Goal: Task Accomplishment & Management: Complete application form

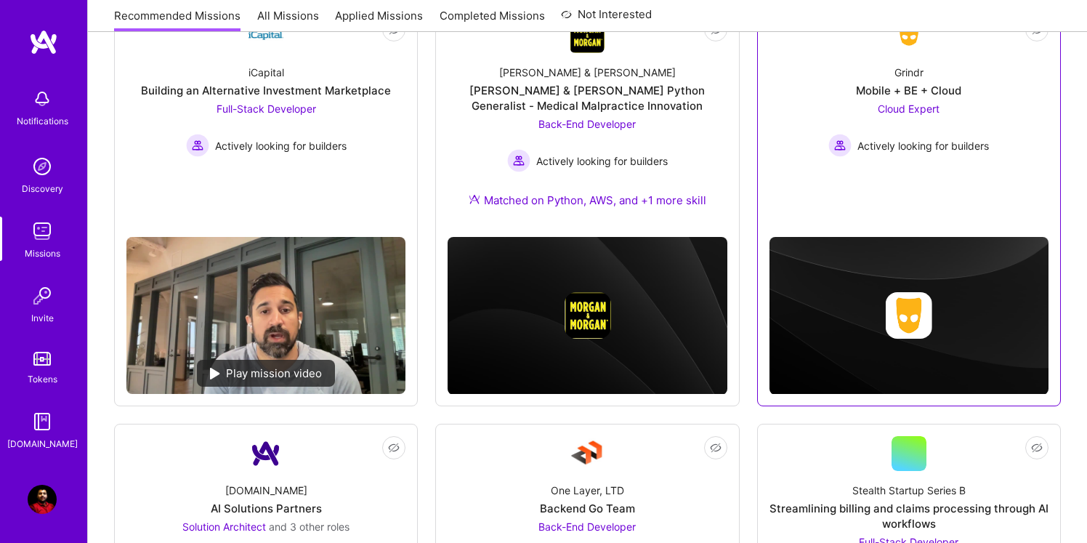
scroll to position [241, 0]
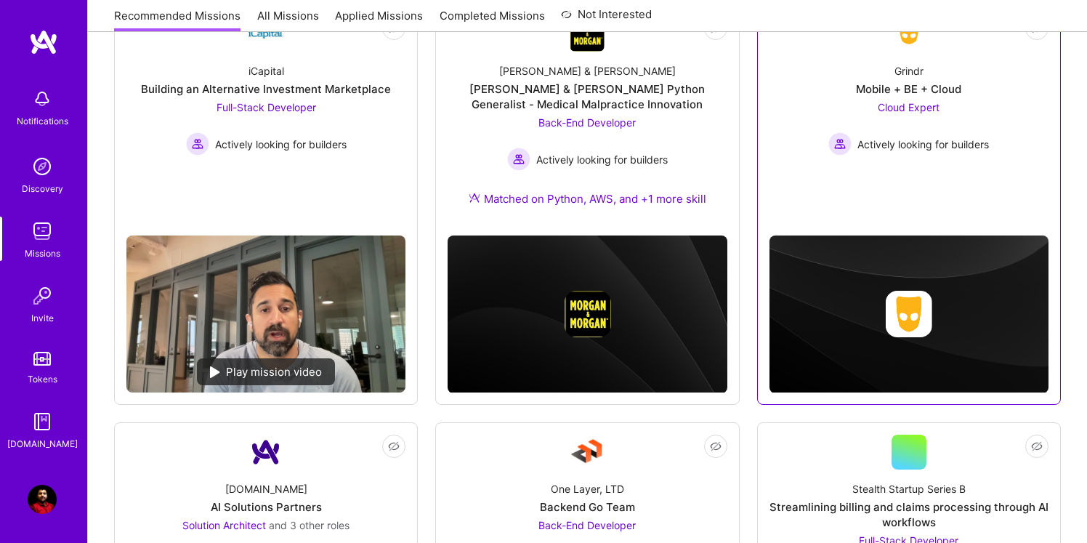
click at [905, 56] on div "Grindr Mobile + BE + Cloud Cloud Expert Actively looking for builders" at bounding box center [909, 104] width 279 height 104
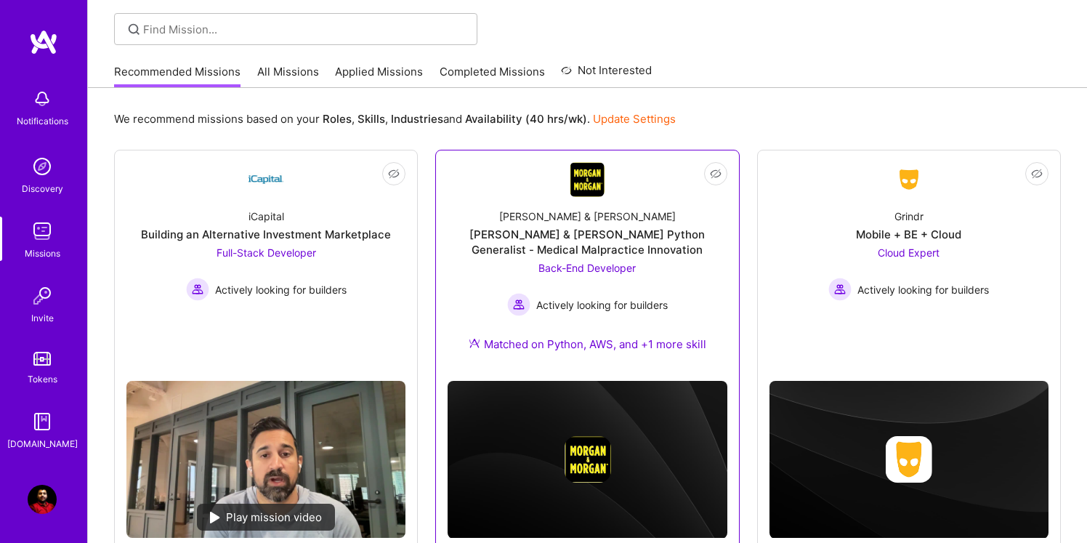
scroll to position [102, 0]
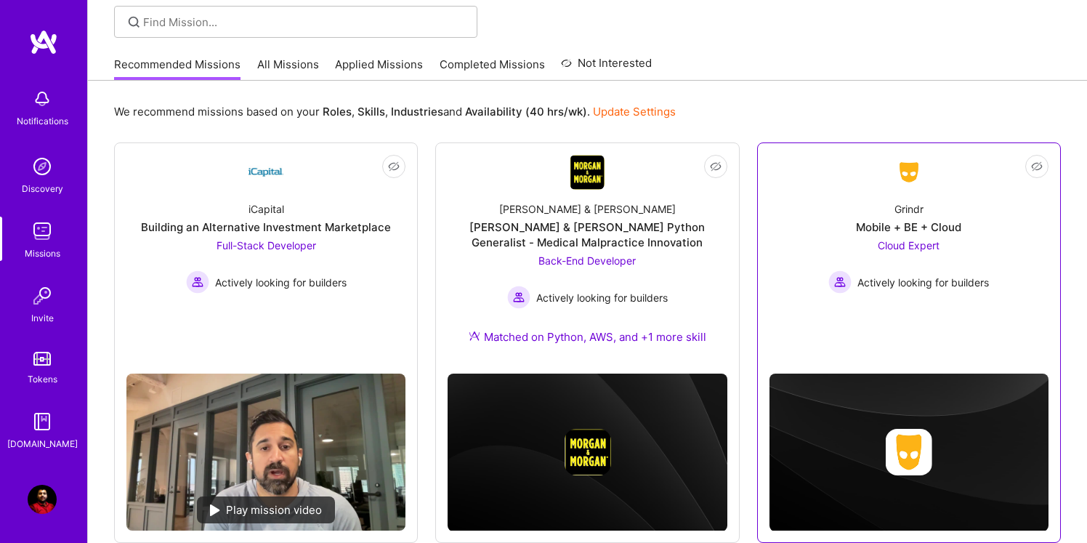
click at [910, 177] on img at bounding box center [909, 172] width 35 height 26
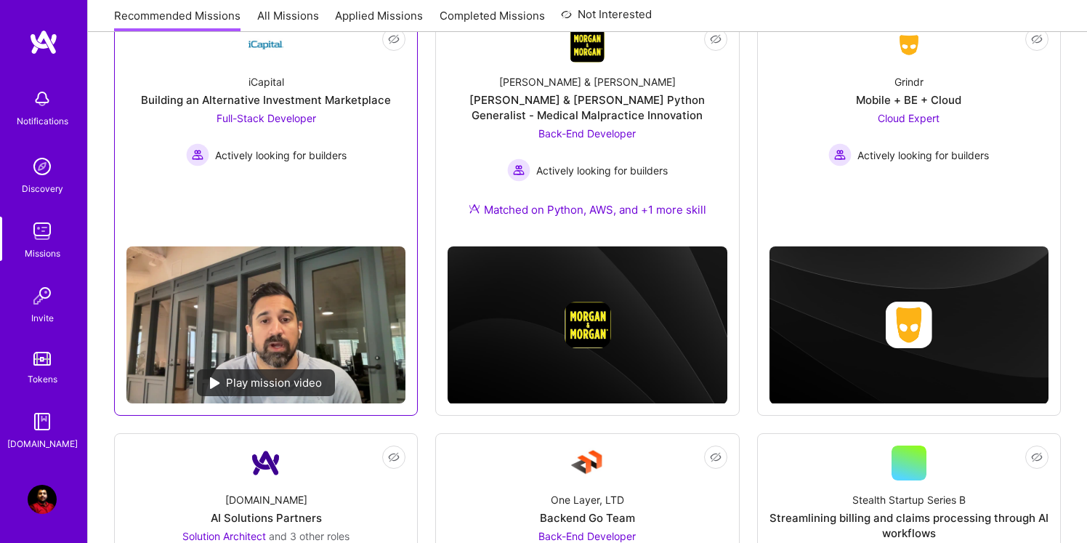
scroll to position [194, 0]
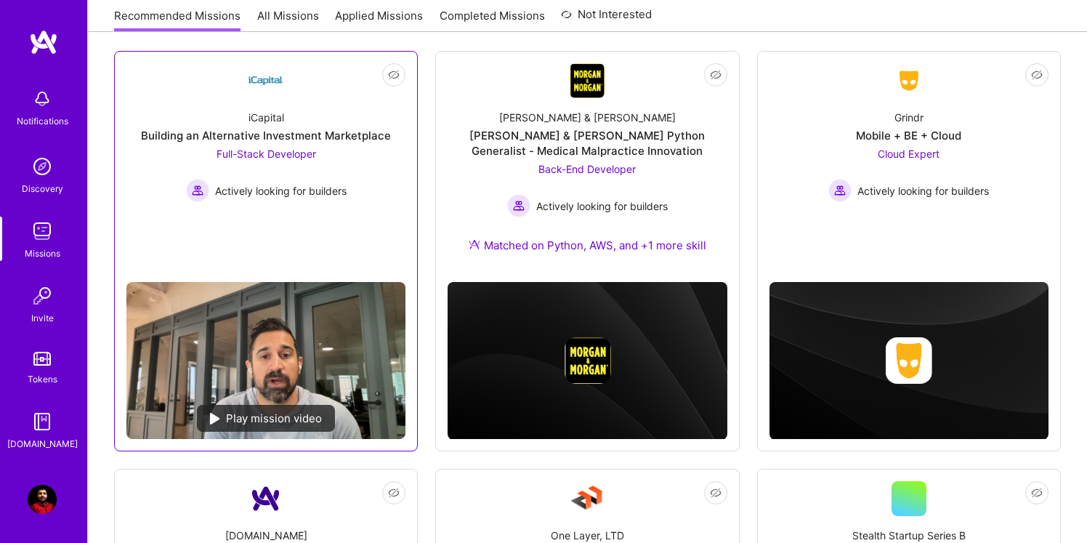
click at [313, 108] on div "iCapital Building an Alternative Investment Marketplace Full-Stack Developer Ac…" at bounding box center [265, 150] width 279 height 104
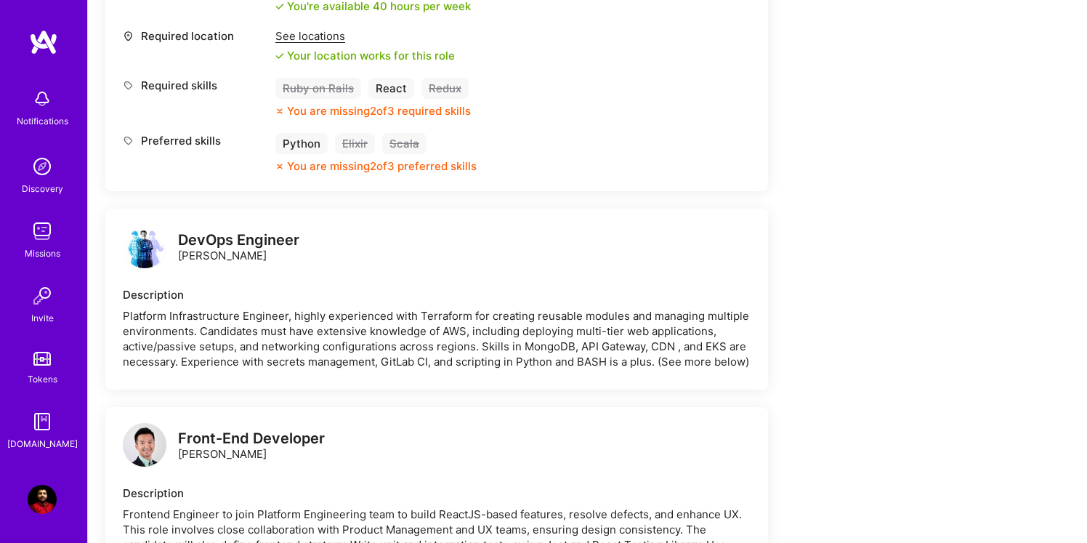
scroll to position [638, 0]
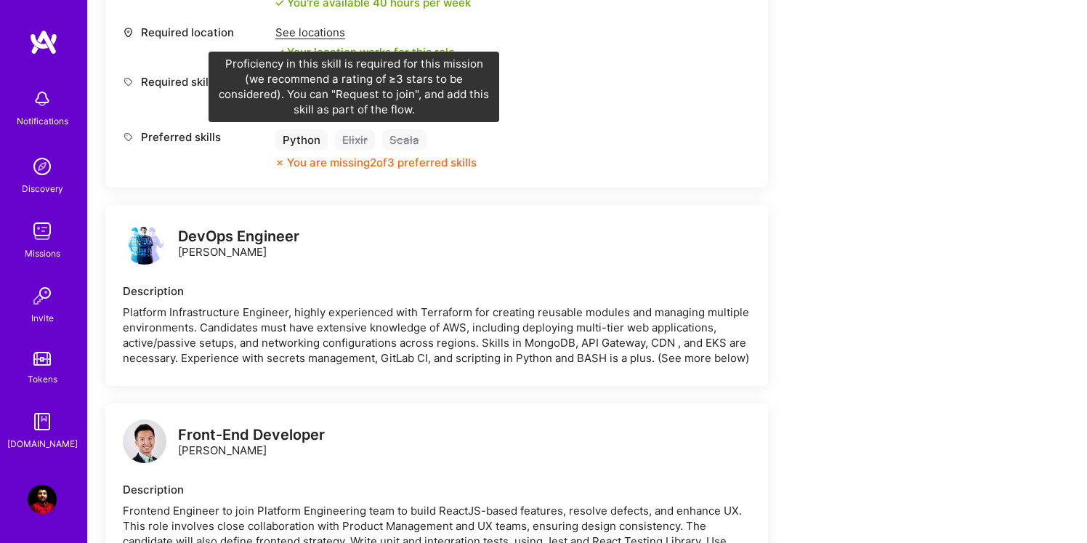
click at [352, 137] on div "Elixir" at bounding box center [355, 139] width 40 height 21
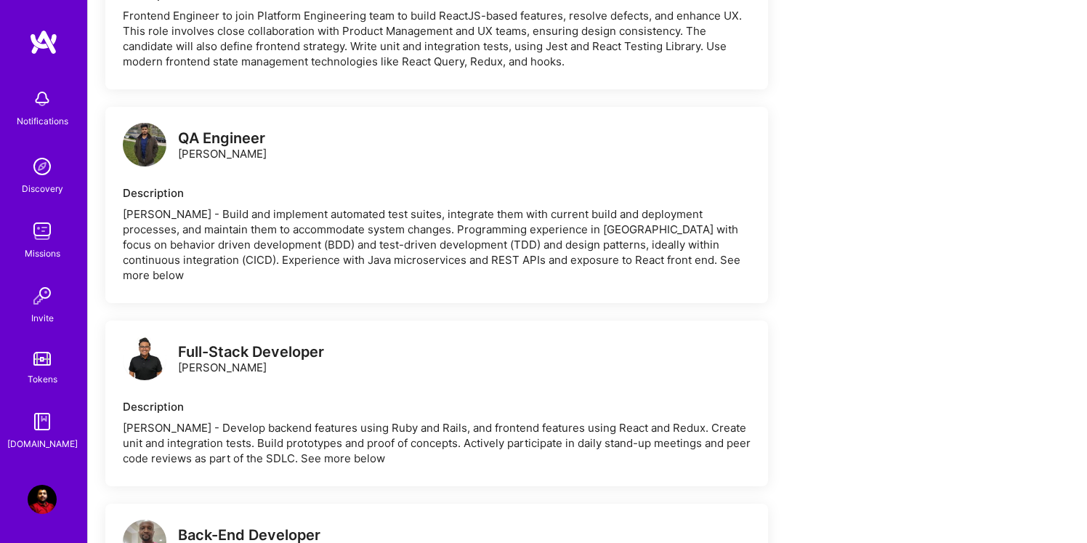
scroll to position [1111, 0]
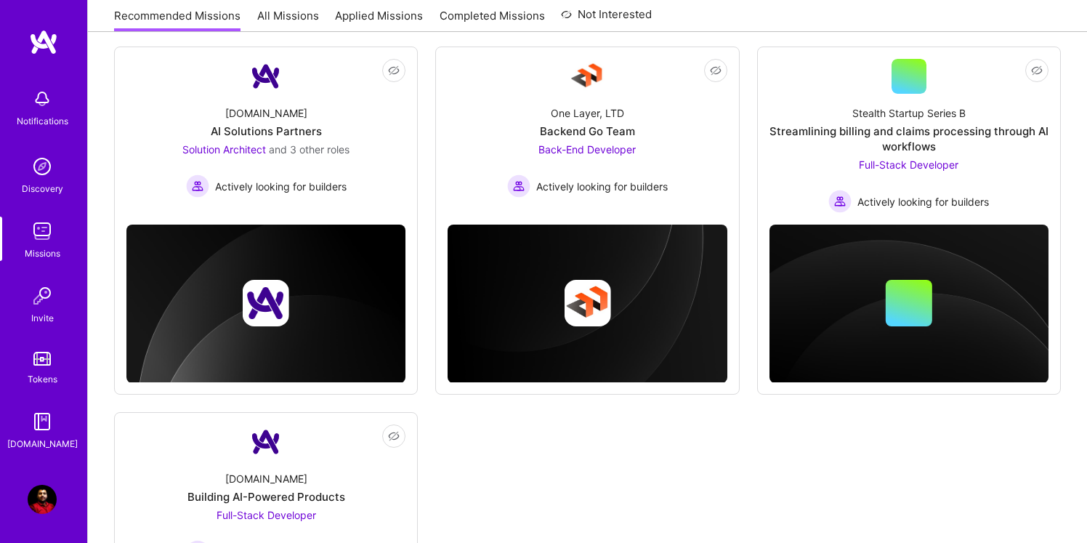
scroll to position [616, 0]
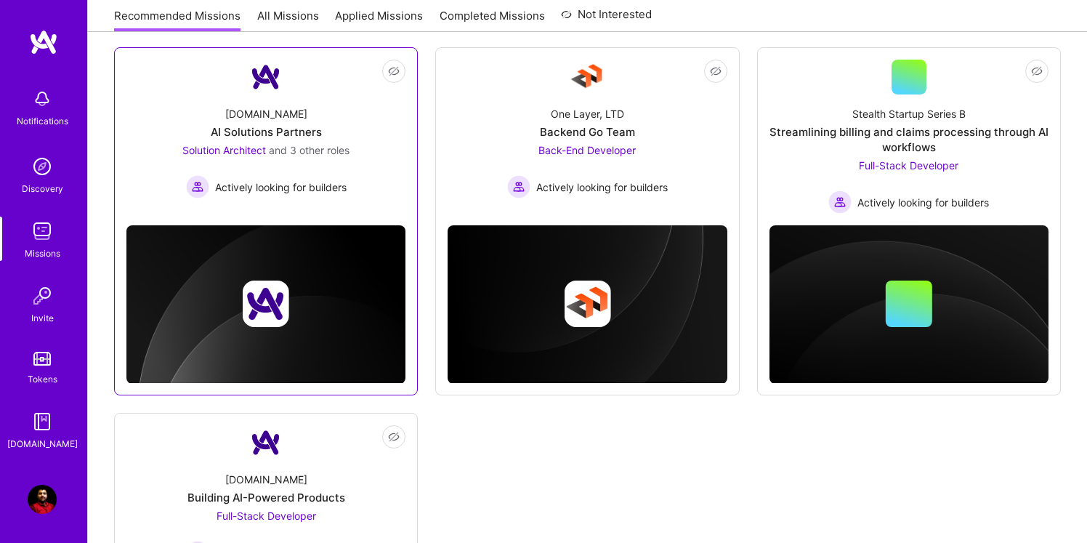
click at [291, 103] on div "[DOMAIN_NAME] AI Solutions Partners Solution Architect and 3 other roles Active…" at bounding box center [265, 146] width 279 height 104
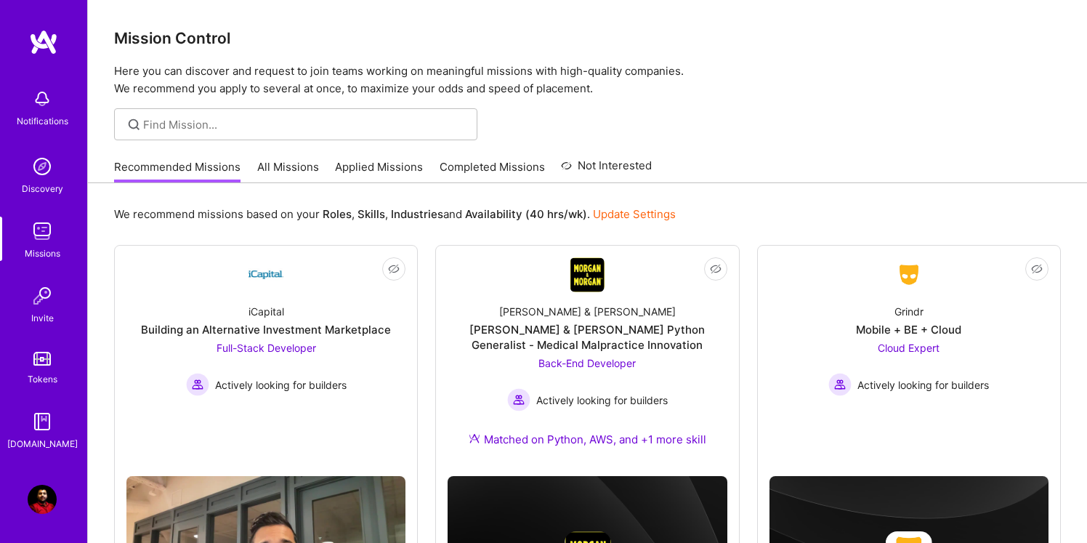
click at [281, 171] on link "All Missions" at bounding box center [288, 171] width 62 height 24
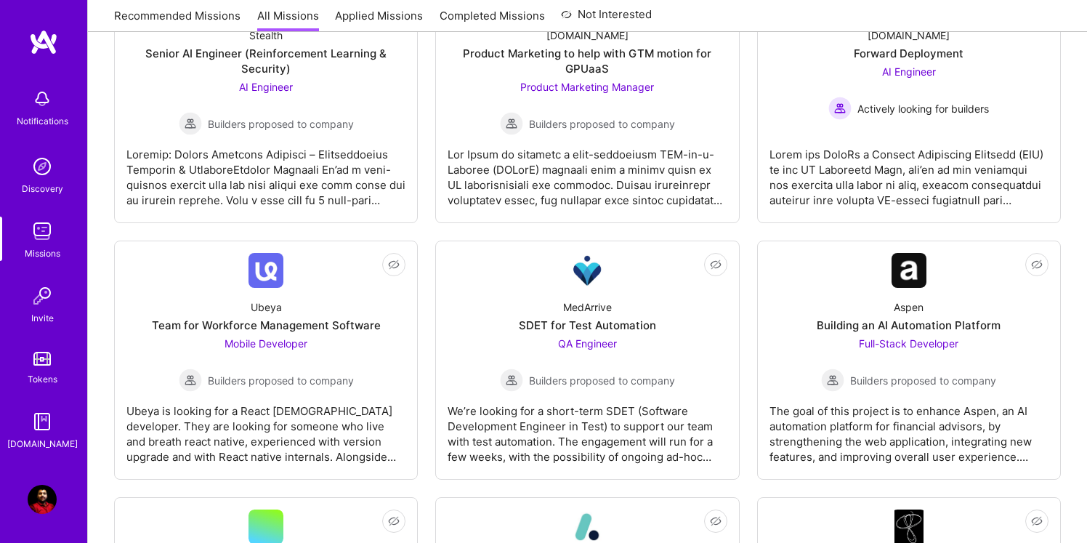
scroll to position [581, 0]
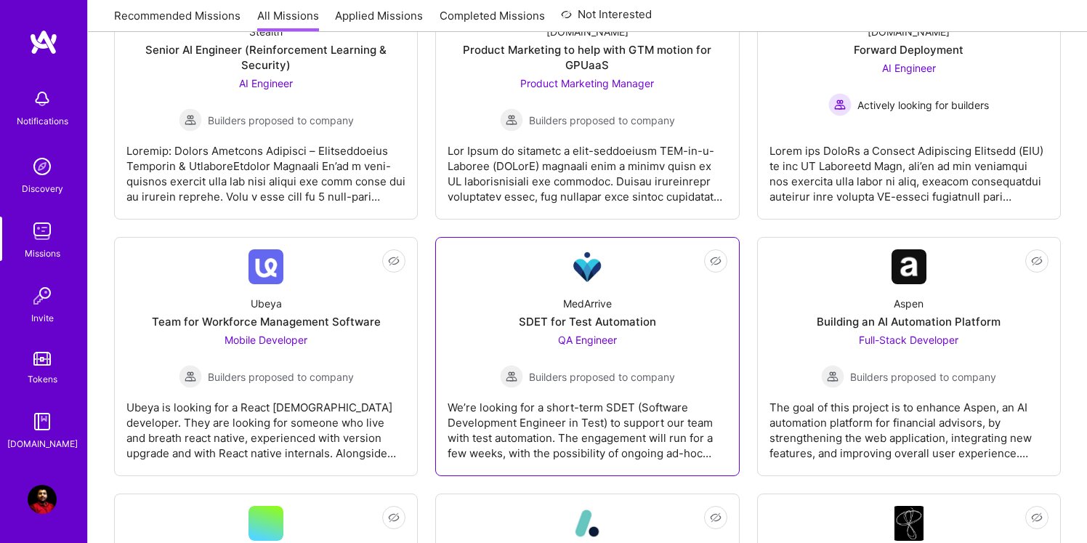
click at [525, 281] on link "Not Interested MedArrive SDET for Test Automation QA Engineer Builders proposed…" at bounding box center [587, 356] width 279 height 214
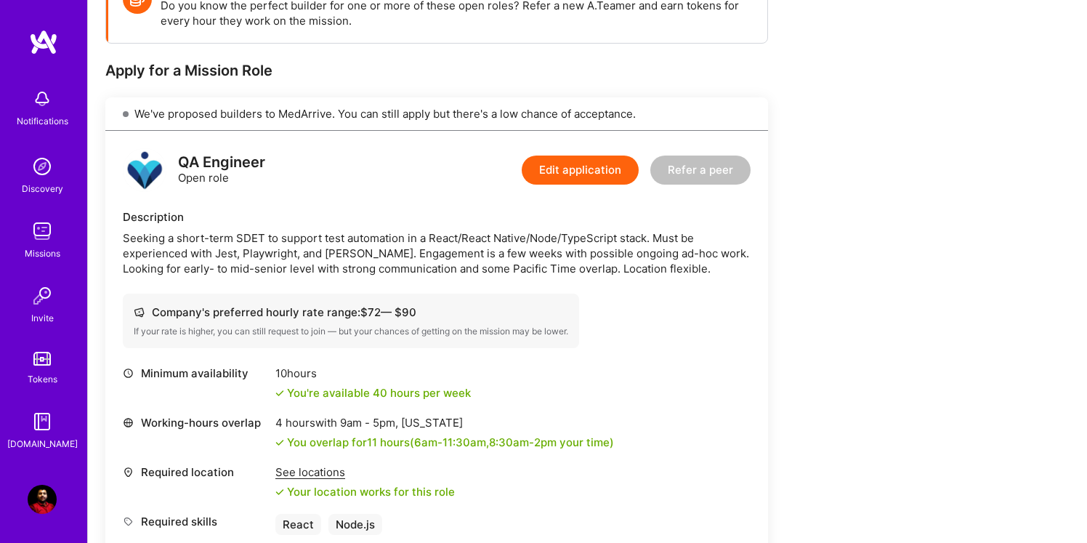
scroll to position [92, 0]
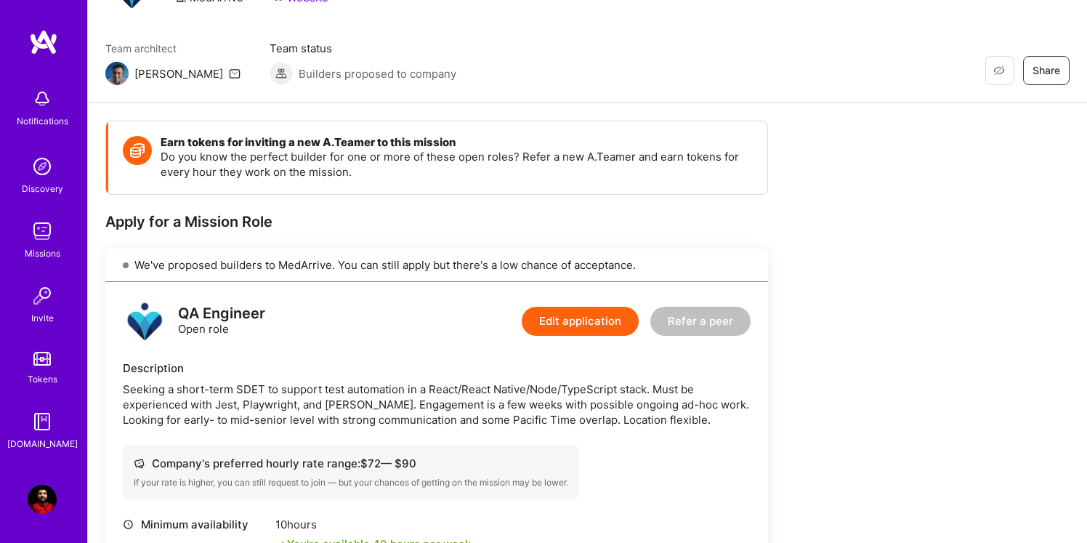
click at [597, 328] on button "Edit application" at bounding box center [580, 321] width 117 height 29
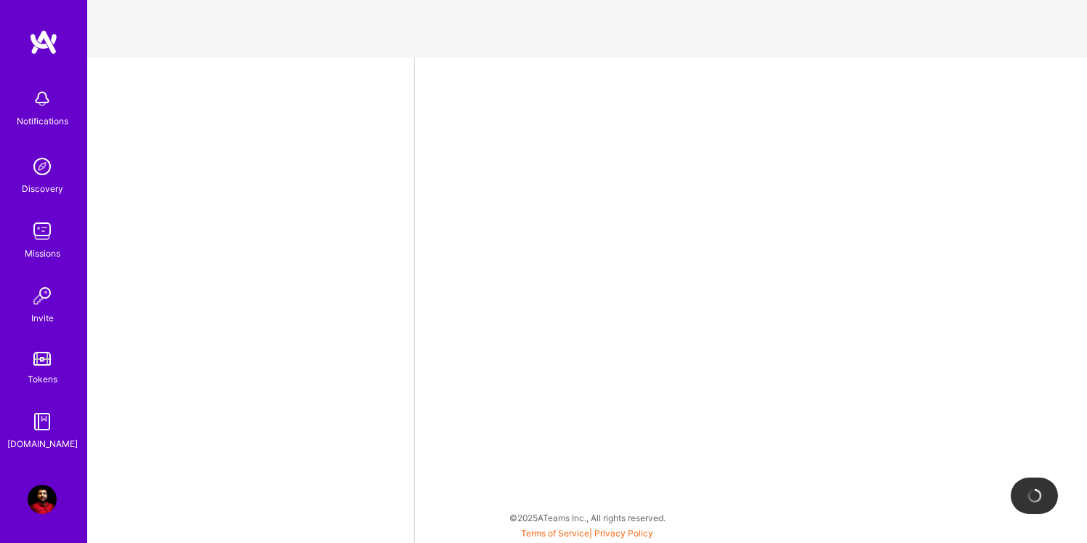
select select "US"
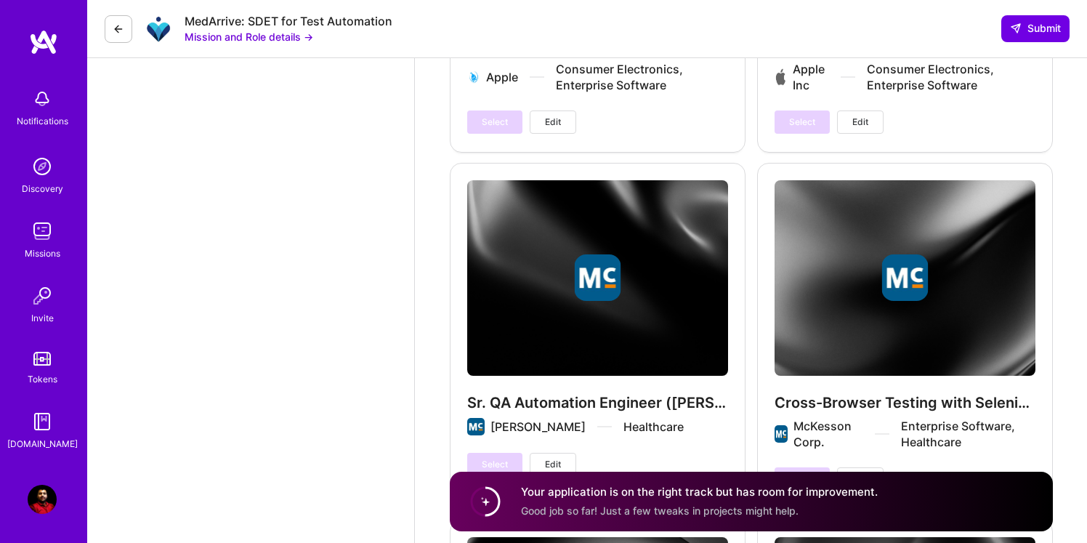
scroll to position [4729, 0]
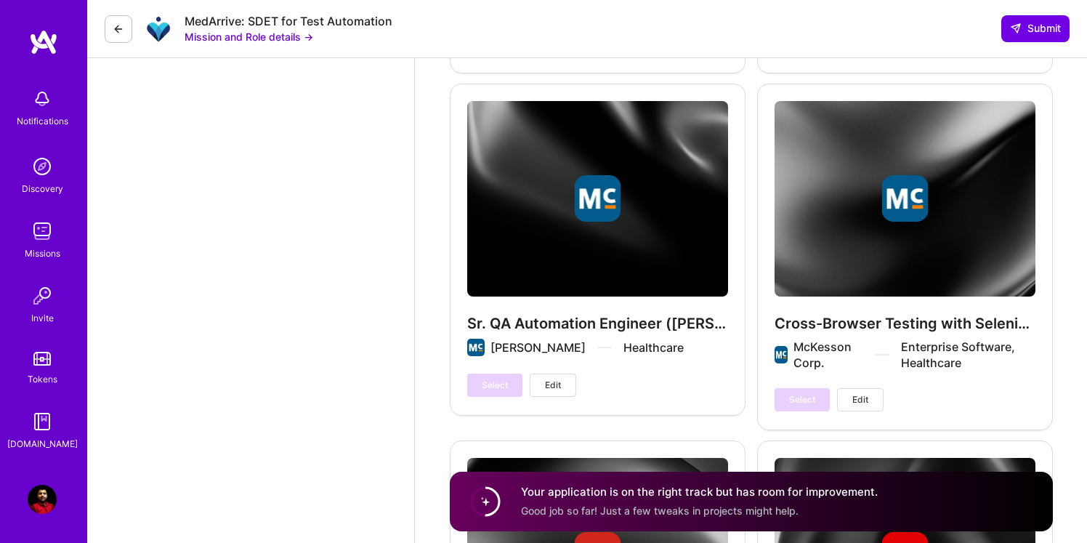
drag, startPoint x: 518, startPoint y: 491, endPoint x: 805, endPoint y: 542, distance: 291.5
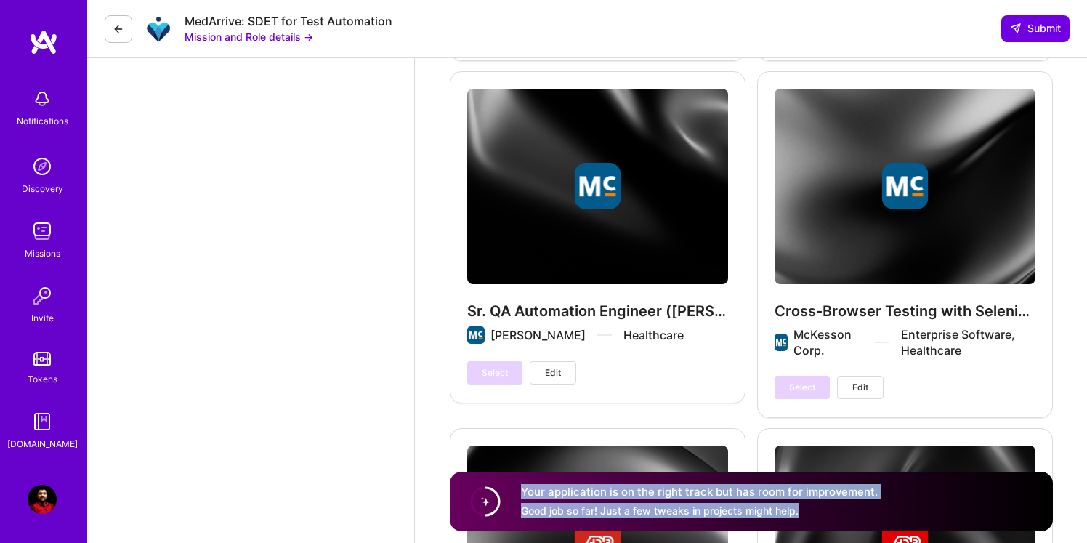
drag, startPoint x: 523, startPoint y: 493, endPoint x: 852, endPoint y: 504, distance: 330.1
click at [852, 505] on div "Your application is on the right track but has room for improvement. Good job s…" at bounding box center [699, 501] width 357 height 33
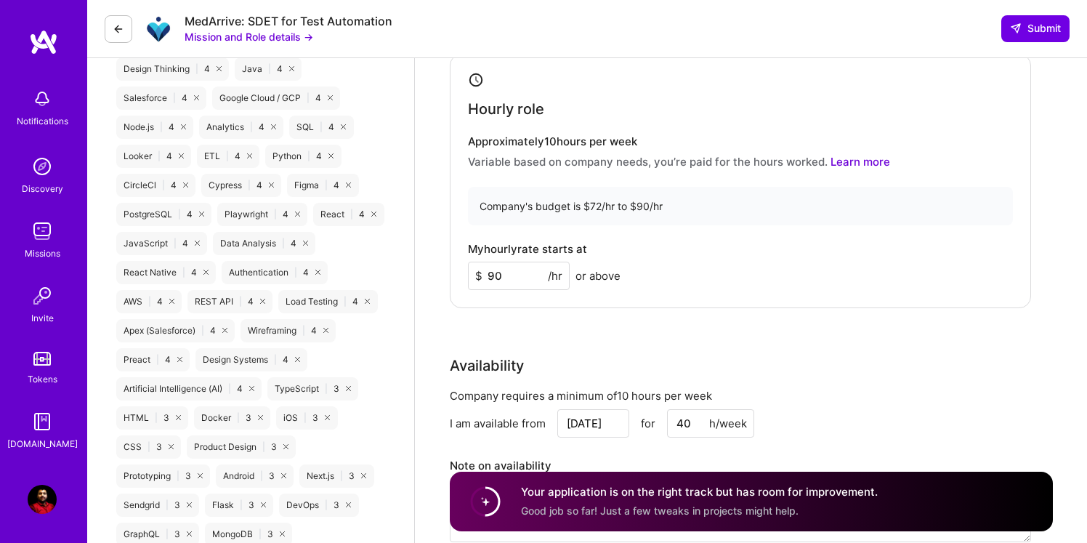
scroll to position [1022, 0]
click at [521, 282] on input "90" at bounding box center [519, 276] width 102 height 28
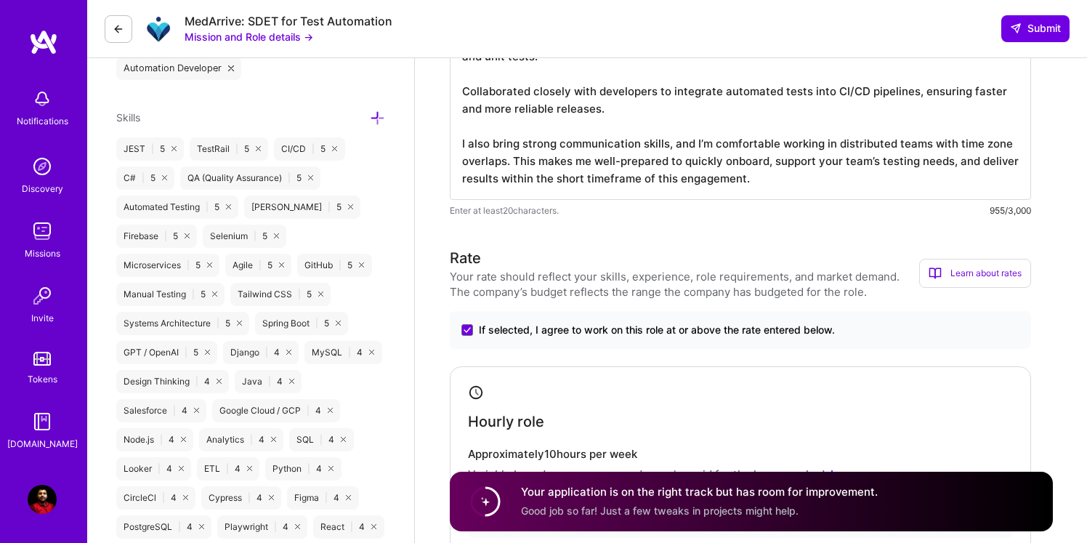
scroll to position [0, 0]
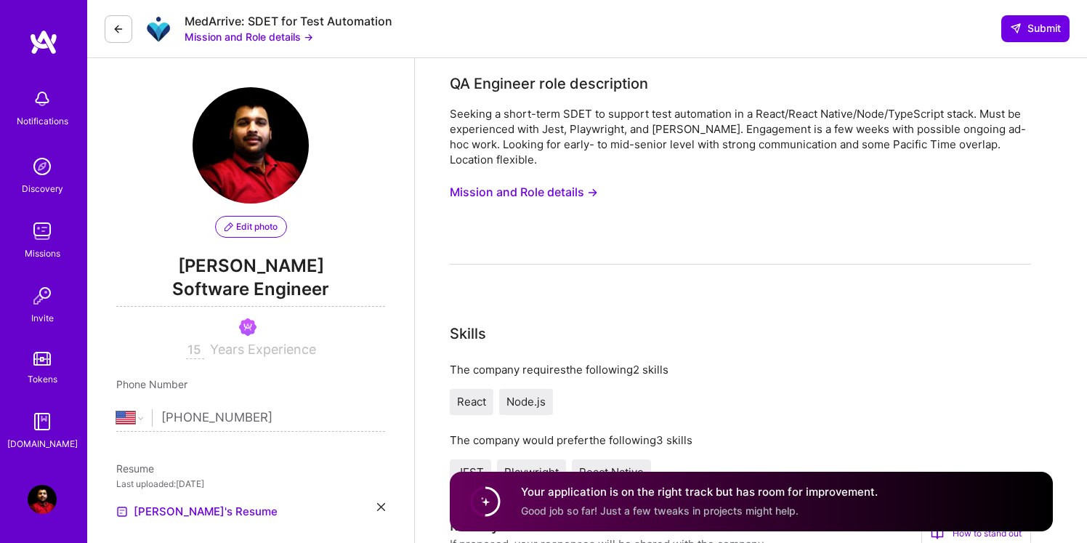
click at [151, 337] on div "Edit photo [PERSON_NAME] Software Engineer 15 Years Experience" at bounding box center [250, 223] width 269 height 272
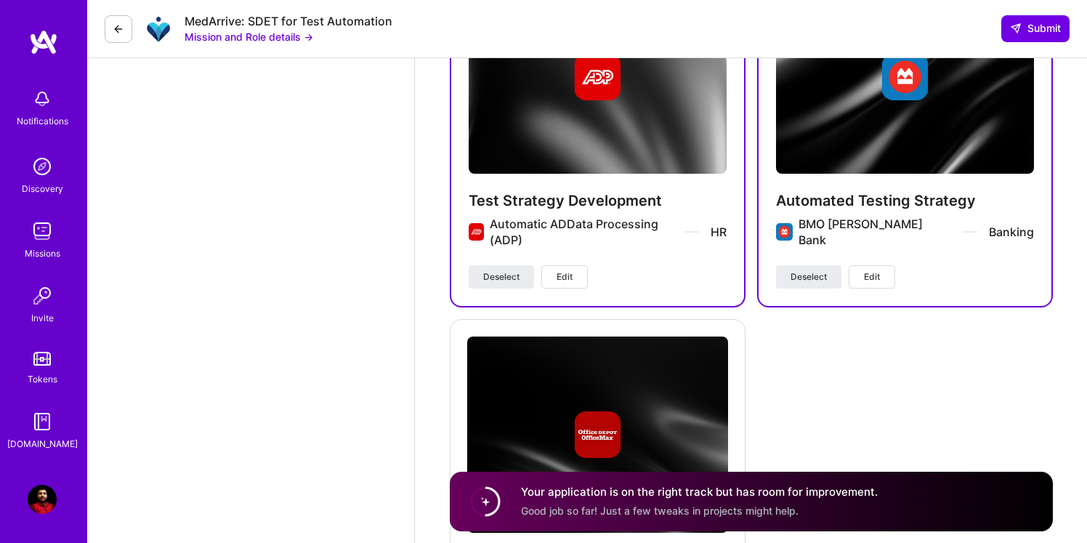
scroll to position [5748, 0]
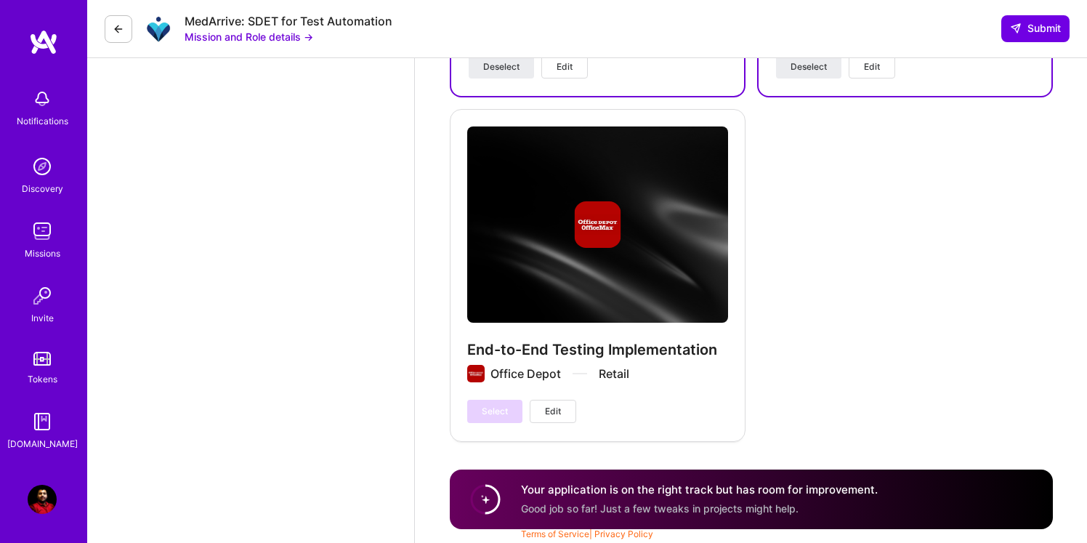
click at [555, 416] on span "Edit" at bounding box center [553, 411] width 16 height 13
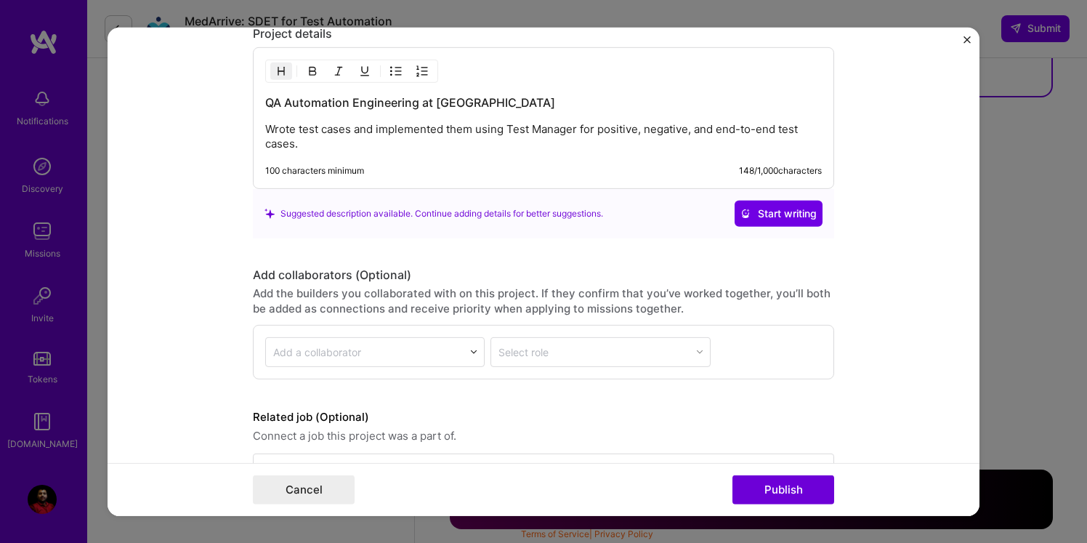
scroll to position [1355, 0]
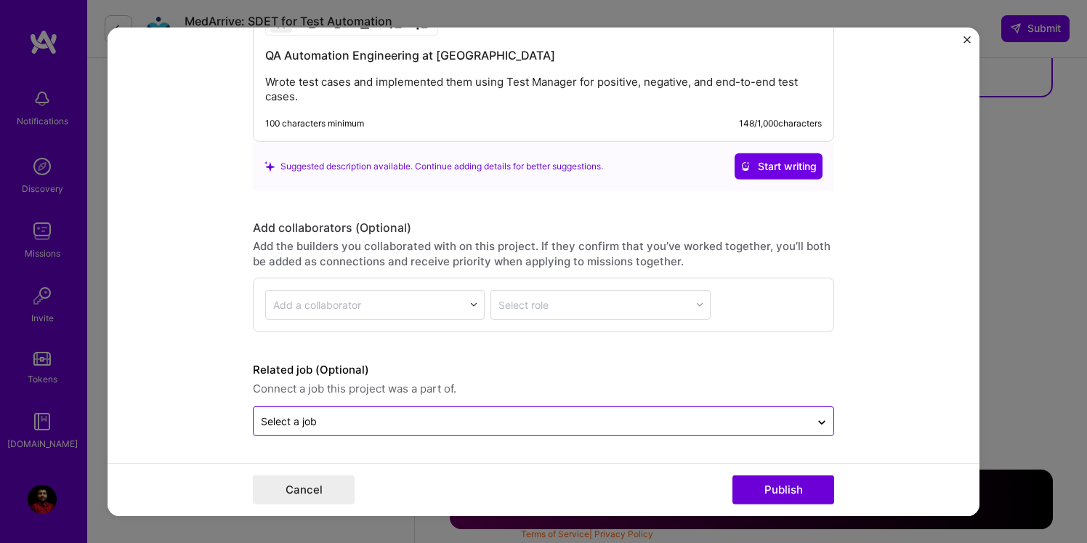
click at [610, 422] on input "text" at bounding box center [532, 421] width 542 height 15
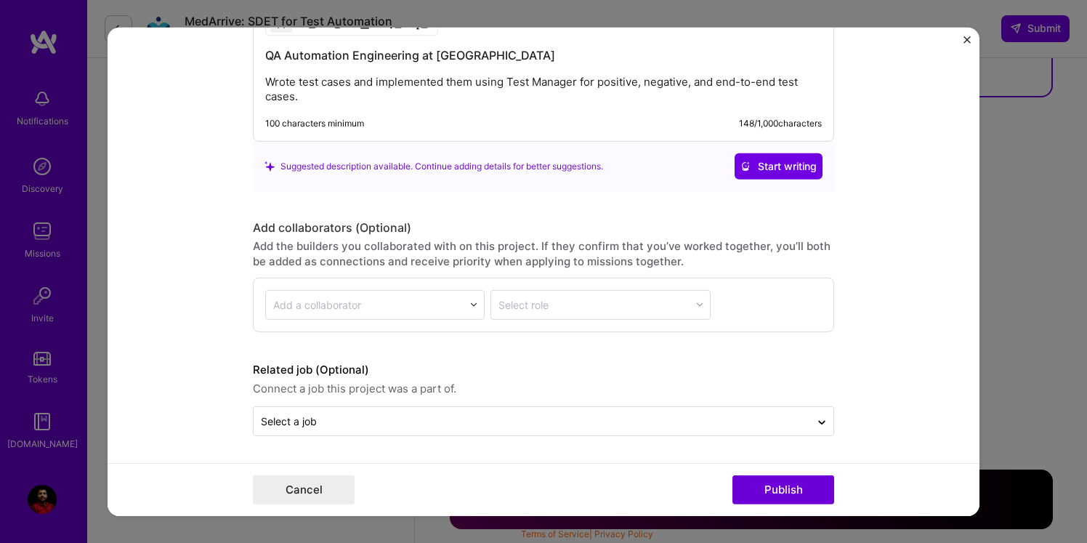
click at [951, 294] on form "Project title End-to-End Testing Implementation Company Office Depot Project in…" at bounding box center [544, 271] width 872 height 488
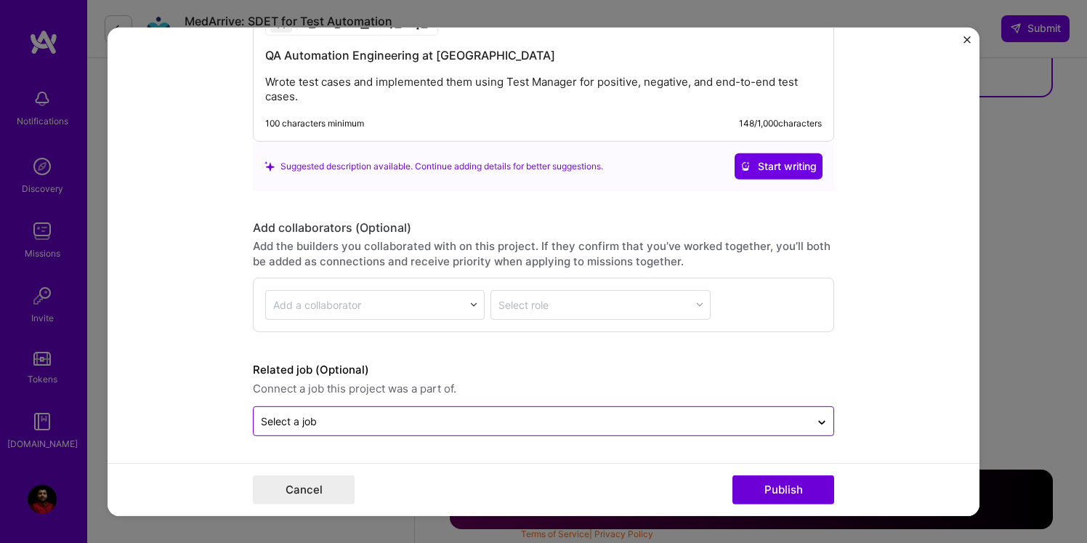
click at [275, 427] on div "Select a job" at bounding box center [289, 421] width 56 height 15
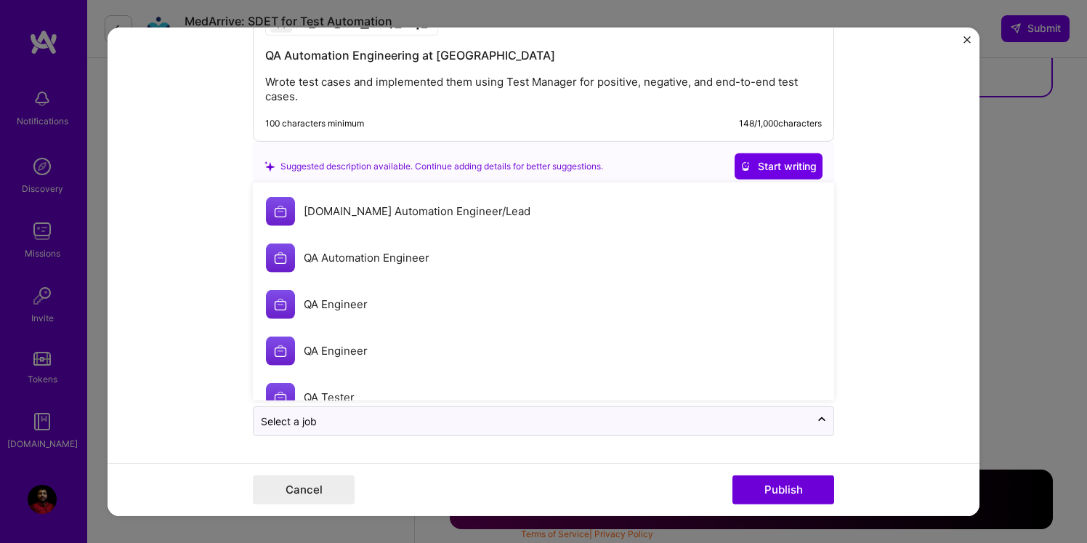
scroll to position [214, 0]
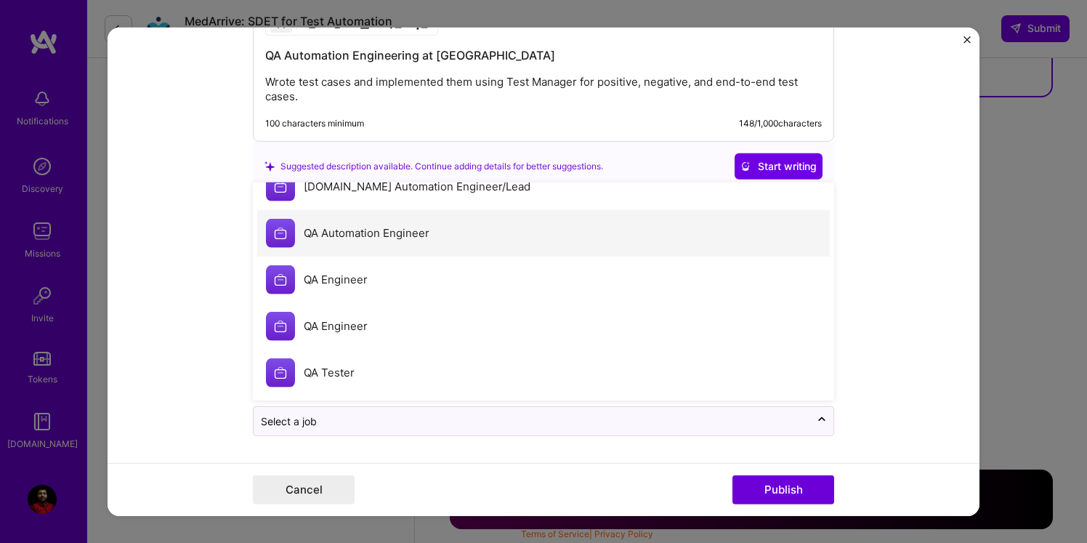
click at [367, 238] on label "QA Automation Engineer" at bounding box center [367, 233] width 126 height 14
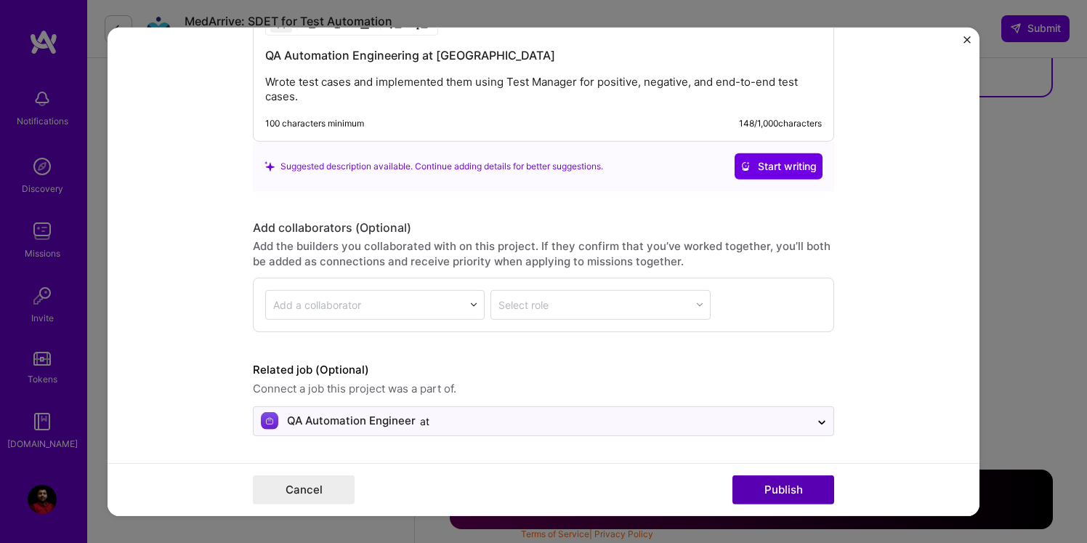
click at [765, 494] on button "Publish" at bounding box center [784, 489] width 102 height 29
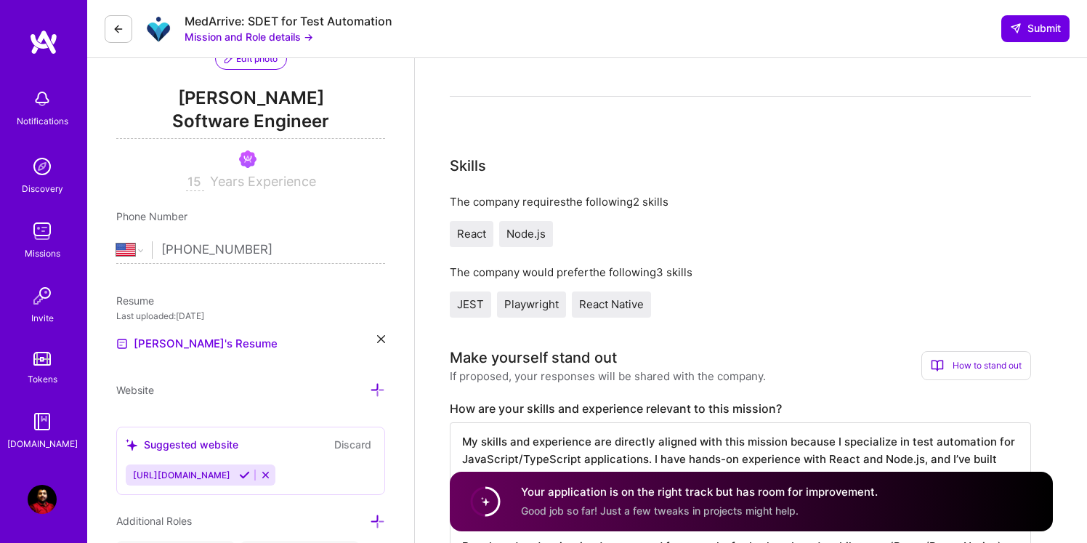
scroll to position [0, 0]
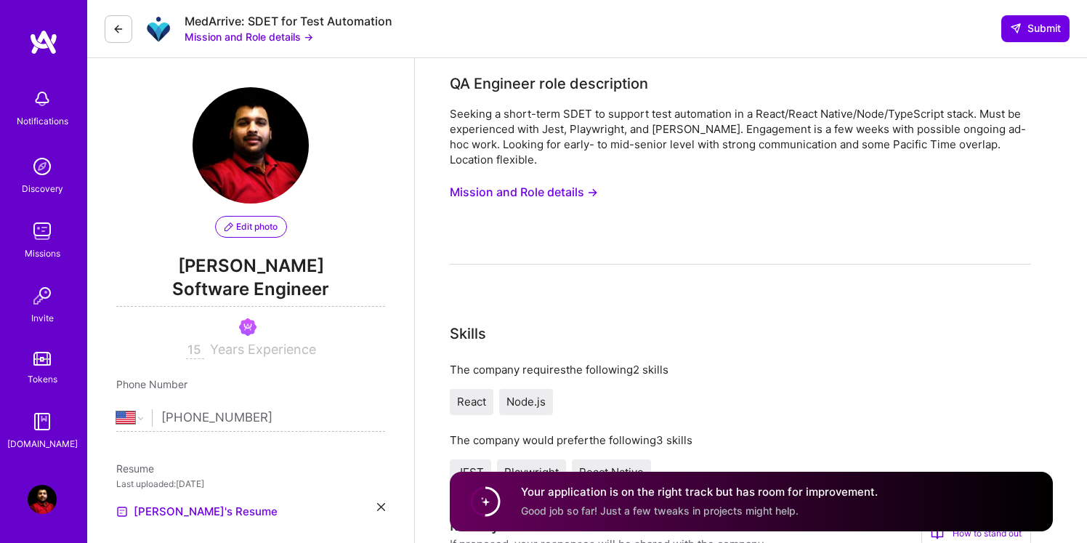
click at [523, 193] on button "Mission and Role details →" at bounding box center [524, 192] width 148 height 27
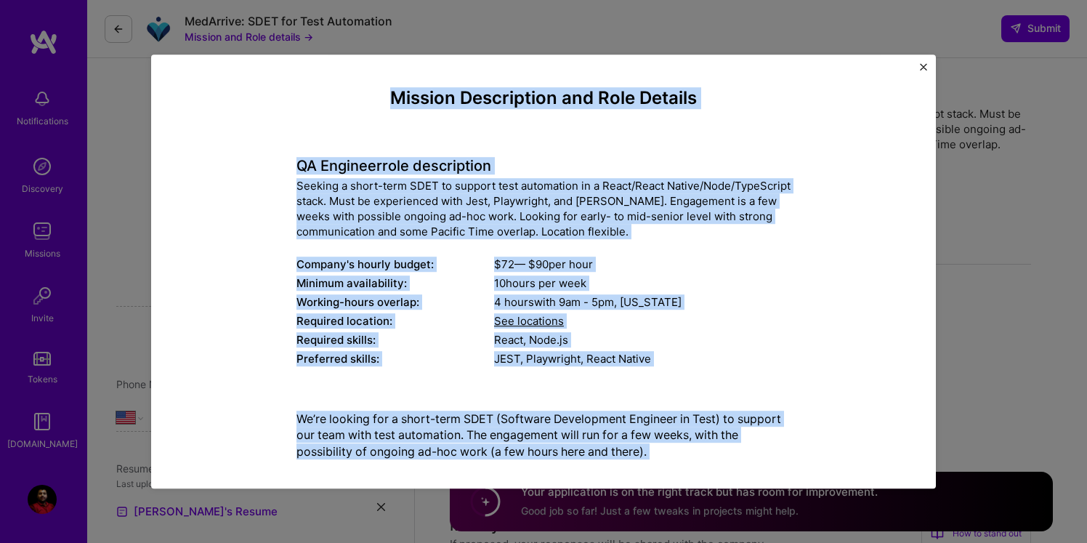
scroll to position [121, 0]
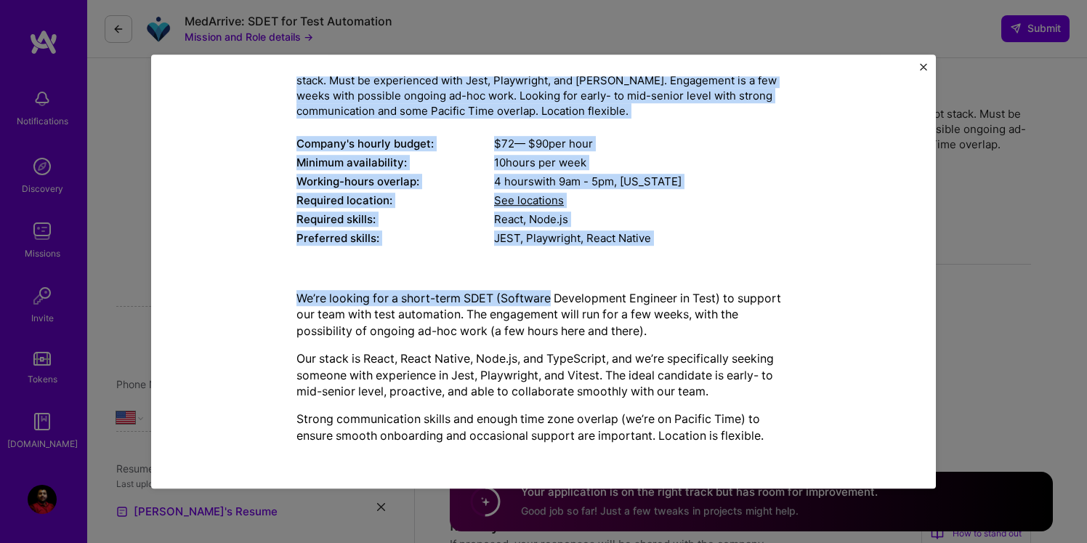
drag, startPoint x: 331, startPoint y: 92, endPoint x: 552, endPoint y: 303, distance: 304.8
click at [552, 303] on div "Mission Description and Role Details QA Engineer role description Seeking a sho…" at bounding box center [543, 211] width 494 height 488
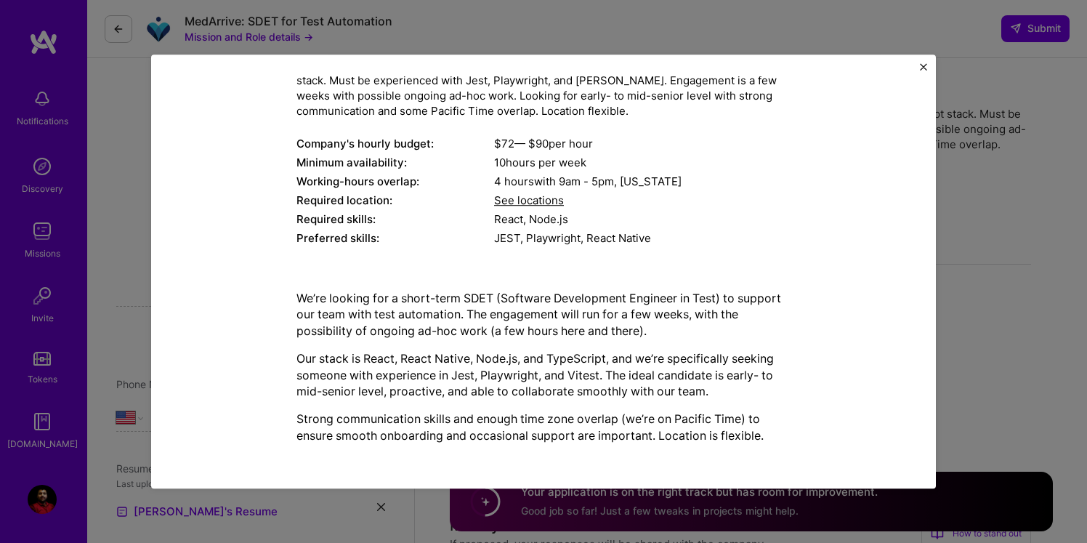
click at [807, 211] on div "Mission Description and Role Details QA Engineer role description Seeking a sho…" at bounding box center [544, 211] width 718 height 488
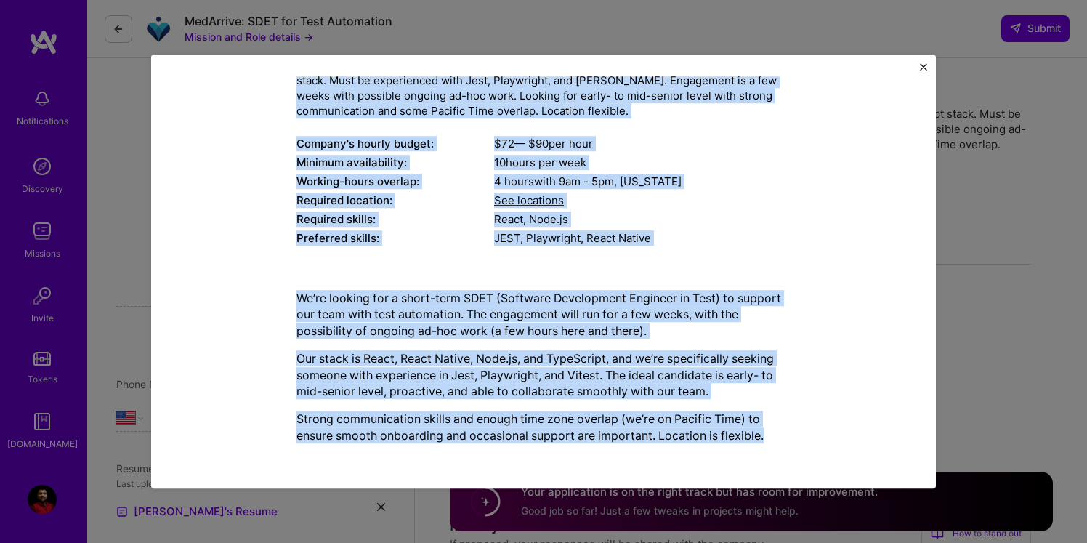
drag, startPoint x: 294, startPoint y: 158, endPoint x: 525, endPoint y: 465, distance: 384.0
click at [525, 465] on div "Mission Description and Role Details QA Engineer role description Seeking a sho…" at bounding box center [543, 271] width 741 height 391
copy div "LO Ipsumdol sita consectetur Adipisc e seddo-eius TEMP in utlabor etdo magnaali…"
click at [724, 214] on div "React, Node.js" at bounding box center [642, 218] width 296 height 15
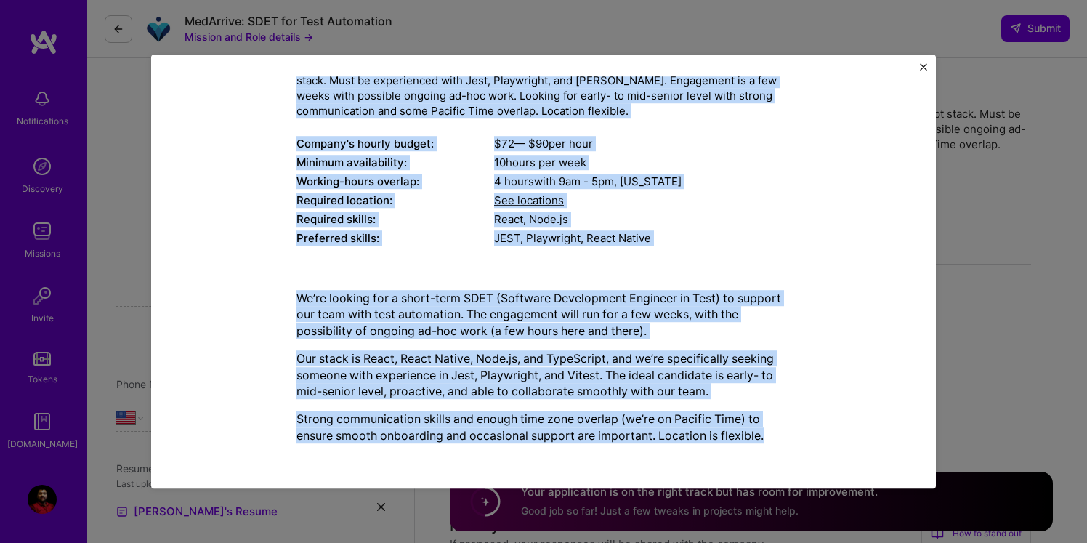
drag, startPoint x: 374, startPoint y: 85, endPoint x: 788, endPoint y: 468, distance: 564.1
click at [788, 468] on div "Mission Description and Role Details QA Engineer role description Seeking a sho…" at bounding box center [543, 272] width 785 height 435
copy div "Loremip Dolorsitame con Adip Elitsed DO Eiusmodt inci utlaboreetd Magnaal e adm…"
click at [924, 65] on img "Close" at bounding box center [923, 66] width 7 height 7
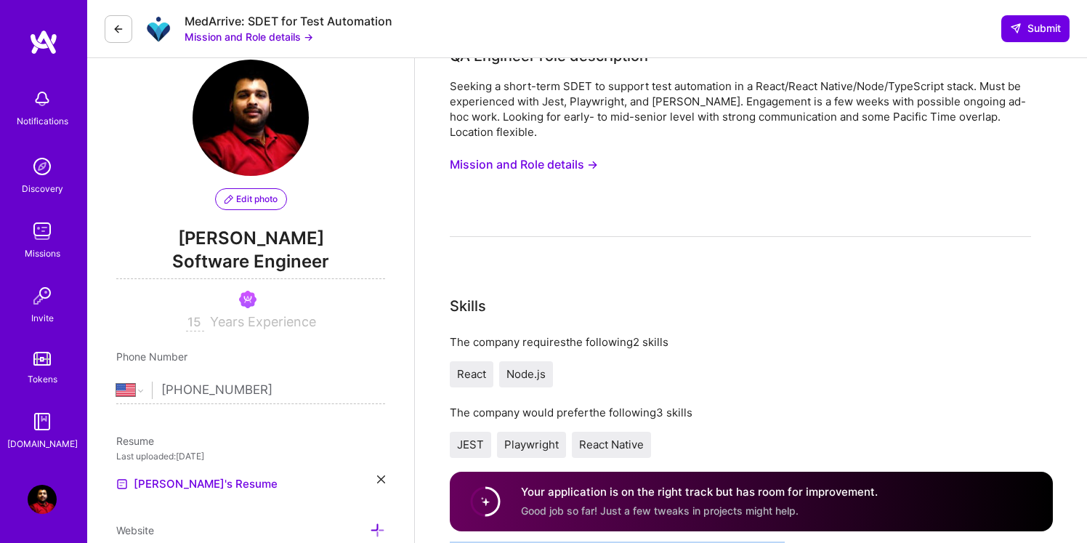
scroll to position [64, 0]
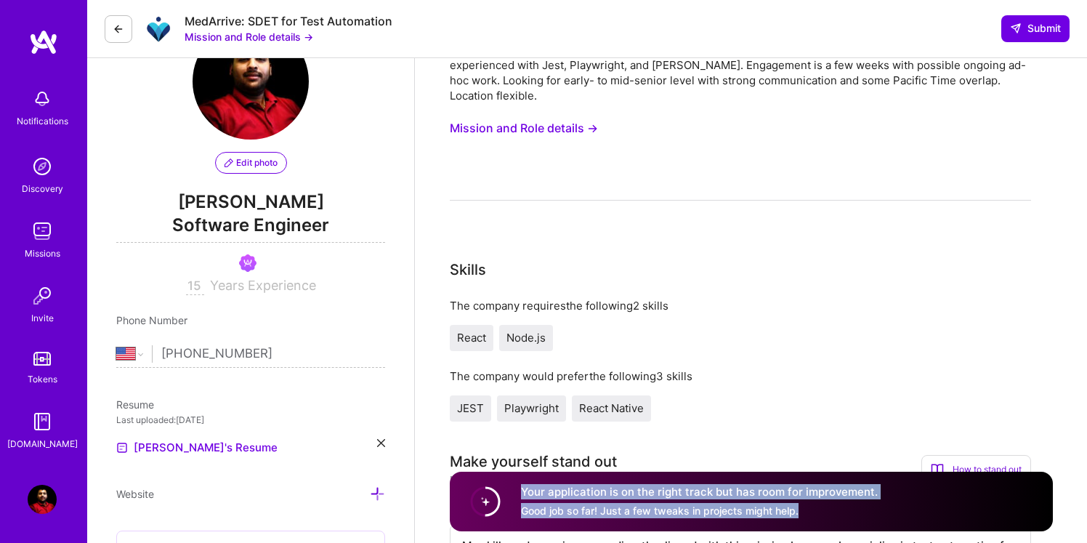
drag, startPoint x: 520, startPoint y: 491, endPoint x: 876, endPoint y: 512, distance: 356.7
click at [876, 512] on div "Your application is on the right track but has room for improvement. Good job s…" at bounding box center [751, 502] width 603 height 60
copy div "Your application is on the right track but has room for improvement. Good job s…"
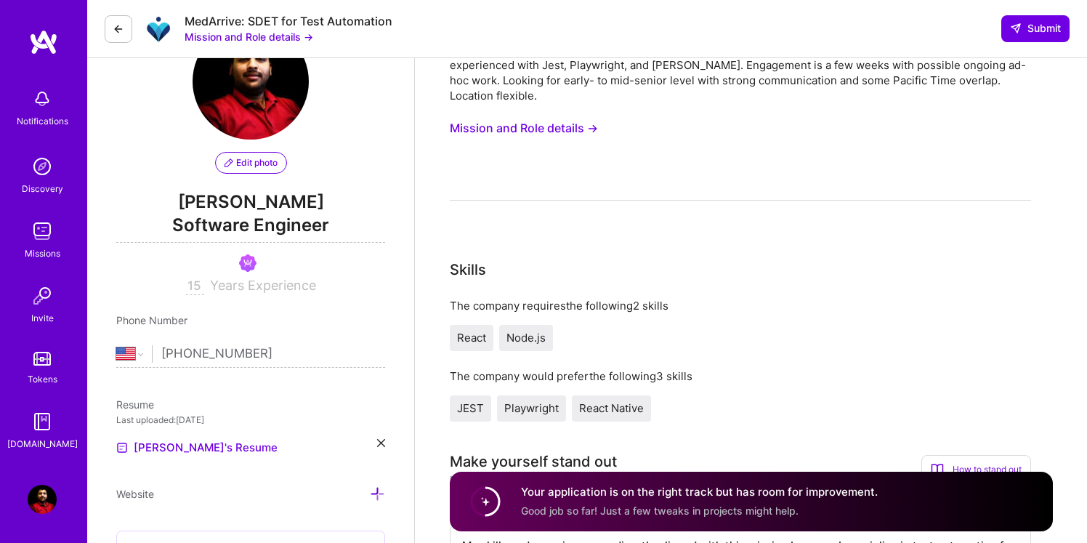
click at [773, 347] on div "React Node.js" at bounding box center [740, 338] width 581 height 26
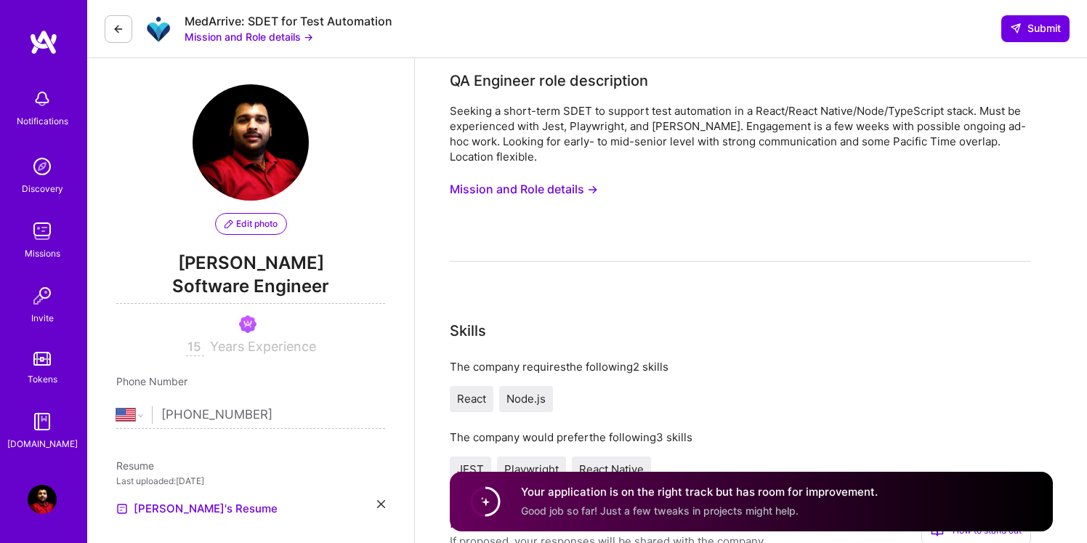
scroll to position [6, 0]
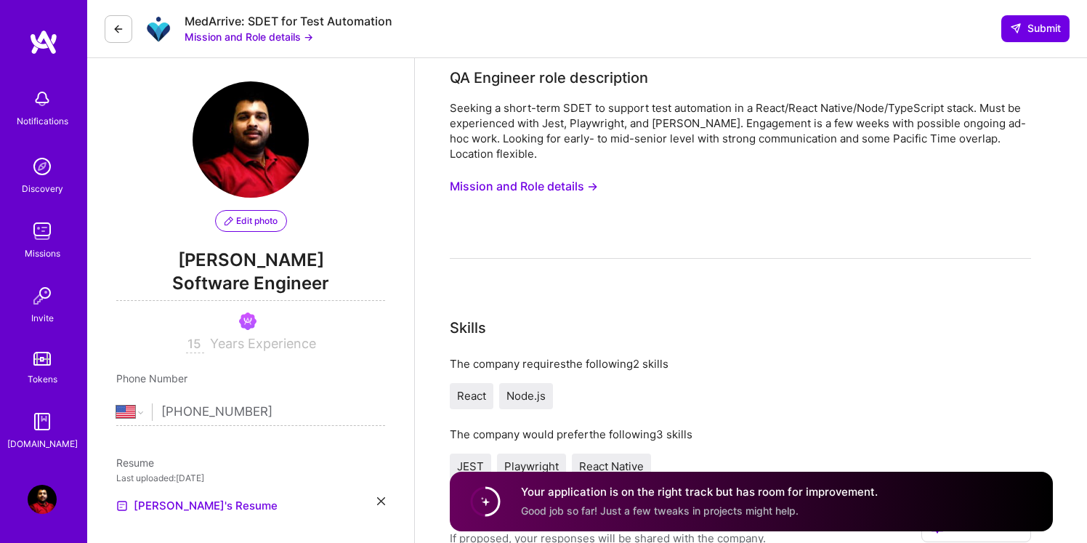
click at [545, 185] on button "Mission and Role details →" at bounding box center [524, 186] width 148 height 27
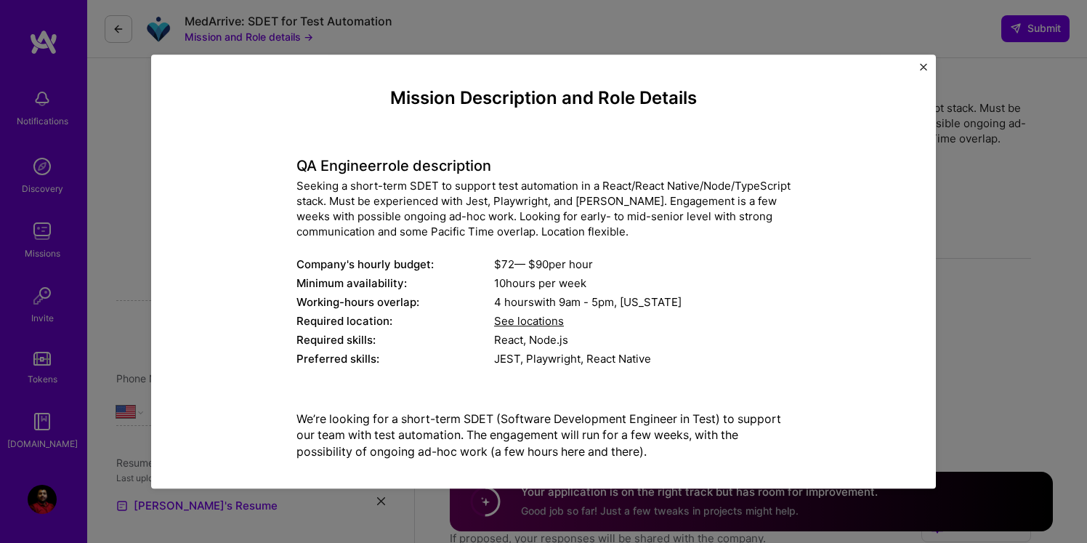
click at [921, 61] on div "Mission Description and Role Details QA Engineer role description Seeking a sho…" at bounding box center [543, 272] width 785 height 435
click at [927, 64] on div "Mission Description and Role Details QA Engineer role description Seeking a sho…" at bounding box center [543, 272] width 785 height 435
click at [923, 62] on div "Mission Description and Role Details QA Engineer role description Seeking a sho…" at bounding box center [543, 272] width 785 height 435
click at [925, 62] on div "Mission Description and Role Details QA Engineer role description Seeking a sho…" at bounding box center [543, 272] width 785 height 435
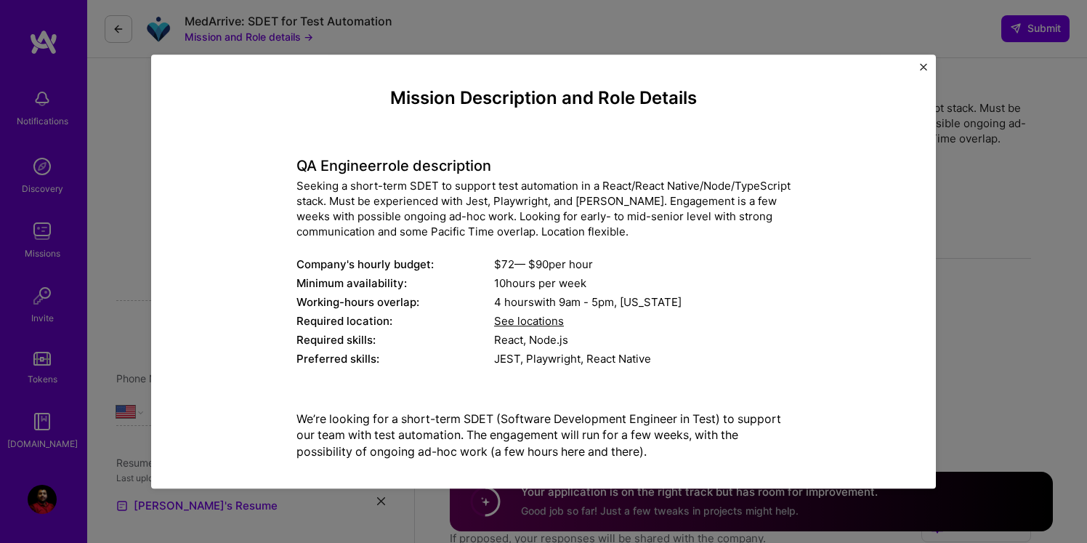
click at [921, 67] on img "Close" at bounding box center [923, 66] width 7 height 7
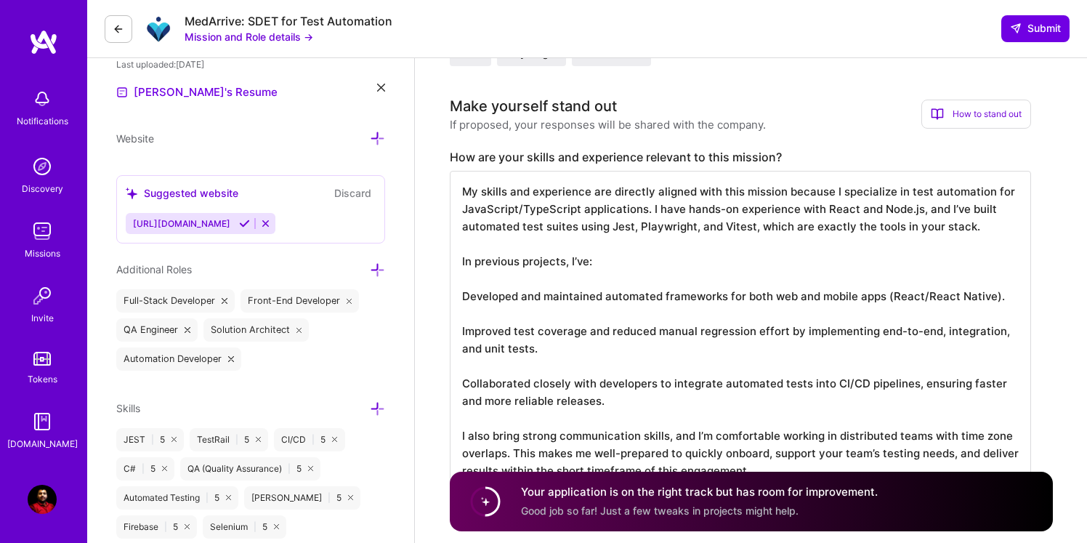
scroll to position [389, 0]
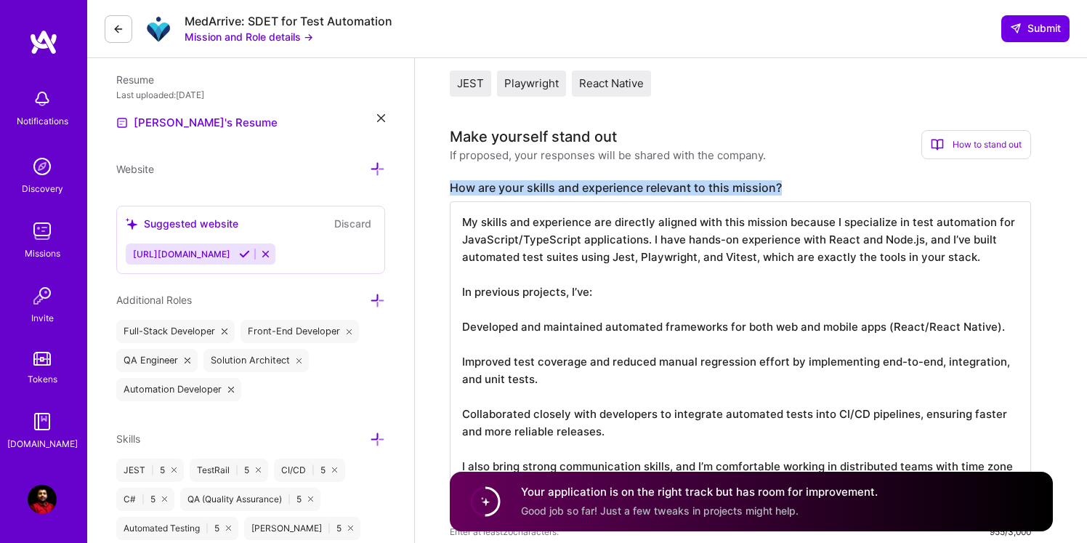
drag, startPoint x: 446, startPoint y: 176, endPoint x: 781, endPoint y: 200, distance: 335.9
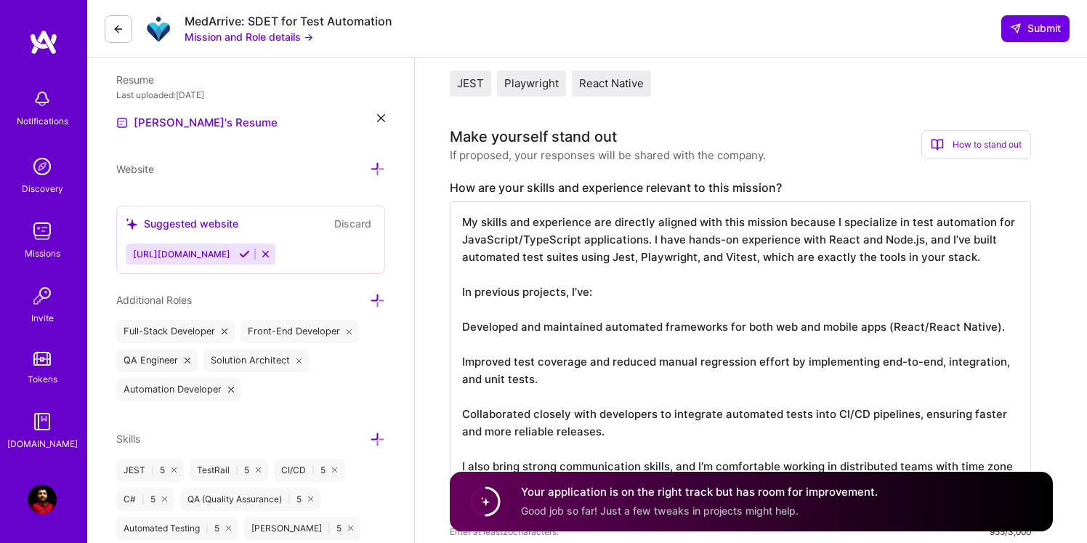
click at [788, 132] on div "Make yourself stand out If proposed, your responses will be shared with the com…" at bounding box center [740, 144] width 581 height 37
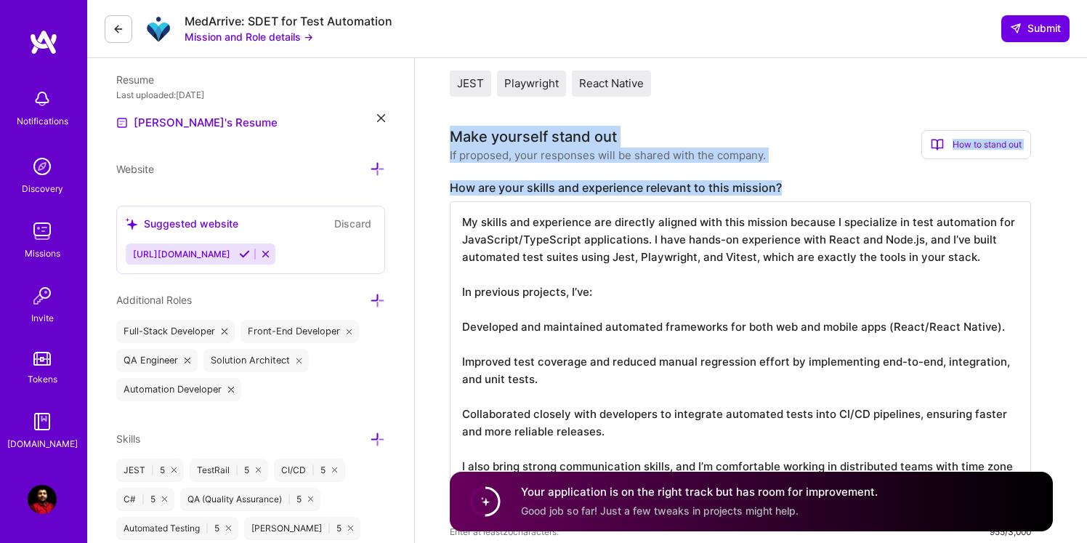
drag, startPoint x: 442, startPoint y: 126, endPoint x: 812, endPoint y: 186, distance: 374.8
copy div "Make yourself stand out If proposed, your responses will be shared with the com…"
click at [831, 174] on div "Make yourself stand out If proposed, your responses will be shared with the com…" at bounding box center [740, 333] width 581 height 414
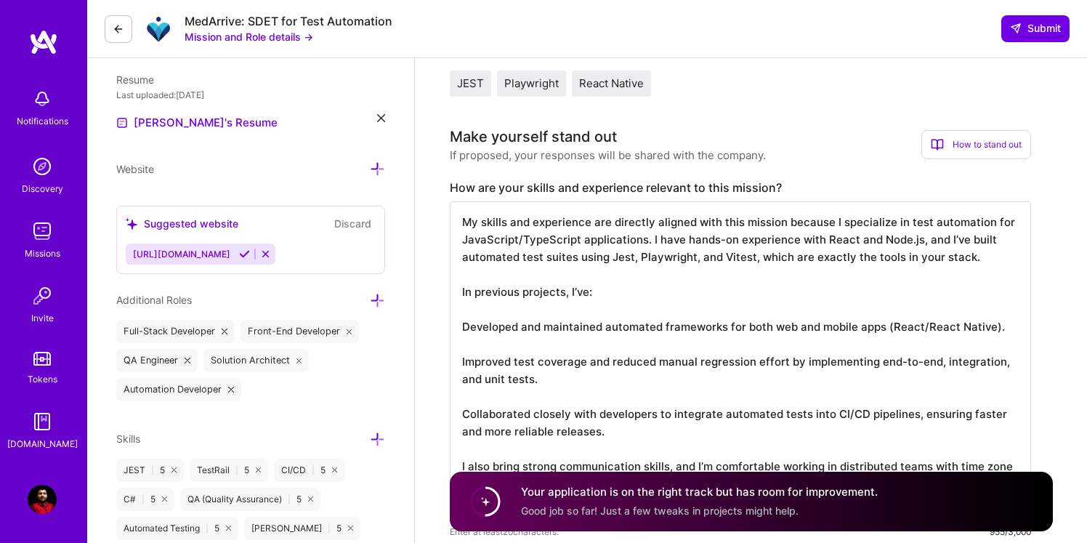
scroll to position [1, 0]
click at [729, 377] on textarea "My skills and experience are directly aligned with this mission because I speci…" at bounding box center [740, 361] width 581 height 320
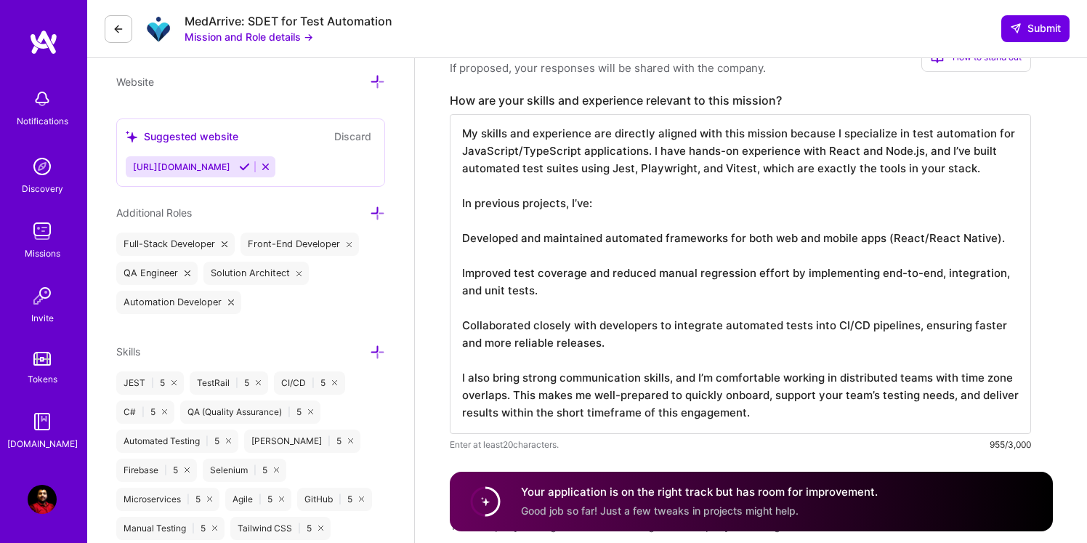
scroll to position [524, 0]
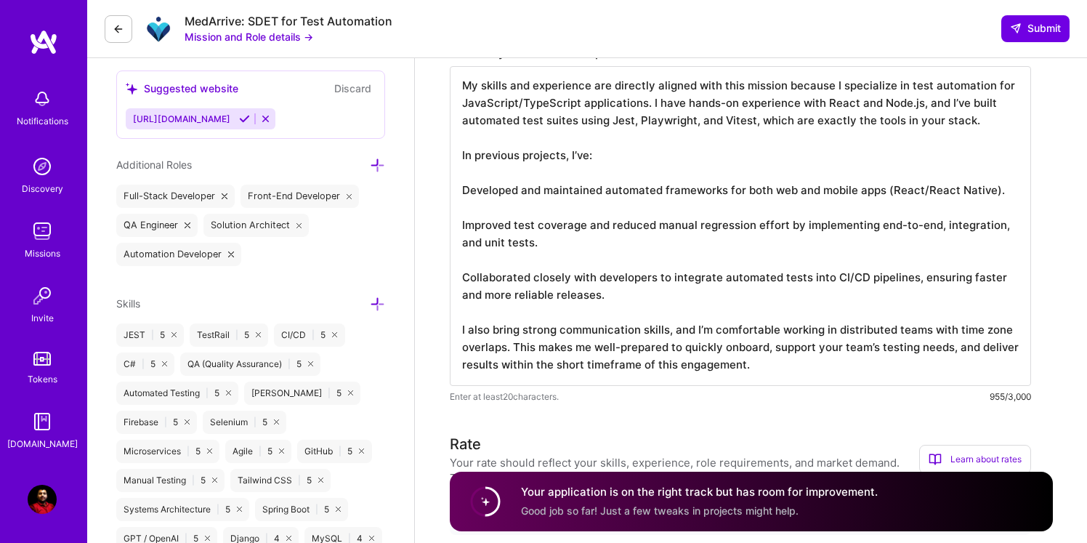
drag, startPoint x: 461, startPoint y: 84, endPoint x: 793, endPoint y: 384, distance: 447.1
click at [793, 384] on textarea "My skills and experience are directly aligned with this mission because I speci…" at bounding box center [740, 226] width 581 height 320
click at [618, 208] on textarea "My skills and experience are directly aligned with this mission because I speci…" at bounding box center [740, 226] width 581 height 320
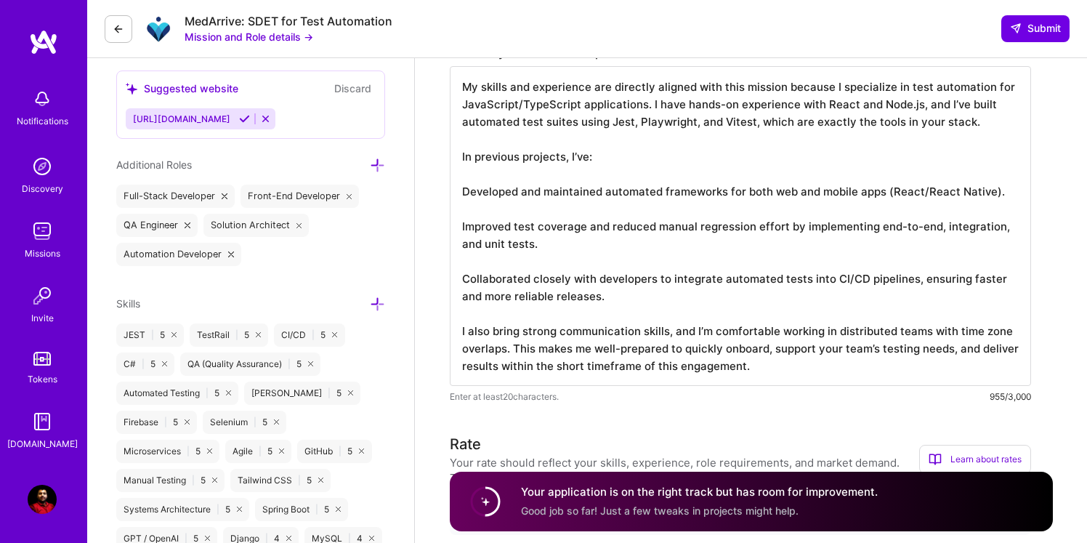
scroll to position [1, 0]
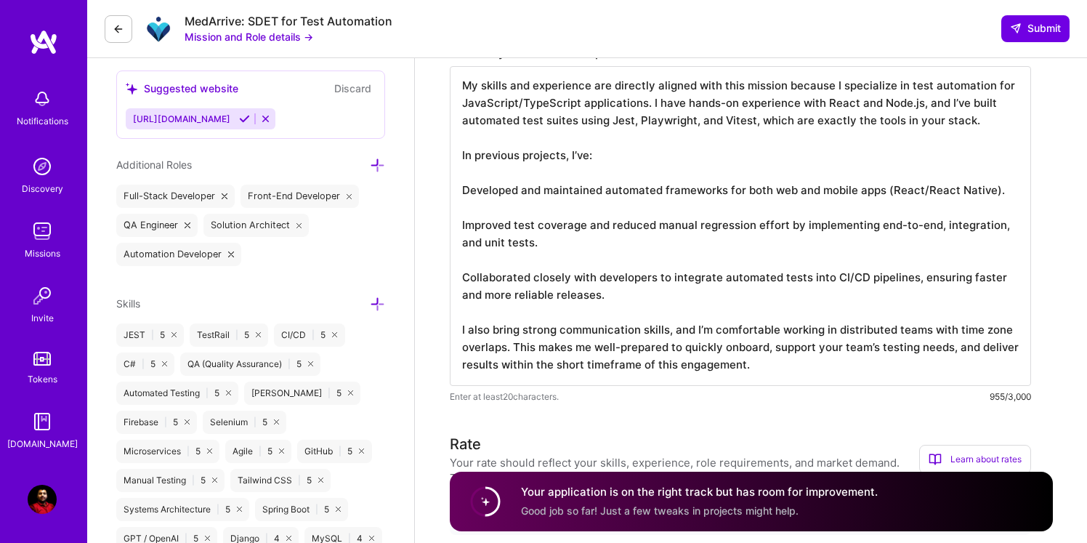
drag, startPoint x: 461, startPoint y: 86, endPoint x: 655, endPoint y: 416, distance: 382.4
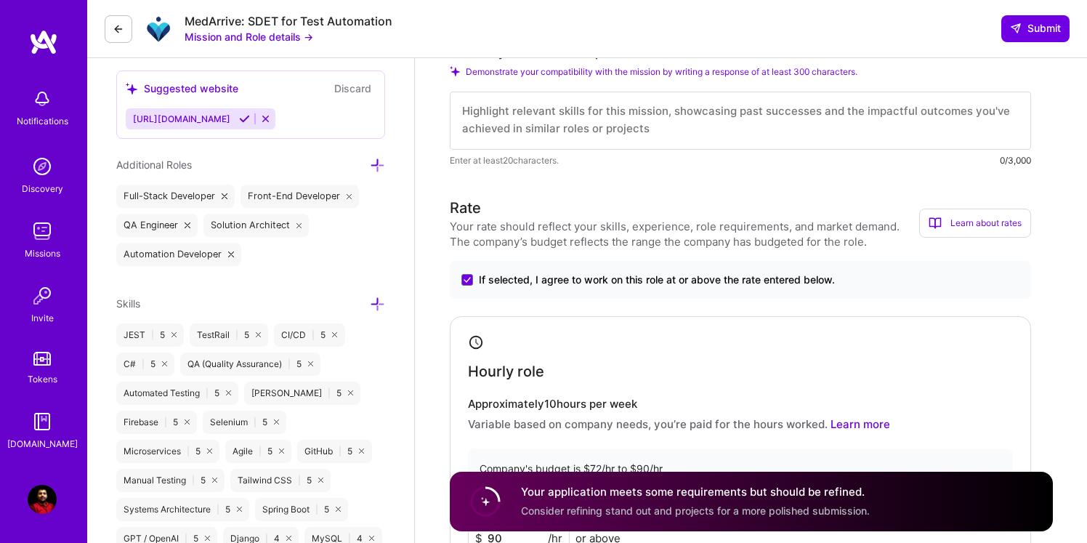
scroll to position [0, 0]
paste textarea "My skills and experience are directly aligned with this mission because I speci…"
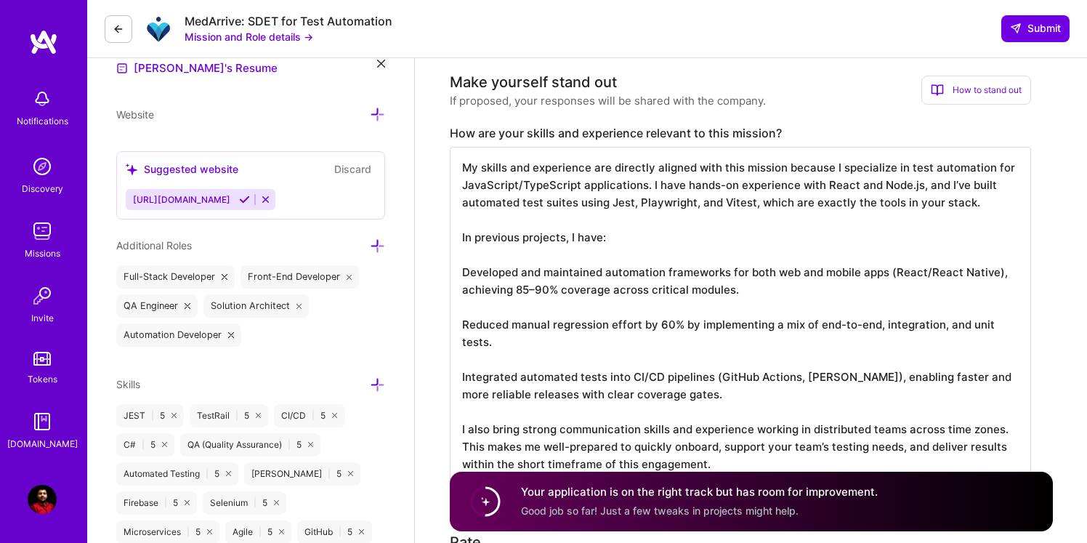
scroll to position [1, 0]
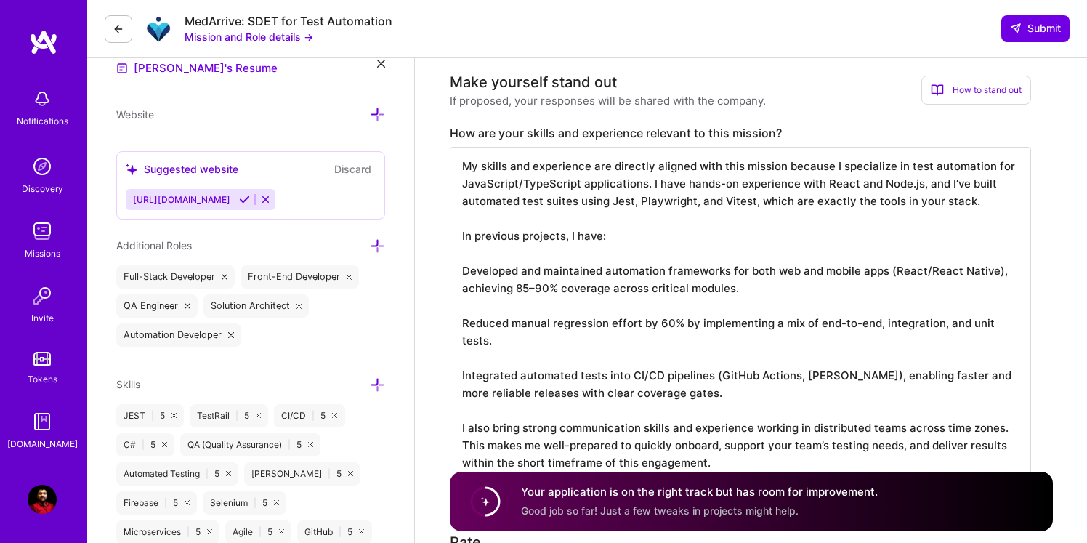
click at [717, 307] on textarea "My skills and experience are directly aligned with this mission because I speci…" at bounding box center [740, 315] width 581 height 337
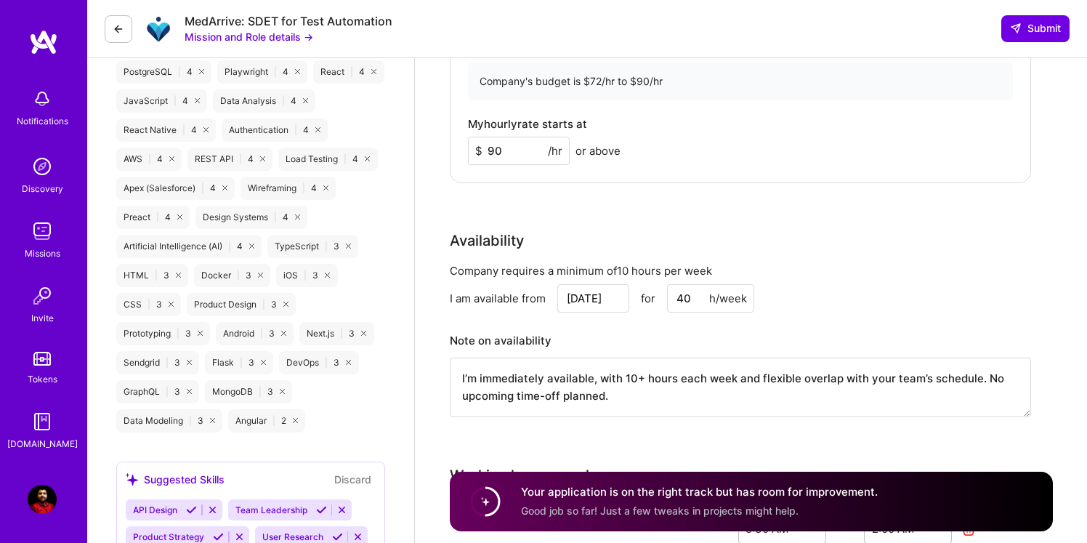
scroll to position [1187, 0]
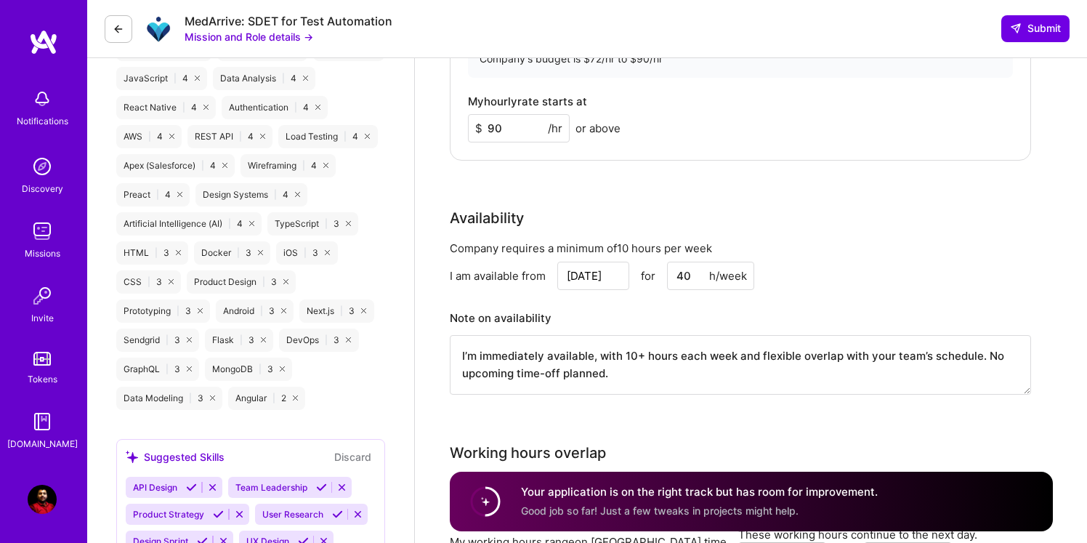
type textarea "My skills and experience are directly aligned with this mission because I speci…"
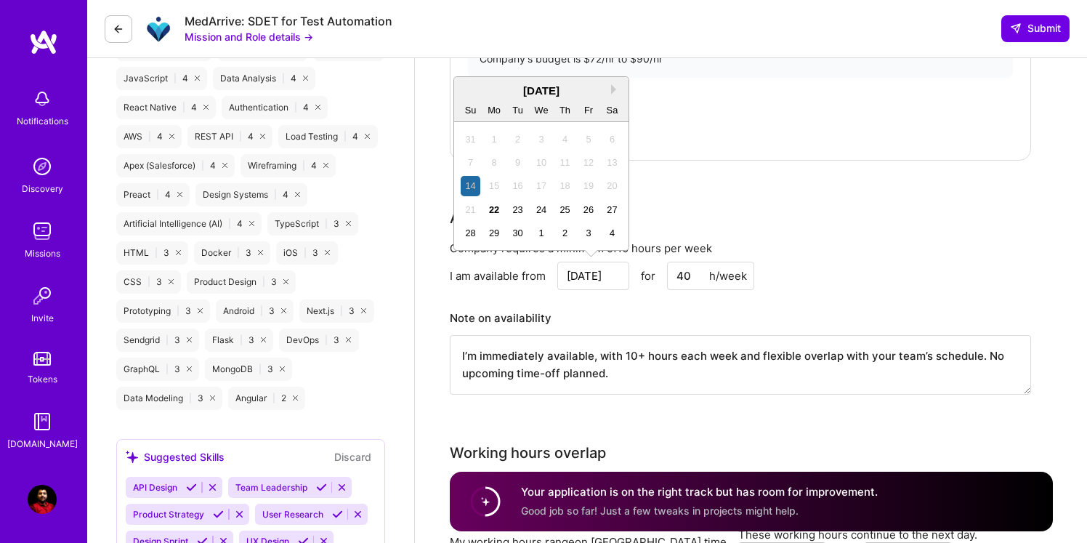
click at [615, 274] on input "[DATE]" at bounding box center [593, 276] width 72 height 28
click at [499, 209] on div "22" at bounding box center [495, 210] width 20 height 20
type input "[DATE]"
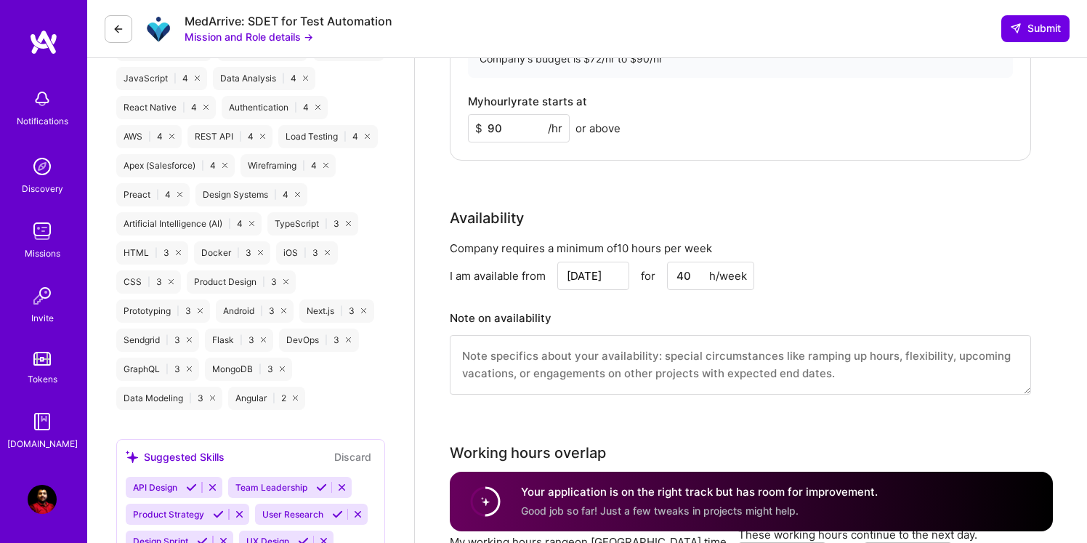
click at [696, 278] on input "40" at bounding box center [710, 276] width 87 height 28
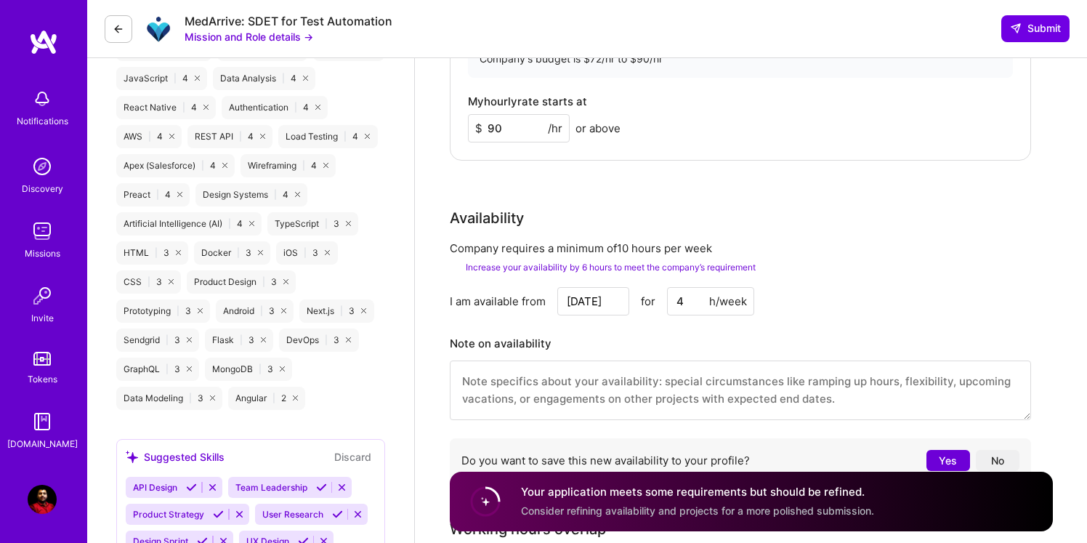
type input "40"
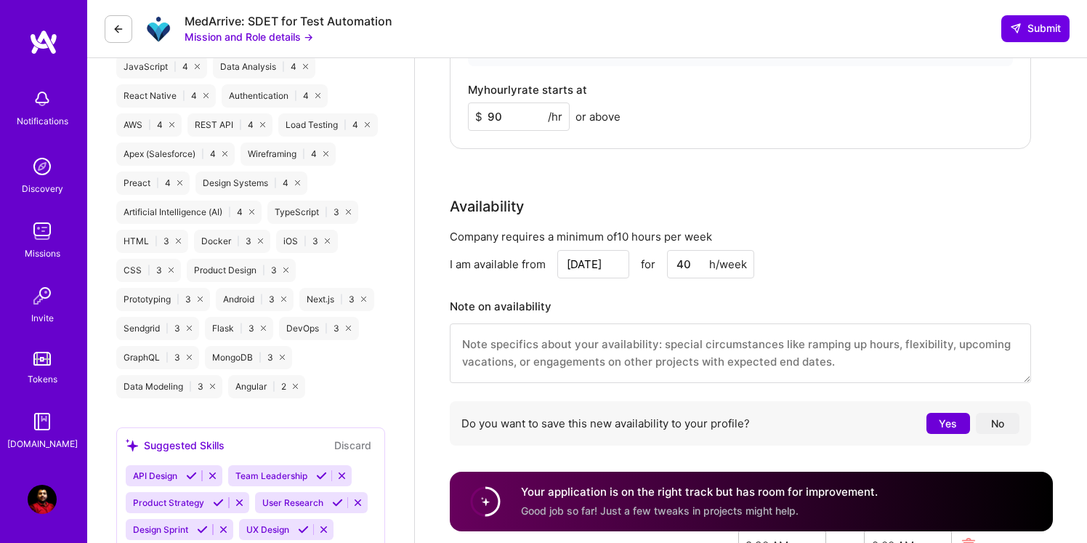
scroll to position [1179, 0]
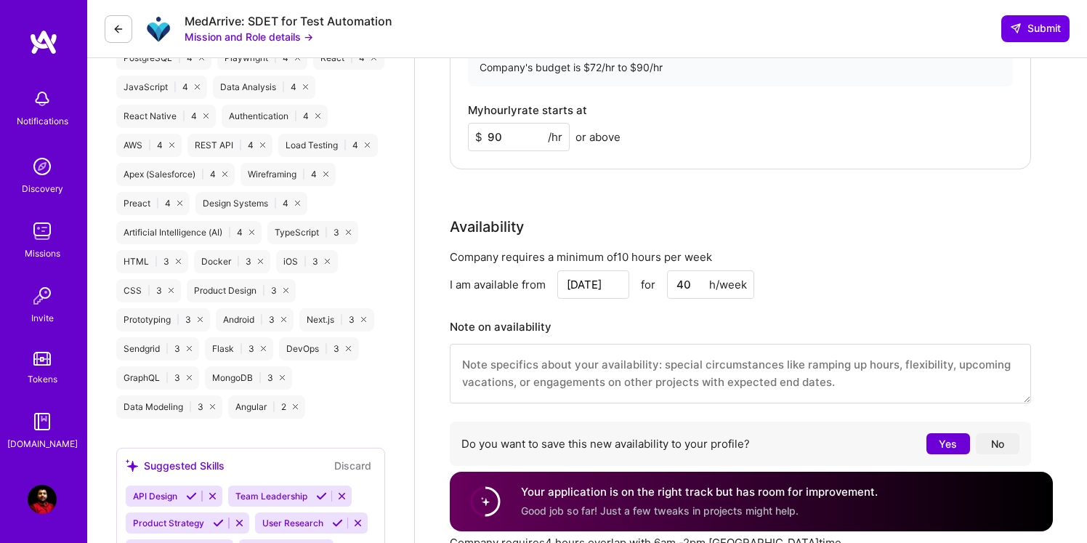
click at [515, 133] on input "90" at bounding box center [519, 137] width 102 height 28
type input "9"
type input "7"
type input "90"
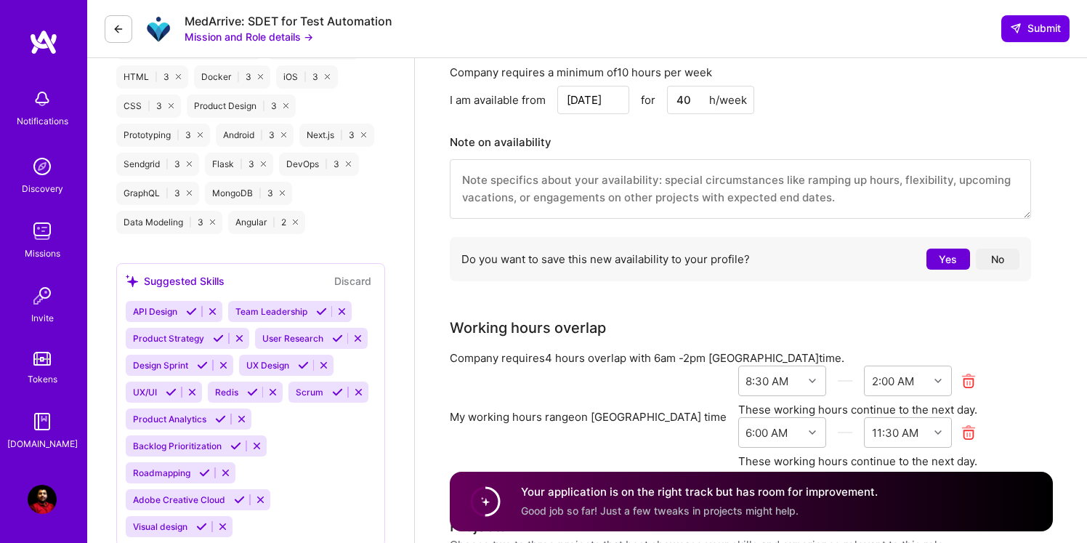
scroll to position [1374, 0]
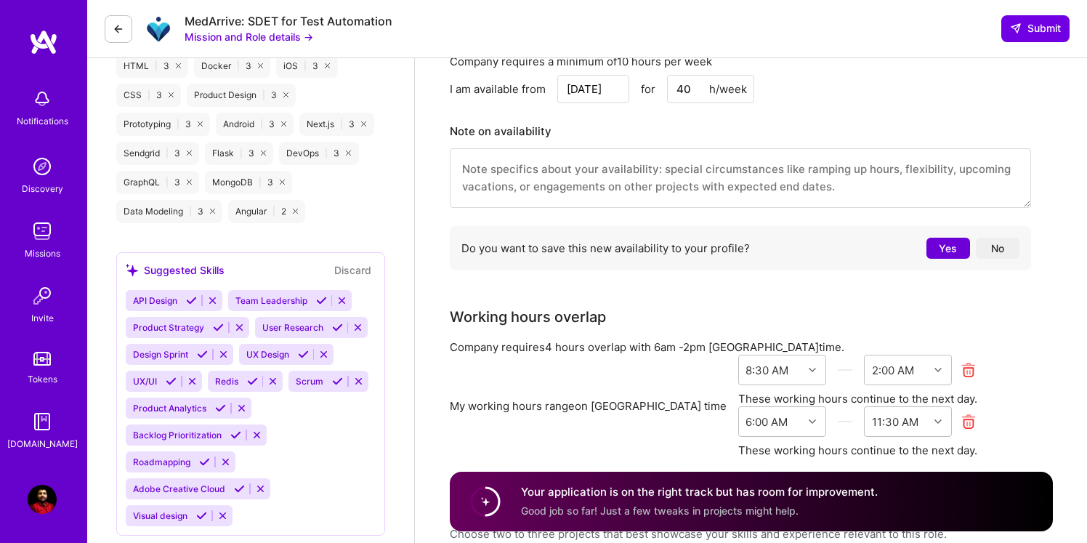
click at [944, 256] on button "Yes" at bounding box center [949, 248] width 44 height 21
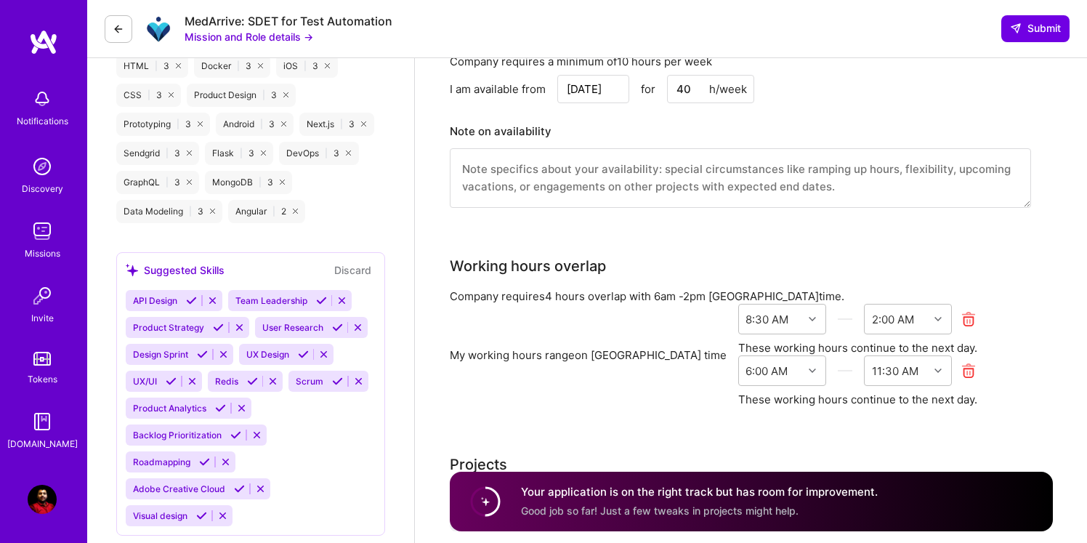
click at [961, 321] on icon at bounding box center [969, 319] width 17 height 17
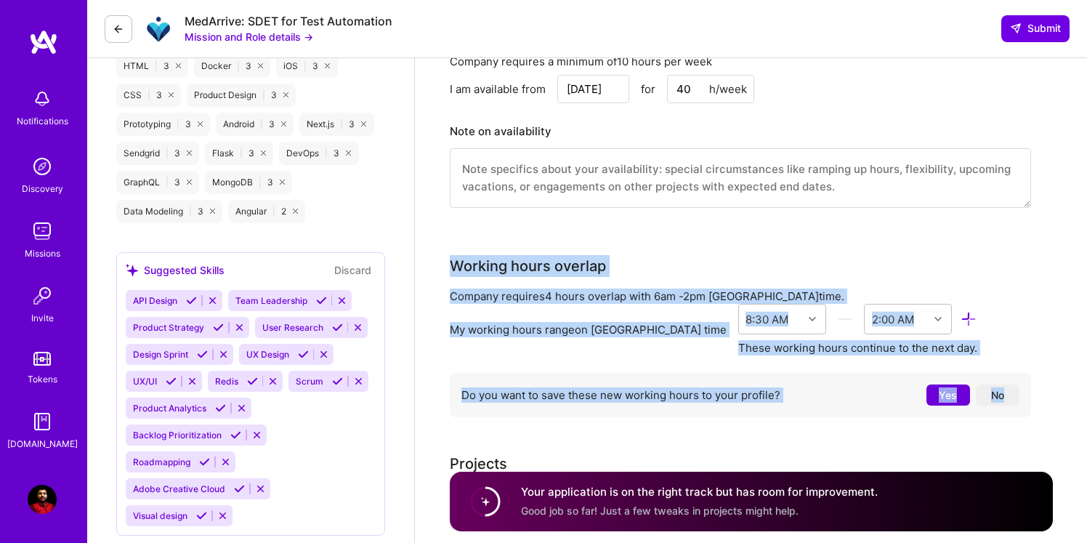
drag, startPoint x: 442, startPoint y: 241, endPoint x: 735, endPoint y: 432, distance: 350.3
copy div "Working hours overlap Company requires 4 hours overlap with 6am - 2pm Los Angel…"
click at [842, 367] on div "Company requires 4 hours overlap with 6am - 2pm [GEOGRAPHIC_DATA] time. My work…" at bounding box center [740, 356] width 581 height 135
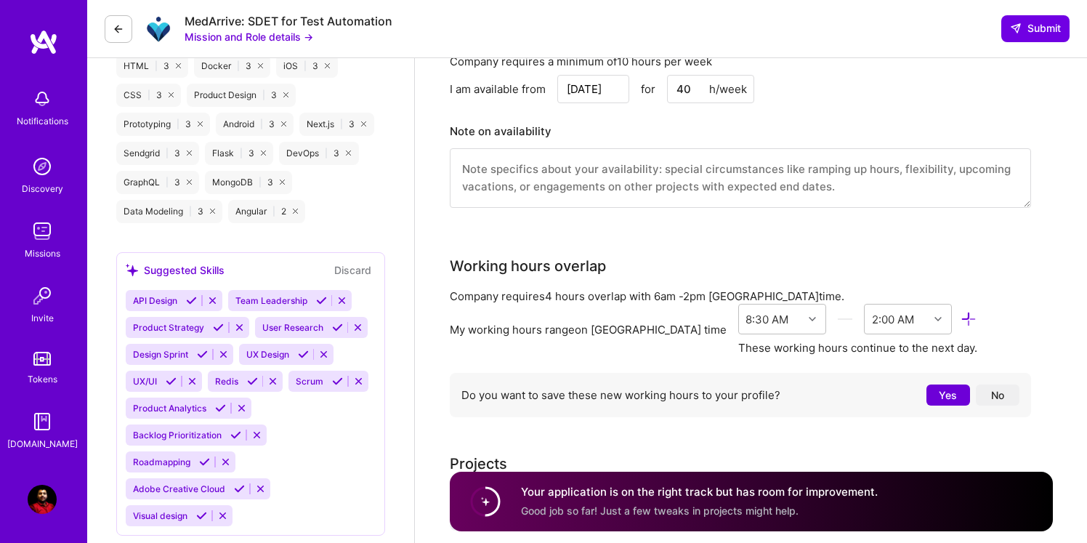
click at [996, 396] on button "No" at bounding box center [998, 394] width 44 height 21
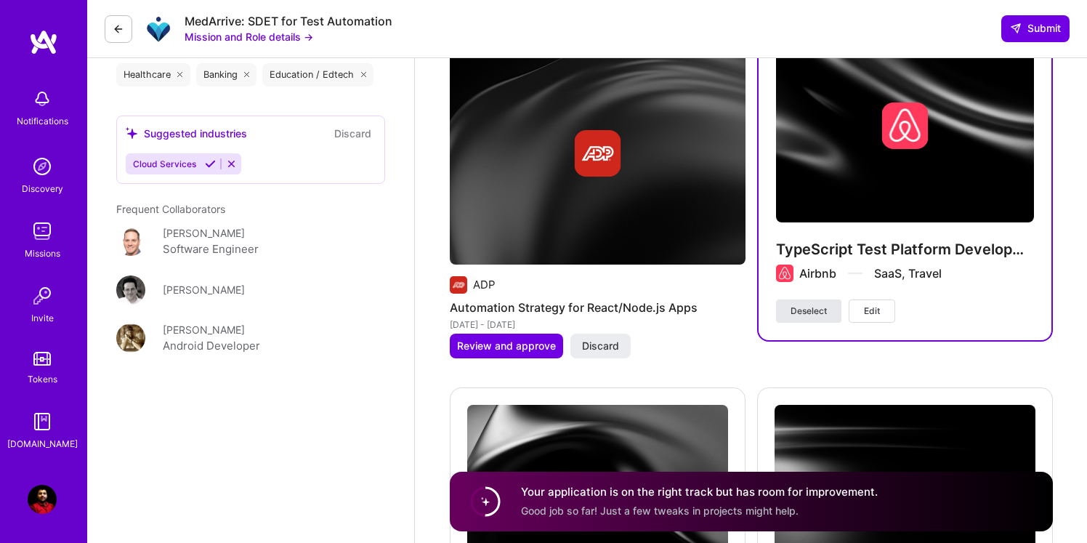
scroll to position [1898, 0]
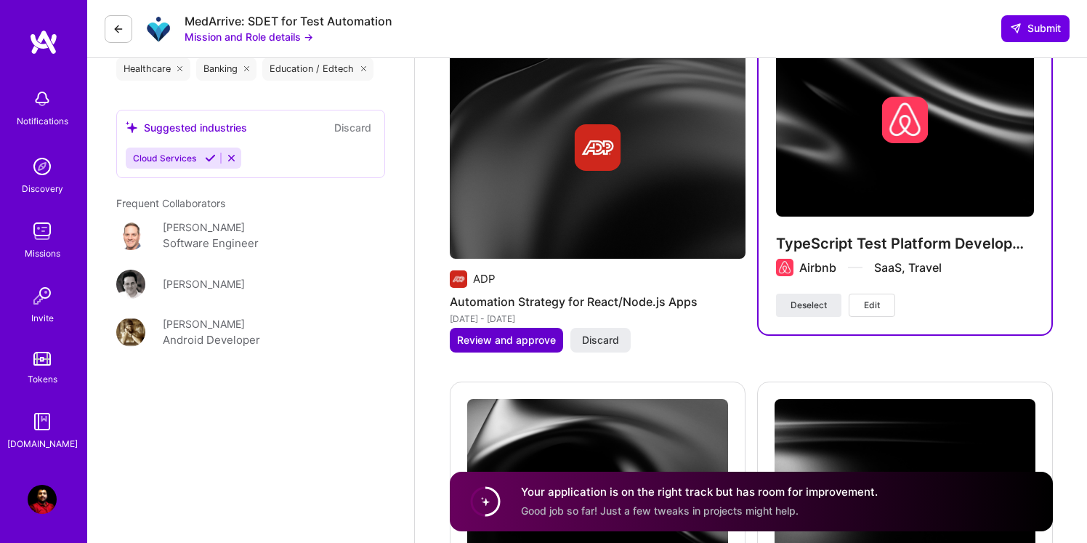
click at [487, 344] on span "Review and approve" at bounding box center [506, 340] width 99 height 15
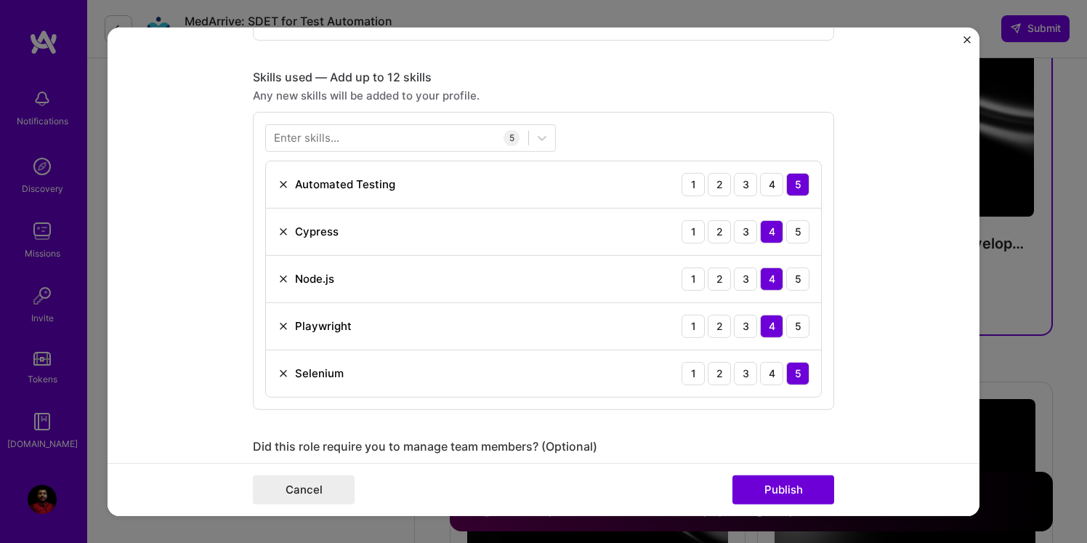
scroll to position [682, 0]
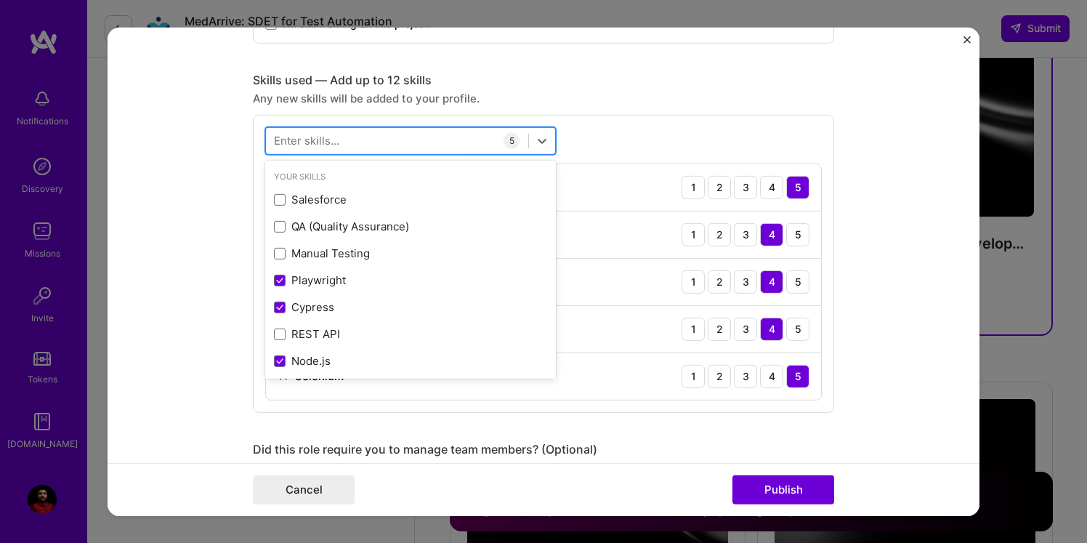
click at [395, 134] on div at bounding box center [397, 141] width 262 height 24
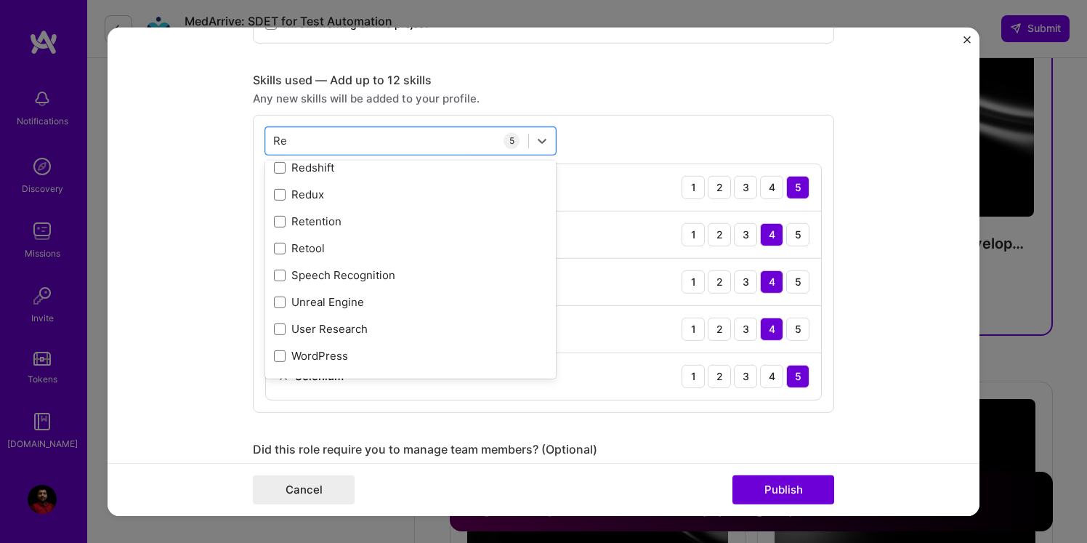
scroll to position [76, 0]
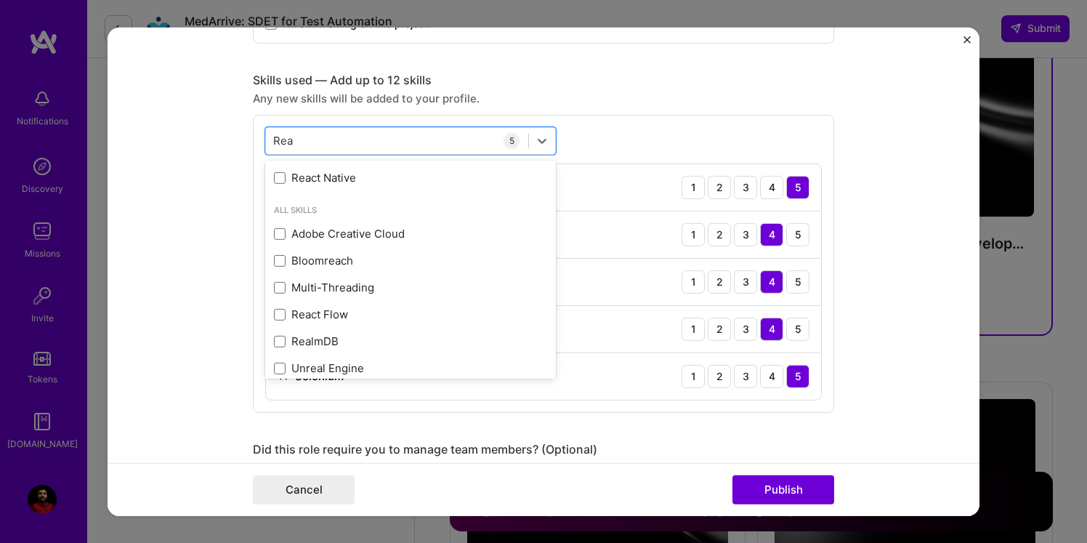
type input "Rea"
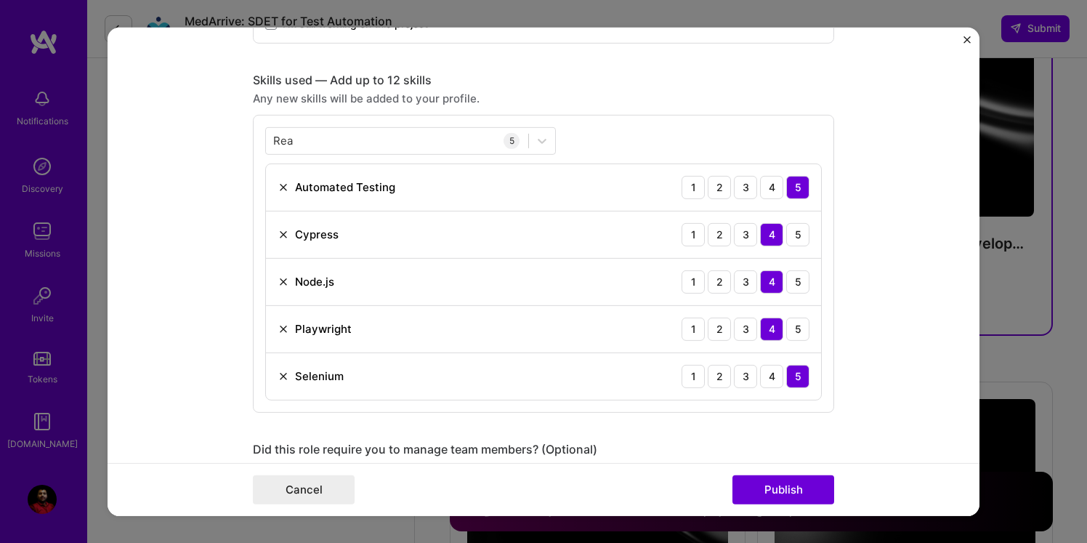
click at [529, 77] on div "Skills used — Add up to 12 skills" at bounding box center [543, 79] width 581 height 15
click at [179, 238] on form "Editing suggested project This project is suggested based on your LinkedIn, res…" at bounding box center [544, 271] width 872 height 488
click at [293, 493] on button "Cancel" at bounding box center [304, 489] width 102 height 29
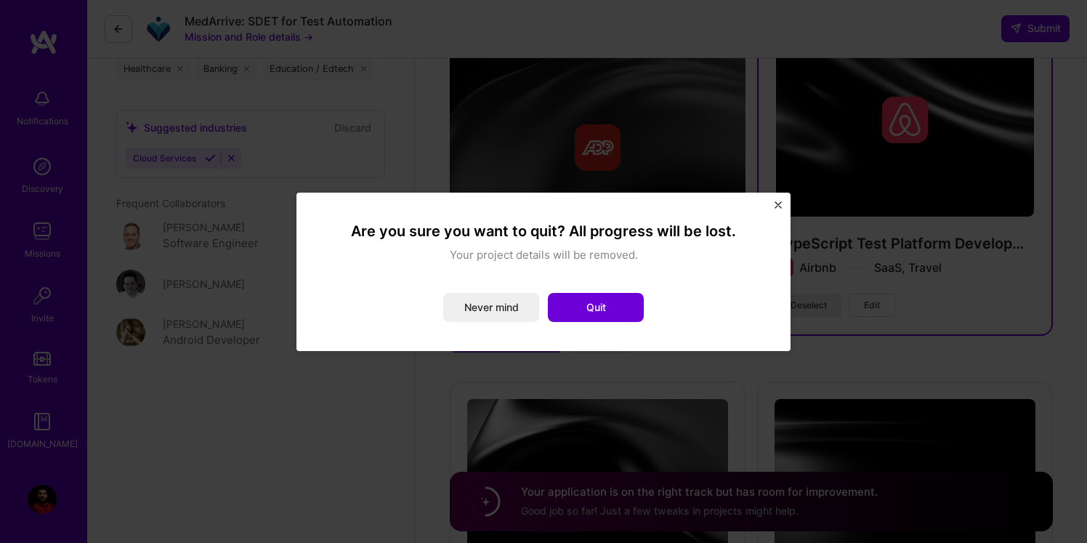
click at [778, 203] on img "Close" at bounding box center [778, 204] width 7 height 7
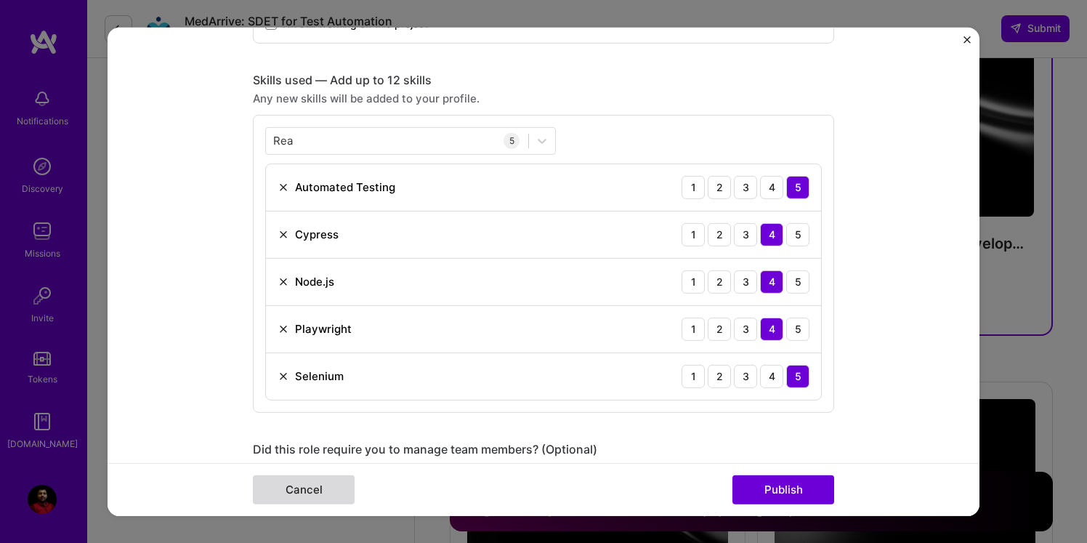
click at [307, 491] on button "Cancel" at bounding box center [304, 489] width 102 height 29
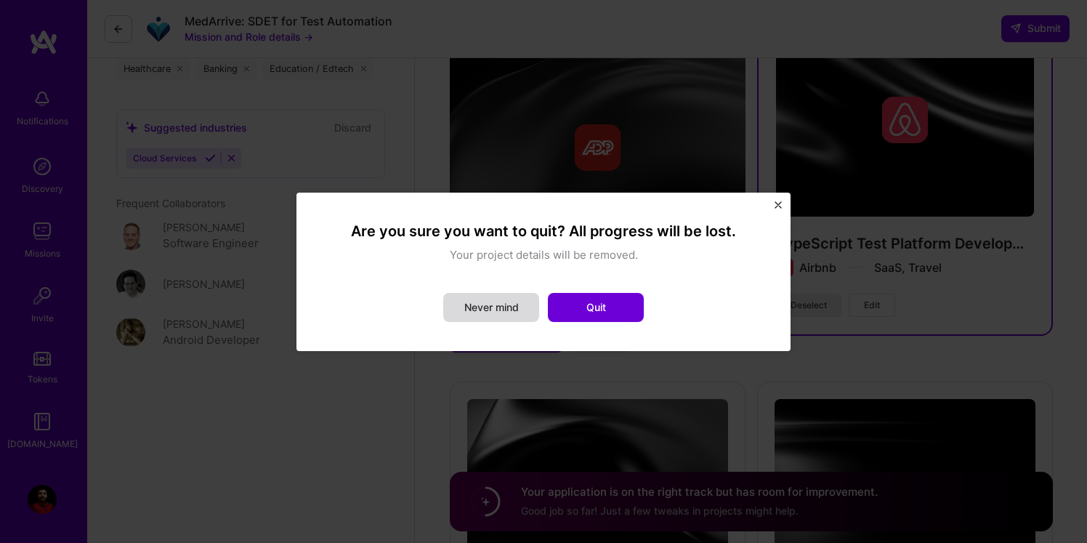
click at [500, 315] on button "Never mind" at bounding box center [491, 307] width 96 height 29
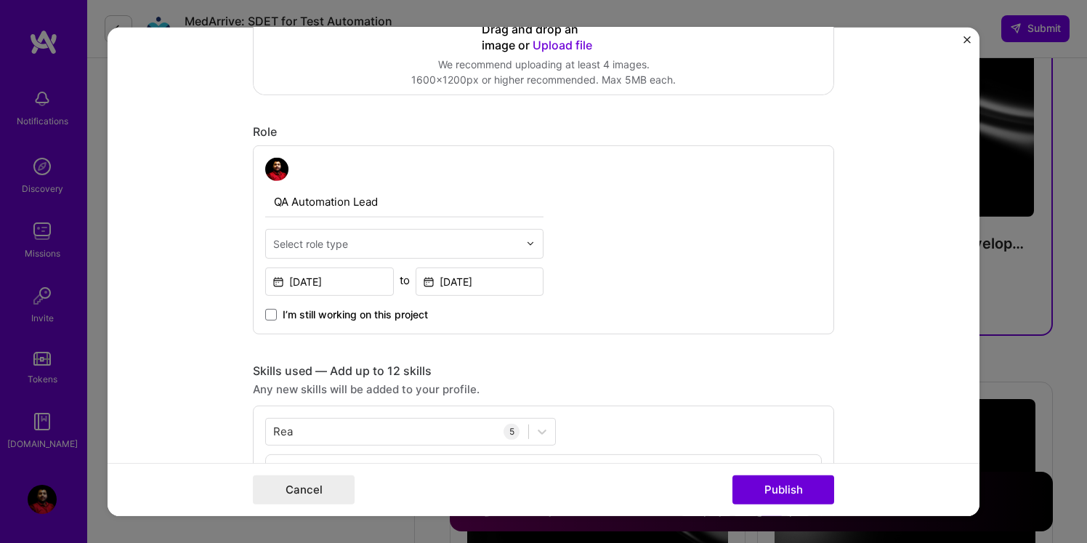
scroll to position [291, 0]
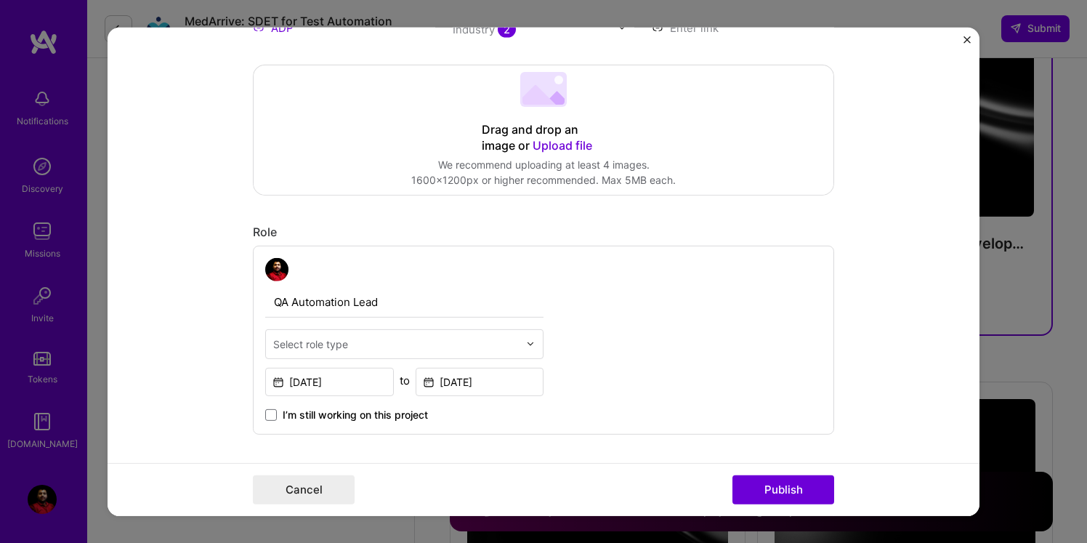
click at [965, 33] on form "Editing suggested project This project is suggested based on your LinkedIn, res…" at bounding box center [544, 271] width 872 height 488
click at [966, 39] on img "Close" at bounding box center [967, 39] width 7 height 7
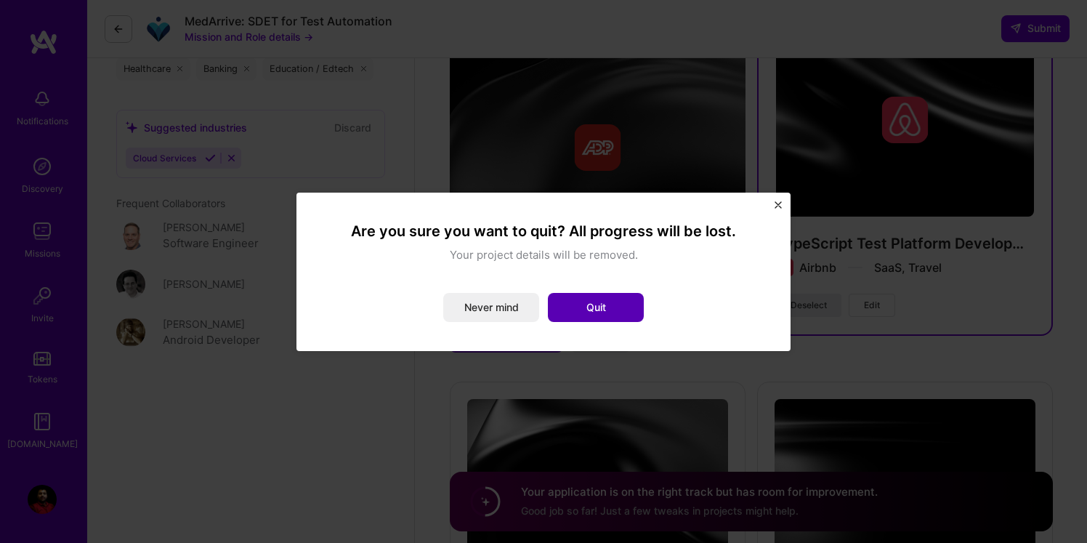
click at [613, 305] on button "Quit" at bounding box center [596, 307] width 96 height 29
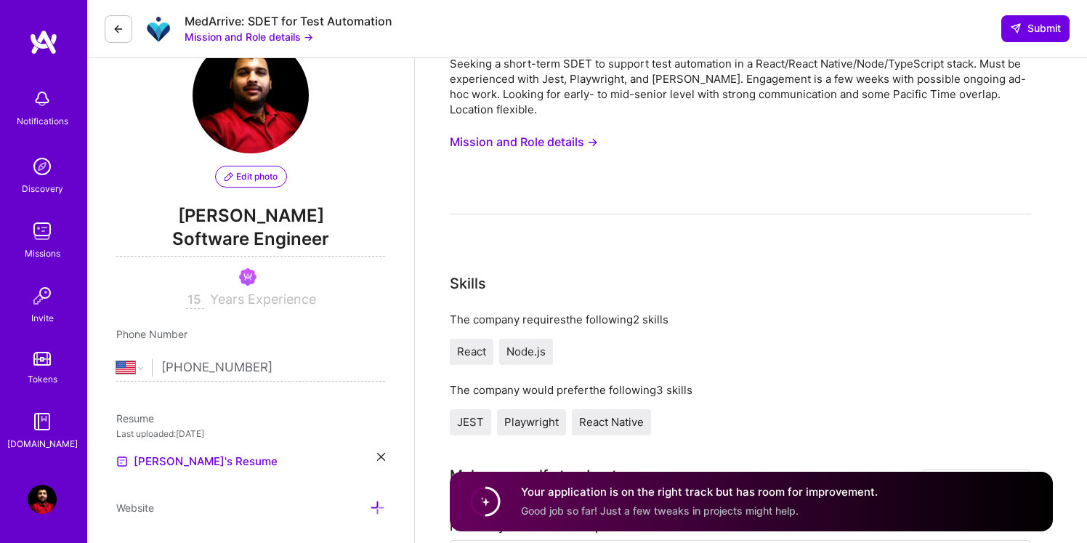
scroll to position [0, 0]
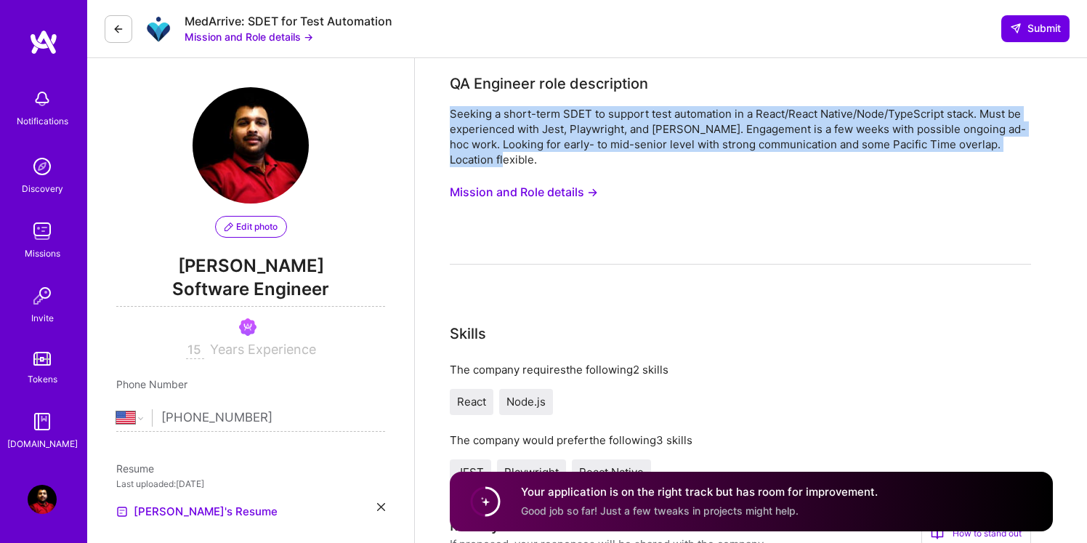
drag, startPoint x: 429, startPoint y: 109, endPoint x: 513, endPoint y: 166, distance: 101.0
copy div "Seeking a short-term SDET to support test automation in a React/React Native/No…"
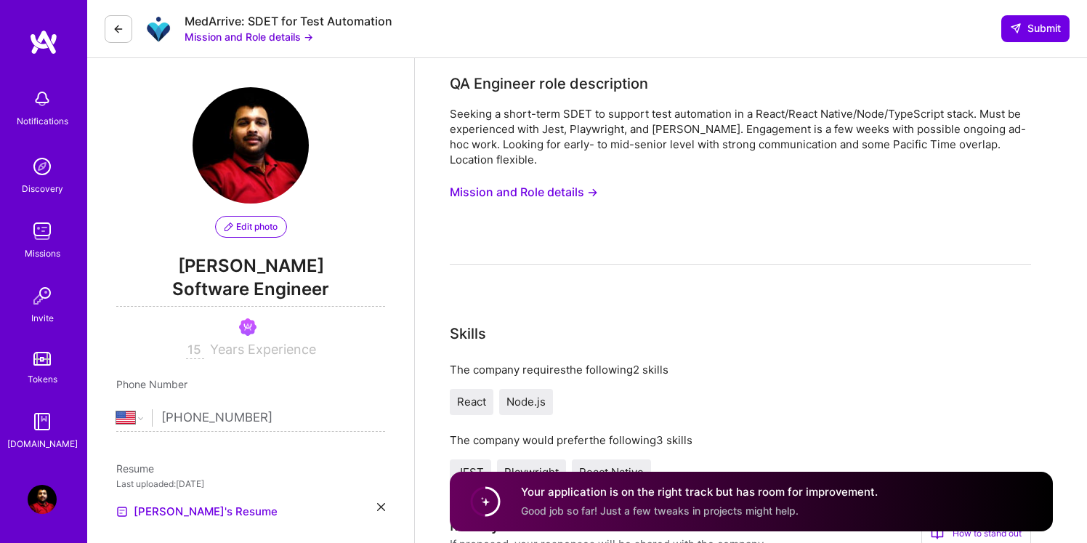
click at [702, 327] on div "Skills" at bounding box center [740, 334] width 581 height 22
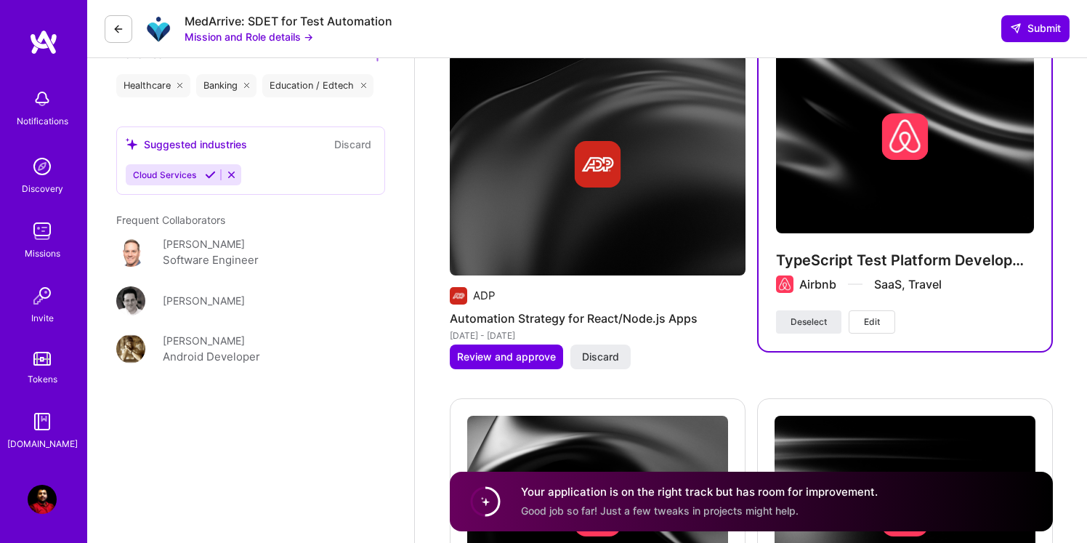
scroll to position [1898, 0]
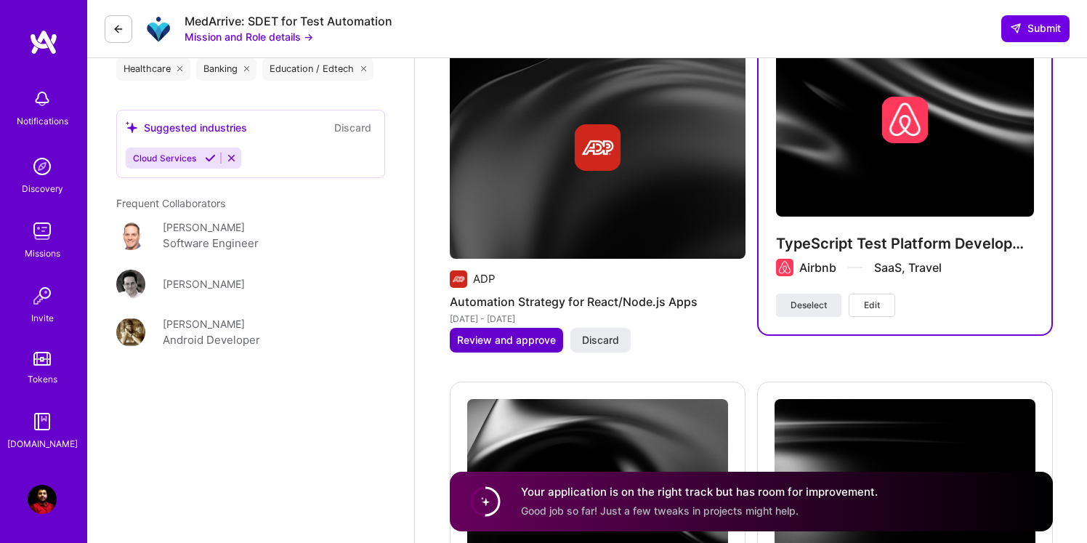
click at [506, 346] on span "Review and approve" at bounding box center [506, 340] width 99 height 15
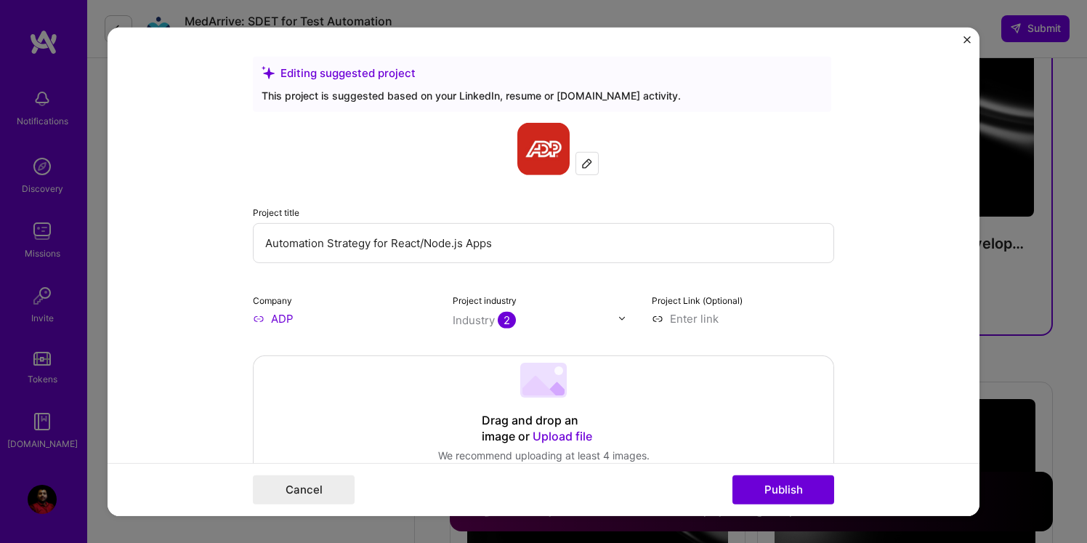
click at [586, 172] on div at bounding box center [587, 163] width 22 height 22
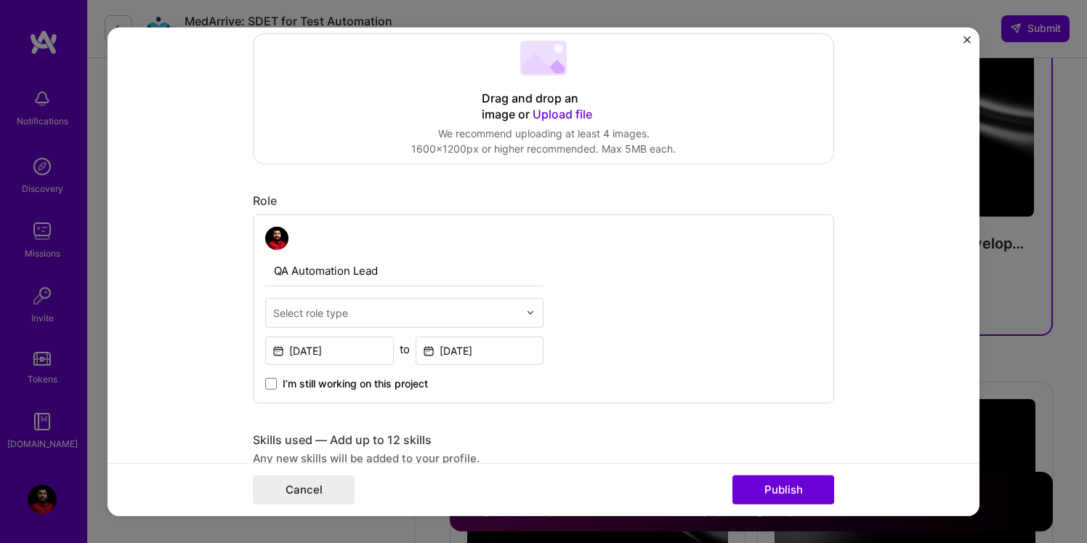
scroll to position [352, 0]
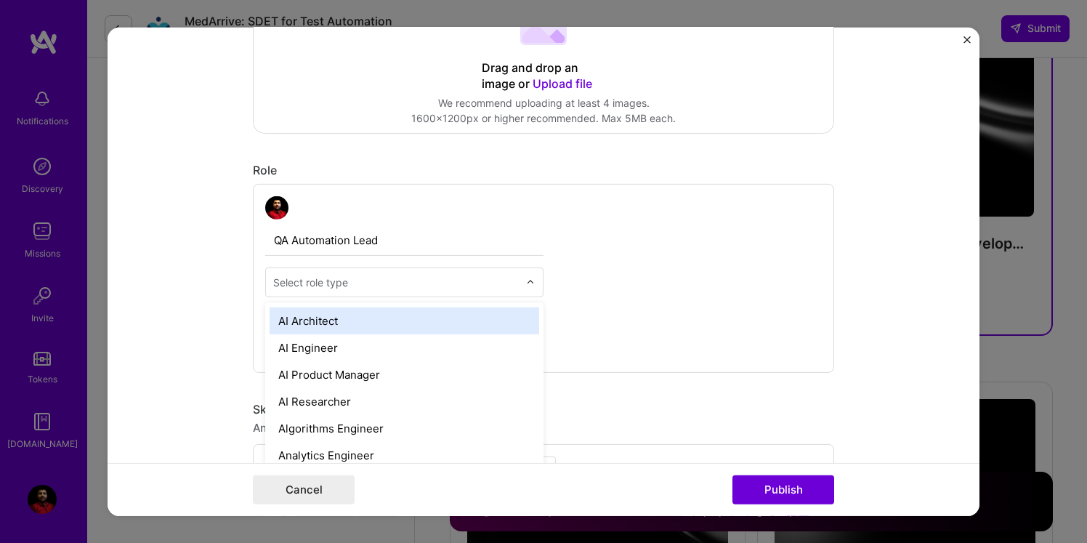
click at [407, 277] on input "text" at bounding box center [396, 281] width 246 height 15
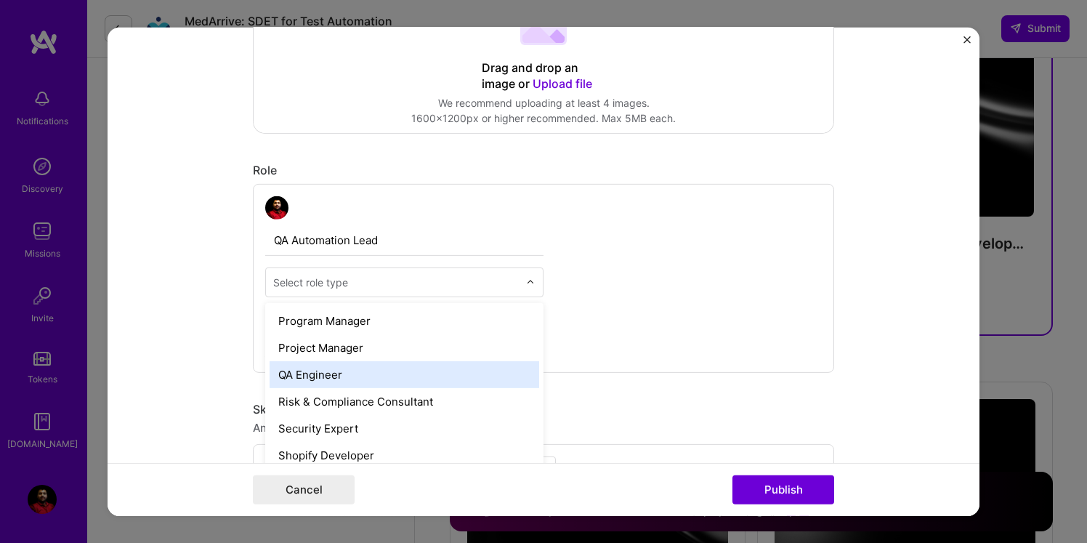
scroll to position [1420, 0]
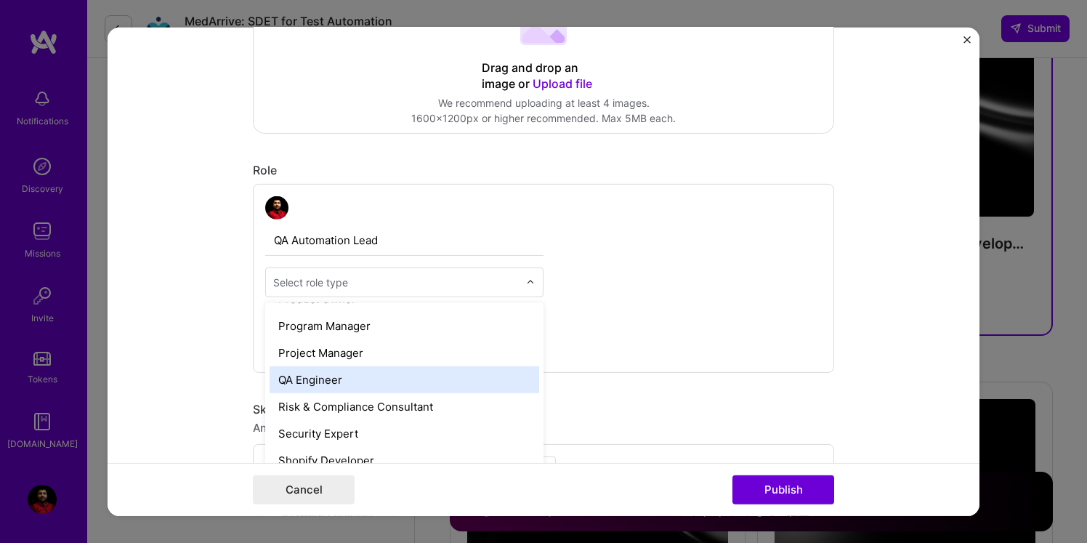
click at [361, 382] on div "QA Engineer" at bounding box center [405, 379] width 270 height 27
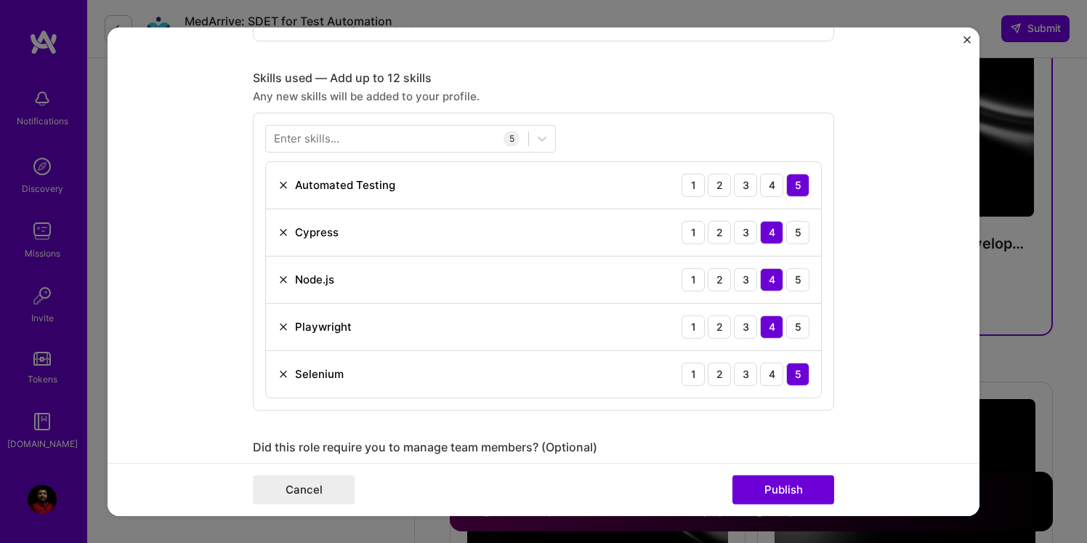
scroll to position [674, 0]
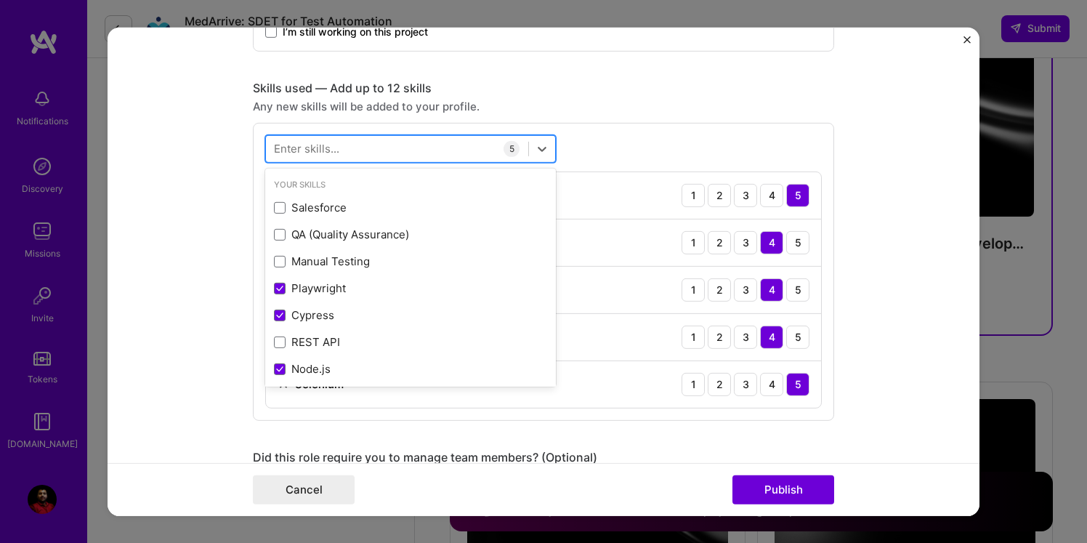
click at [425, 140] on div at bounding box center [397, 149] width 262 height 24
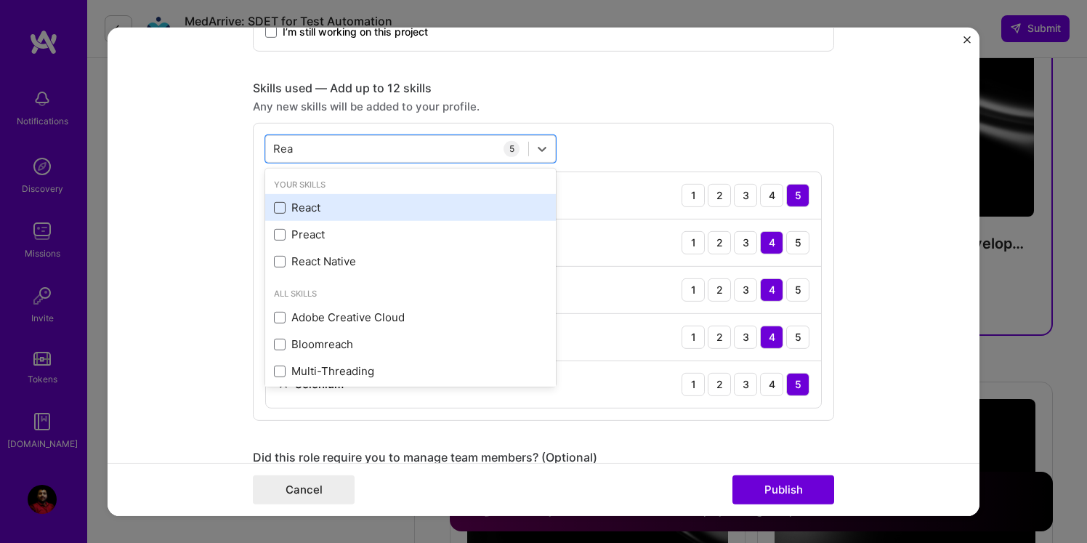
click at [281, 208] on span at bounding box center [280, 208] width 12 height 12
click at [0, 0] on input "checkbox" at bounding box center [0, 0] width 0 height 0
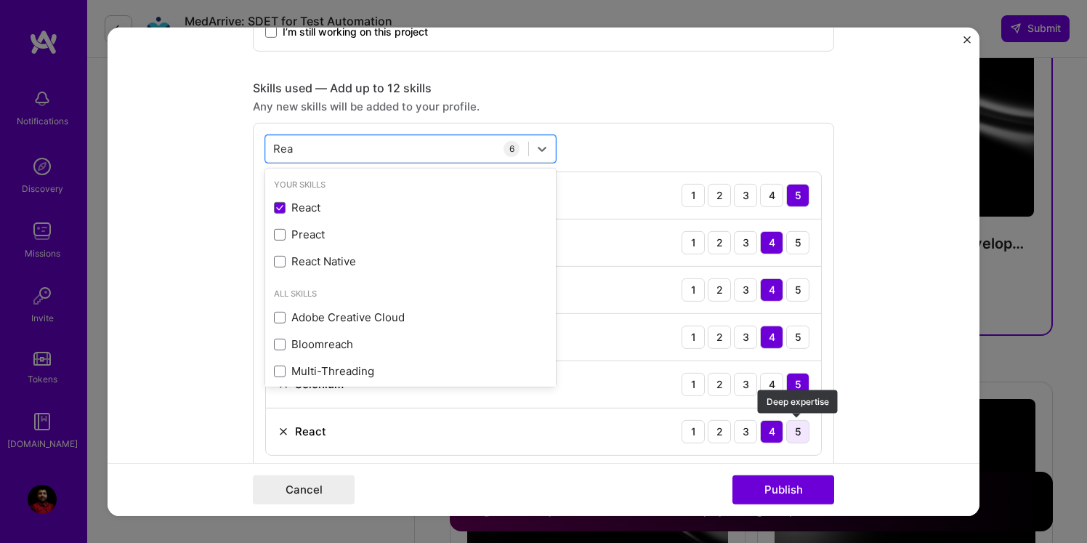
click at [797, 434] on div "5" at bounding box center [797, 430] width 23 height 23
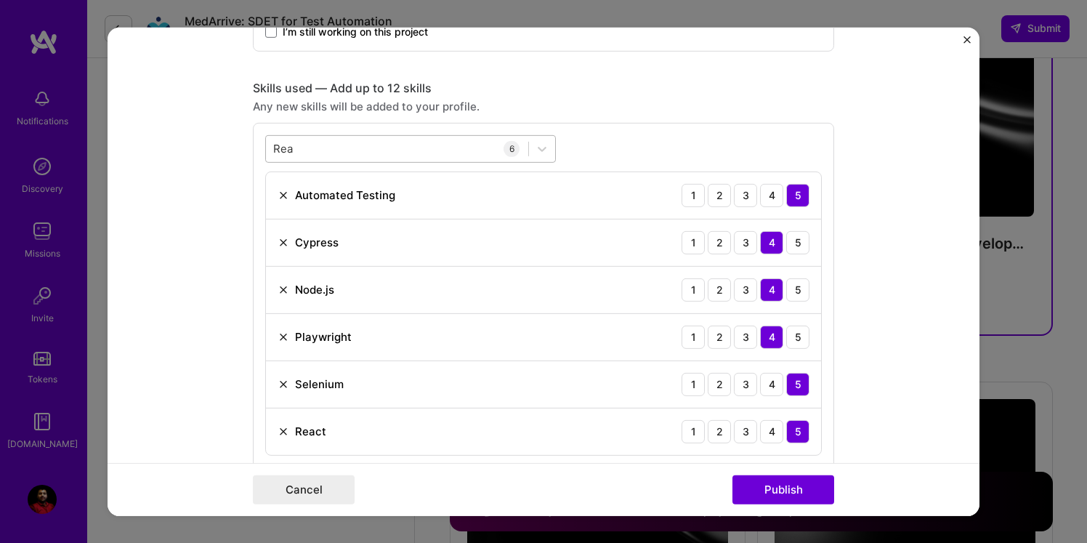
click at [473, 154] on div "[PERSON_NAME]" at bounding box center [397, 149] width 262 height 24
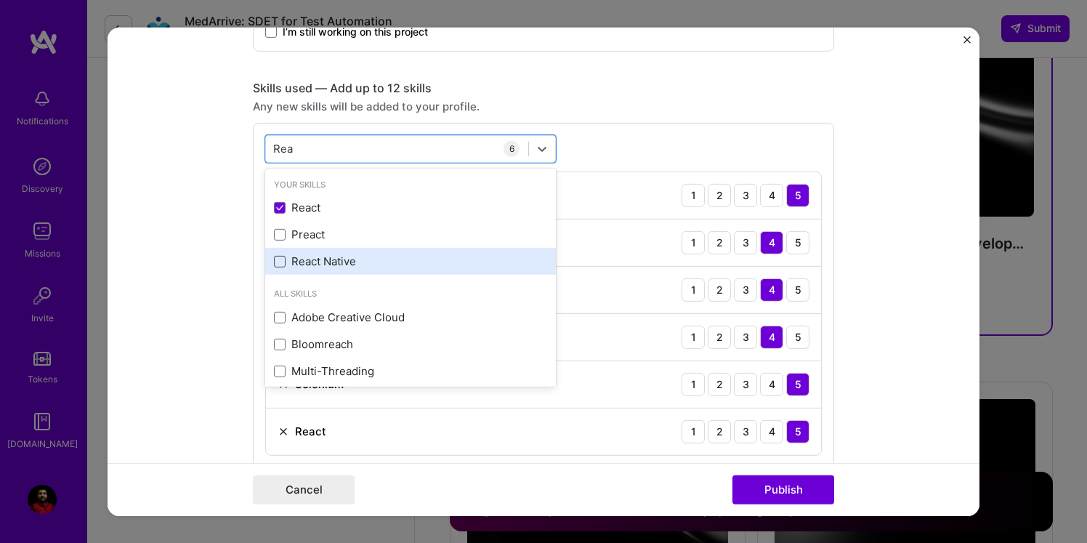
click at [280, 267] on span at bounding box center [280, 262] width 12 height 12
click at [0, 0] on input "checkbox" at bounding box center [0, 0] width 0 height 0
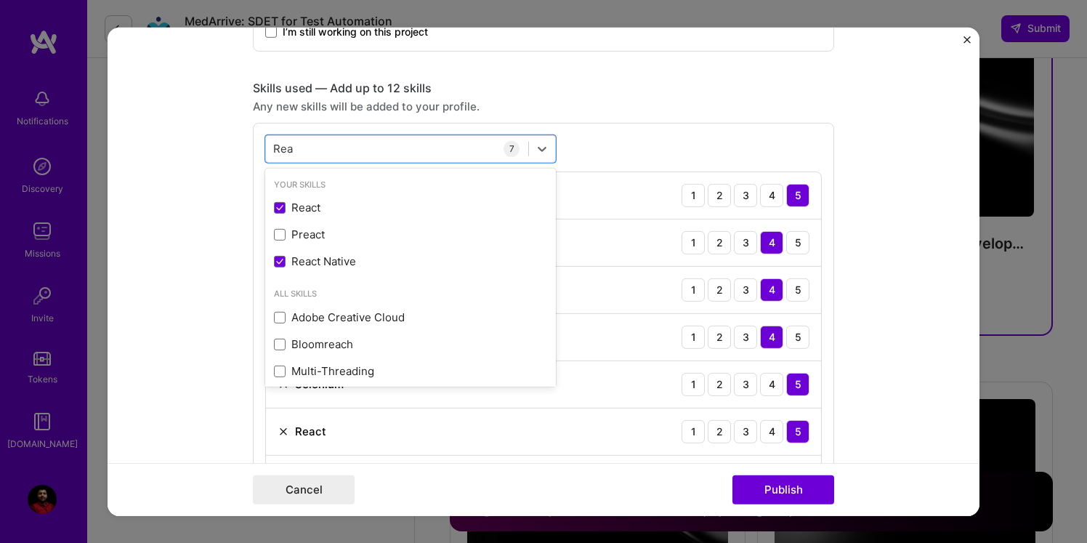
click at [599, 156] on div "option React Native, selected. option React Native selected, 0 of 2. 9 results …" at bounding box center [543, 318] width 581 height 392
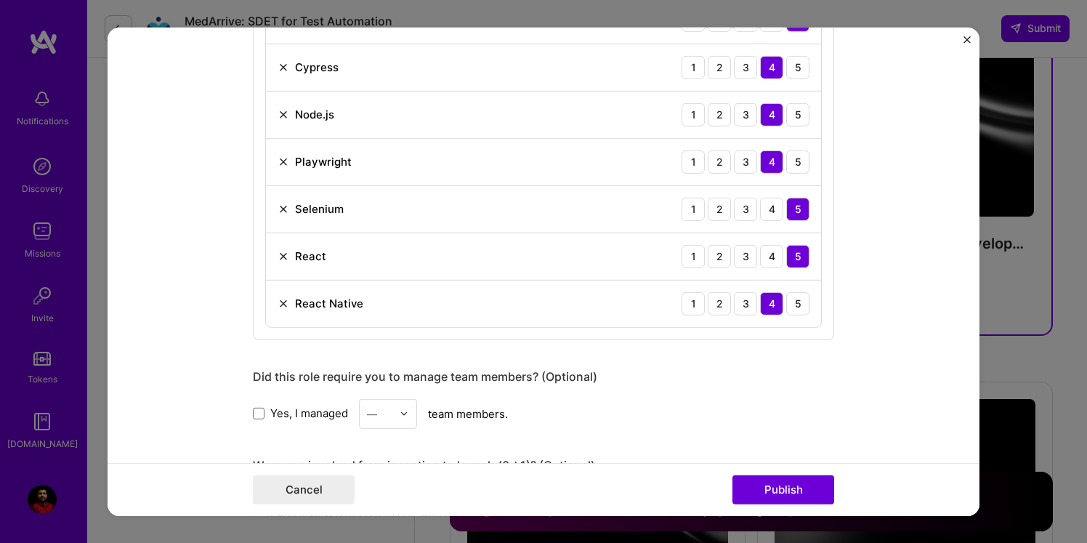
scroll to position [857, 0]
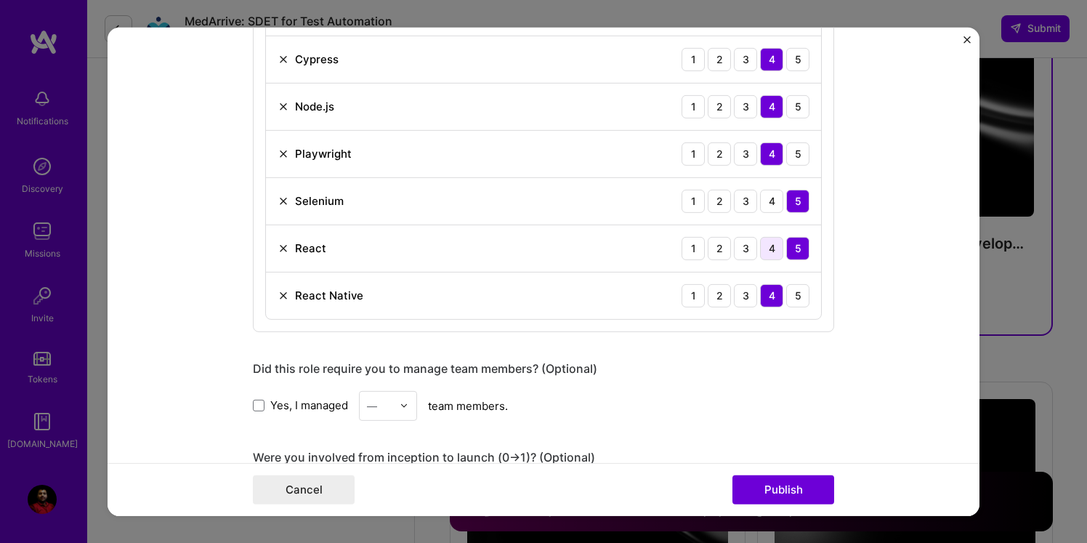
click at [775, 246] on div "4" at bounding box center [771, 247] width 23 height 23
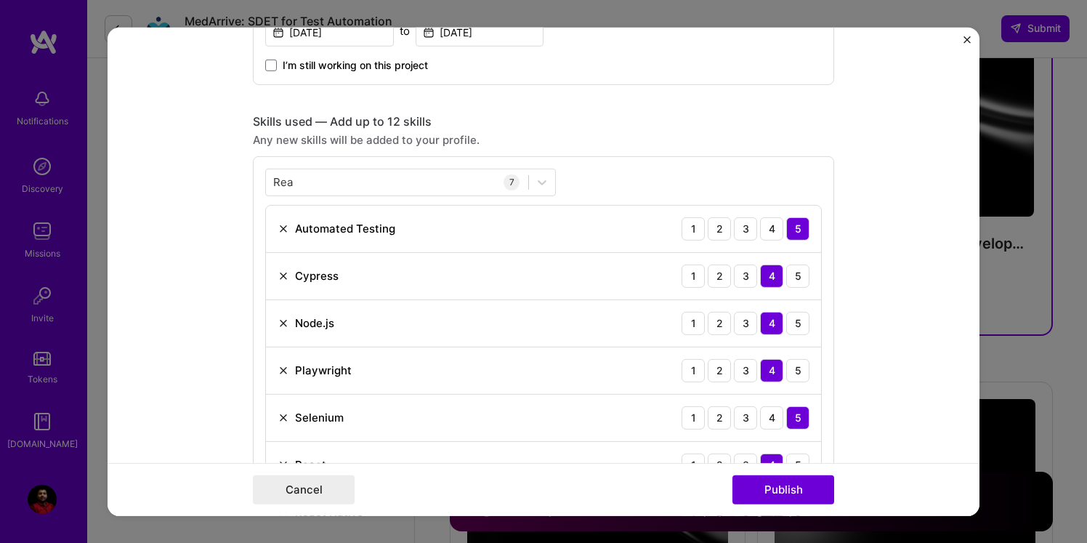
scroll to position [634, 0]
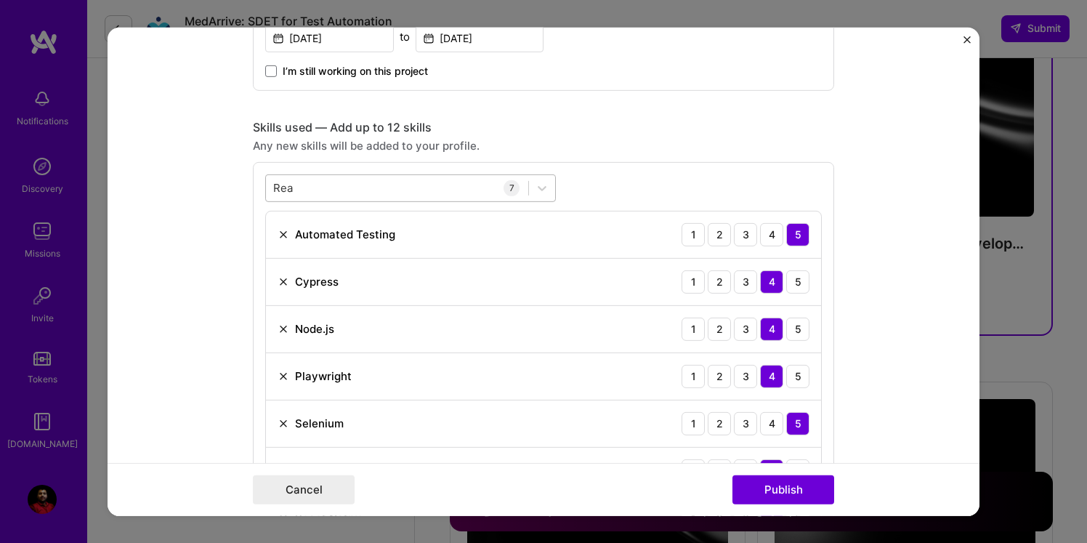
click at [485, 201] on div "[PERSON_NAME]" at bounding box center [410, 188] width 291 height 28
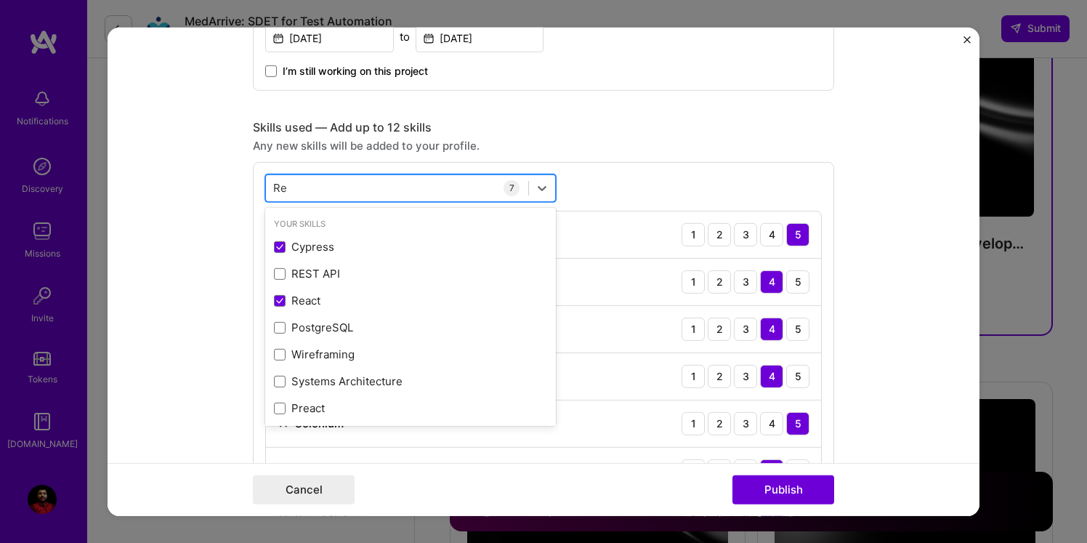
type input "R"
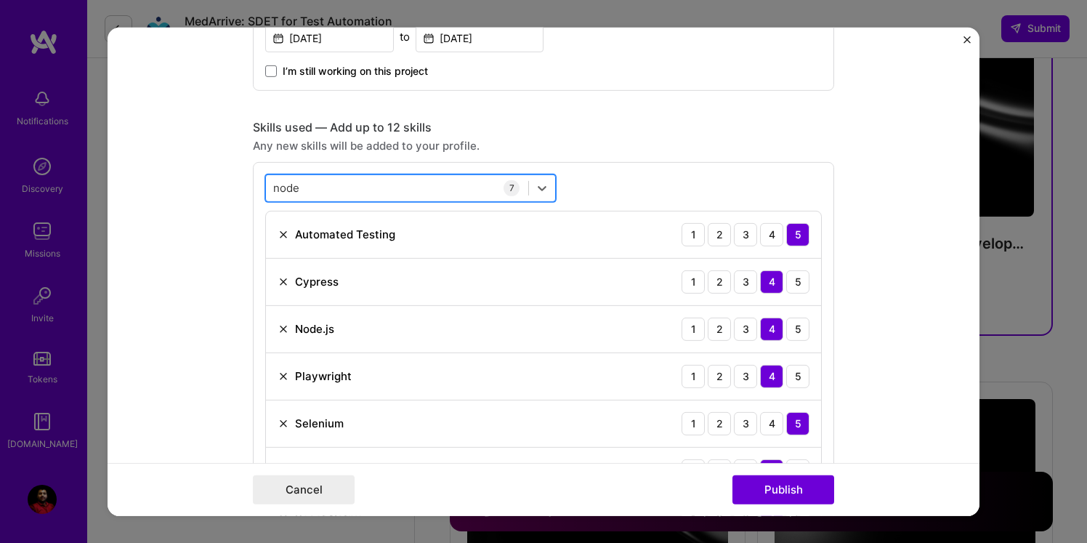
click at [485, 191] on div "node node" at bounding box center [397, 188] width 262 height 24
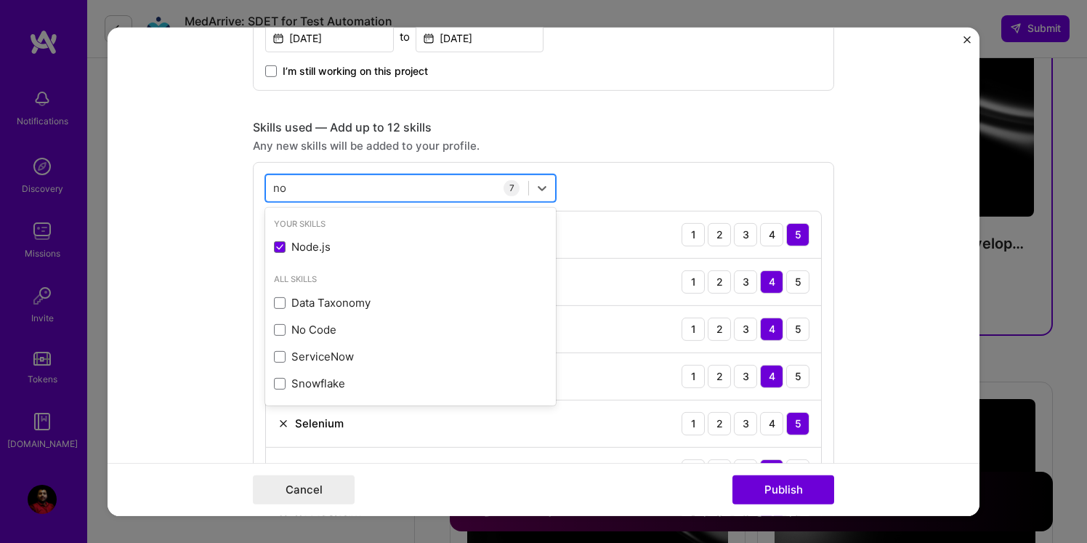
type input "n"
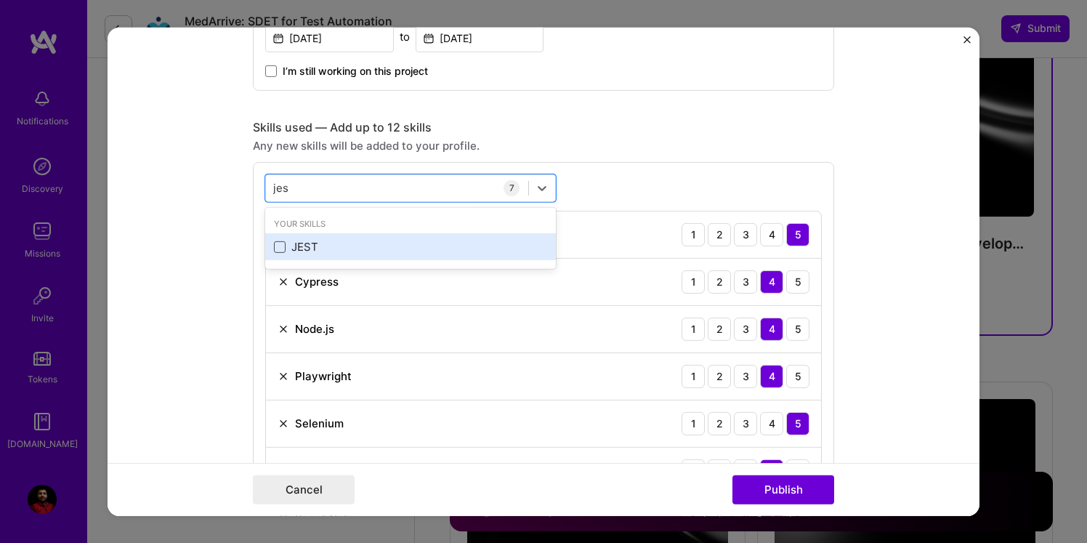
click at [281, 244] on span at bounding box center [280, 247] width 12 height 12
click at [0, 0] on input "checkbox" at bounding box center [0, 0] width 0 height 0
click at [463, 241] on div "JEST" at bounding box center [410, 246] width 273 height 15
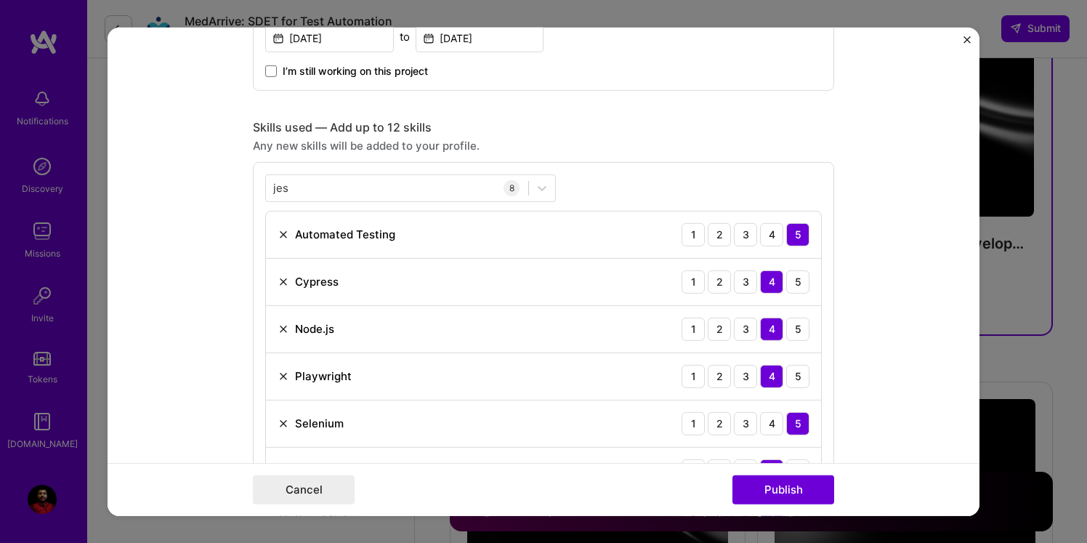
click at [642, 170] on div "jes jes 8 Automated Testing 1 2 3 4 5 Cypress 1 2 3 4 5 Node.js 1 2 3 4 5 Playw…" at bounding box center [543, 381] width 581 height 440
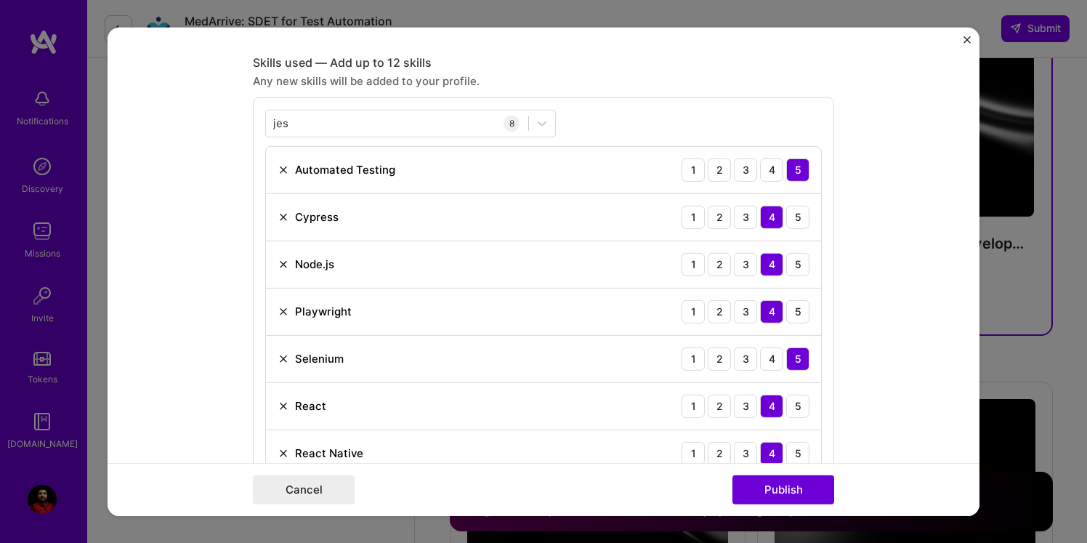
scroll to position [661, 0]
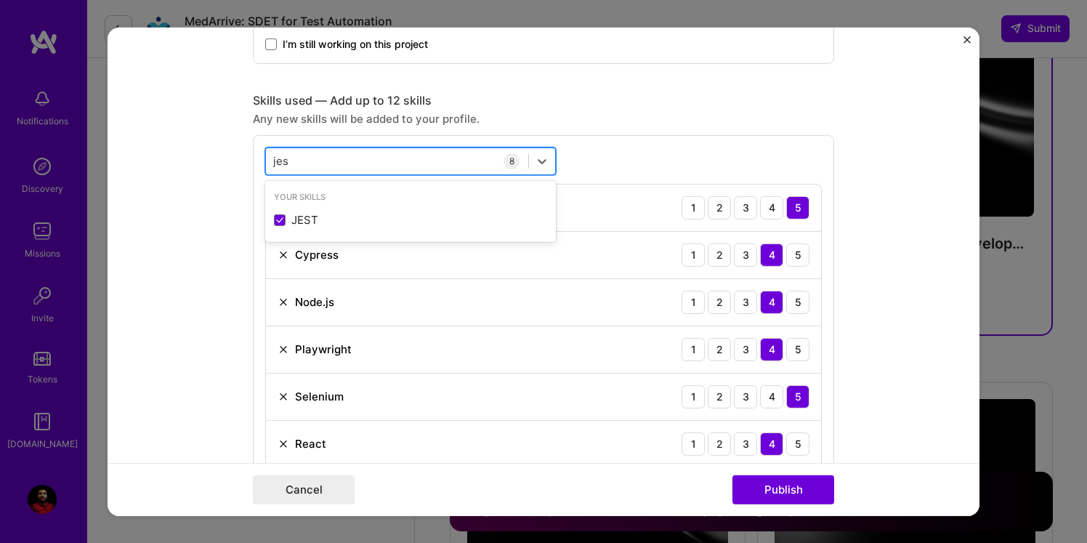
click at [483, 163] on div "jes jes" at bounding box center [397, 161] width 262 height 24
type input "j"
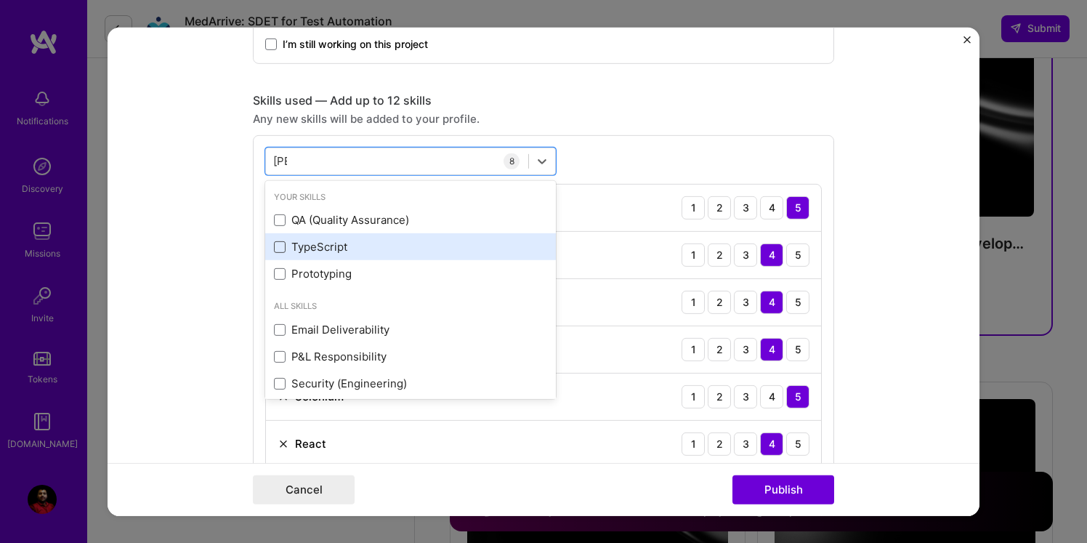
click at [283, 249] on span at bounding box center [280, 247] width 12 height 12
click at [0, 0] on input "checkbox" at bounding box center [0, 0] width 0 height 0
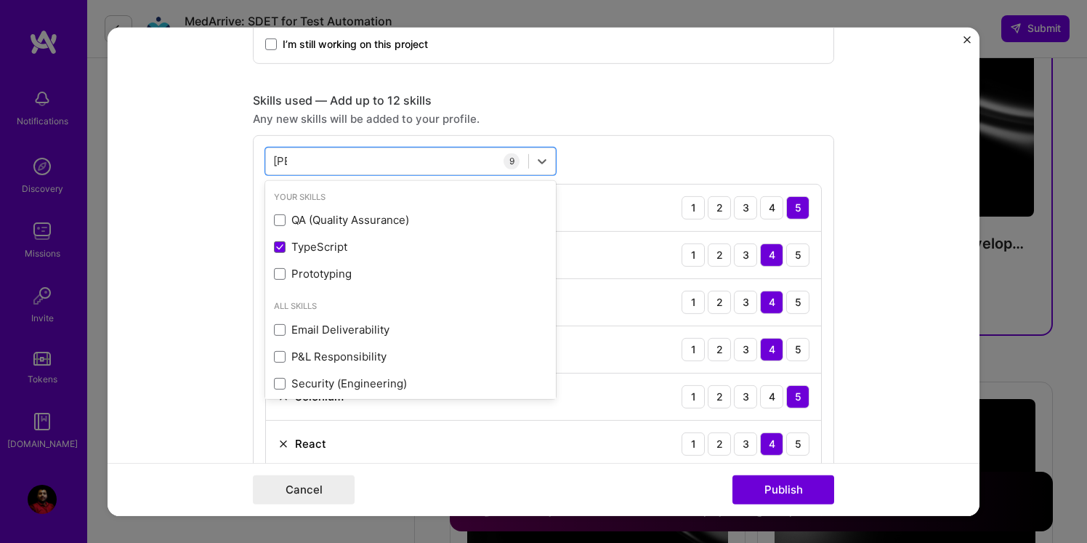
type input "[PERSON_NAME]"
click at [671, 159] on div "option TypeScript, selected. option QA (Quality Assurance) focused, 0 of 2. 9 r…" at bounding box center [543, 377] width 581 height 487
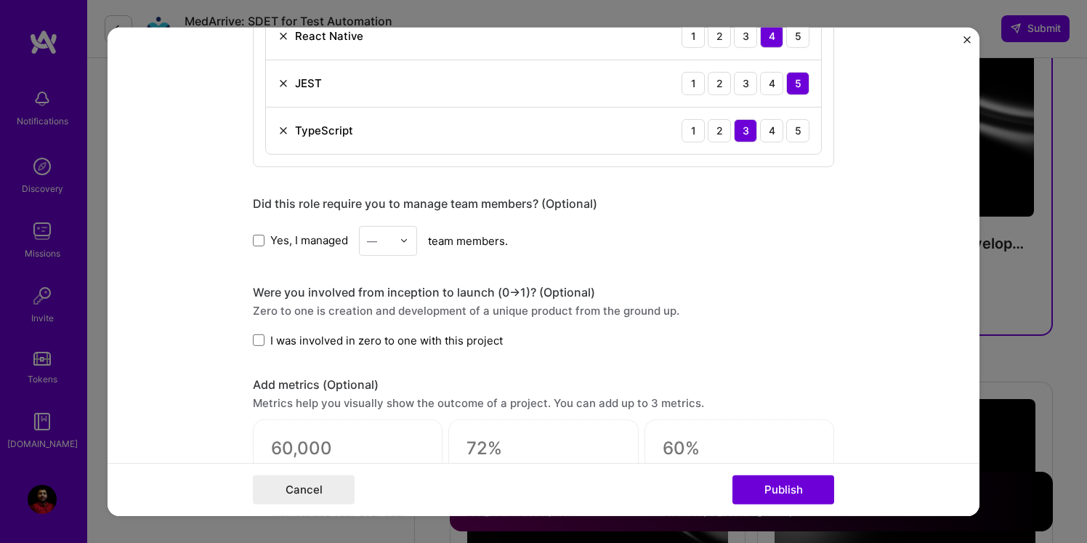
scroll to position [1174, 0]
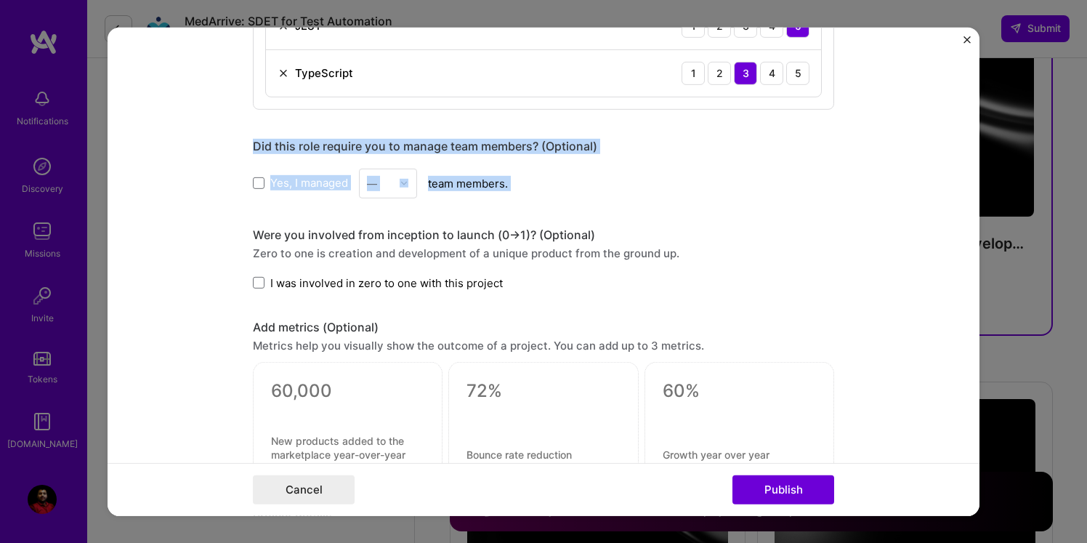
drag, startPoint x: 251, startPoint y: 130, endPoint x: 530, endPoint y: 213, distance: 290.4
click at [530, 213] on form "Editing suggested project This project is suggested based on your LinkedIn, res…" at bounding box center [544, 271] width 872 height 488
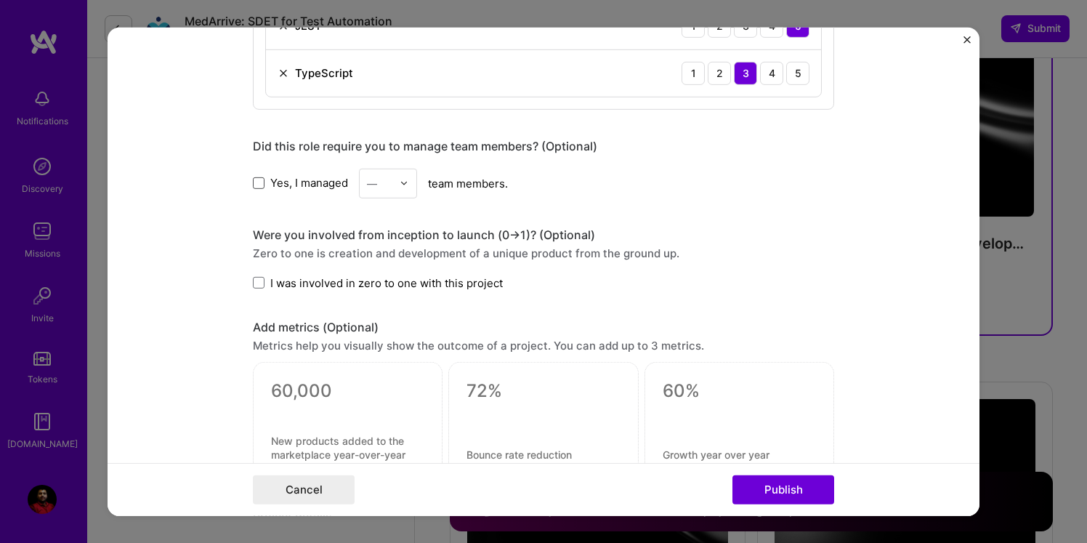
click at [256, 181] on span at bounding box center [259, 183] width 12 height 12
click at [0, 0] on input "Yes, I managed" at bounding box center [0, 0] width 0 height 0
click at [411, 183] on div at bounding box center [408, 183] width 17 height 28
click at [391, 351] on div "6" at bounding box center [387, 355] width 49 height 27
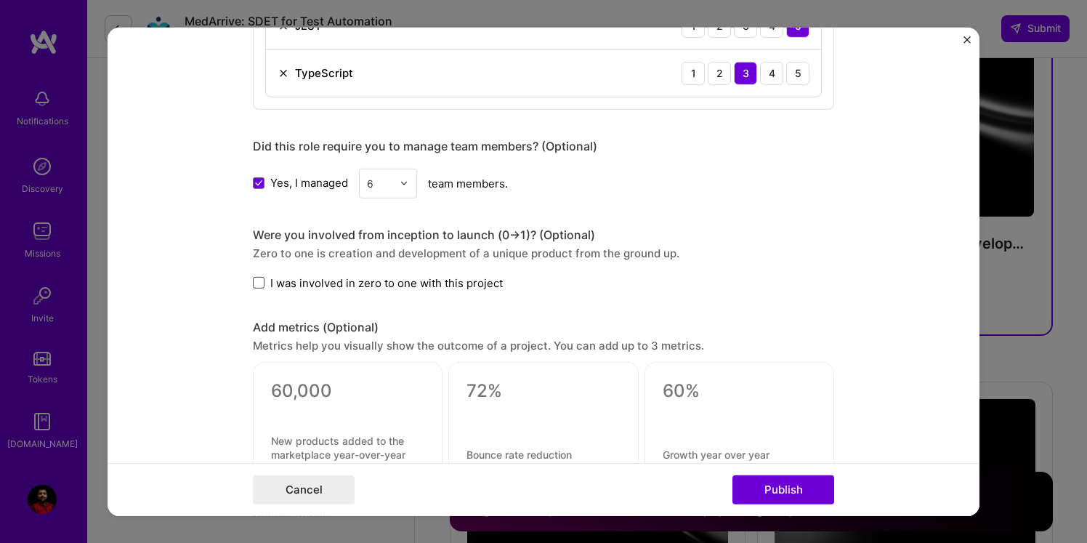
click at [261, 281] on span at bounding box center [259, 283] width 12 height 12
click at [0, 0] on input "I was involved in zero to one with this project" at bounding box center [0, 0] width 0 height 0
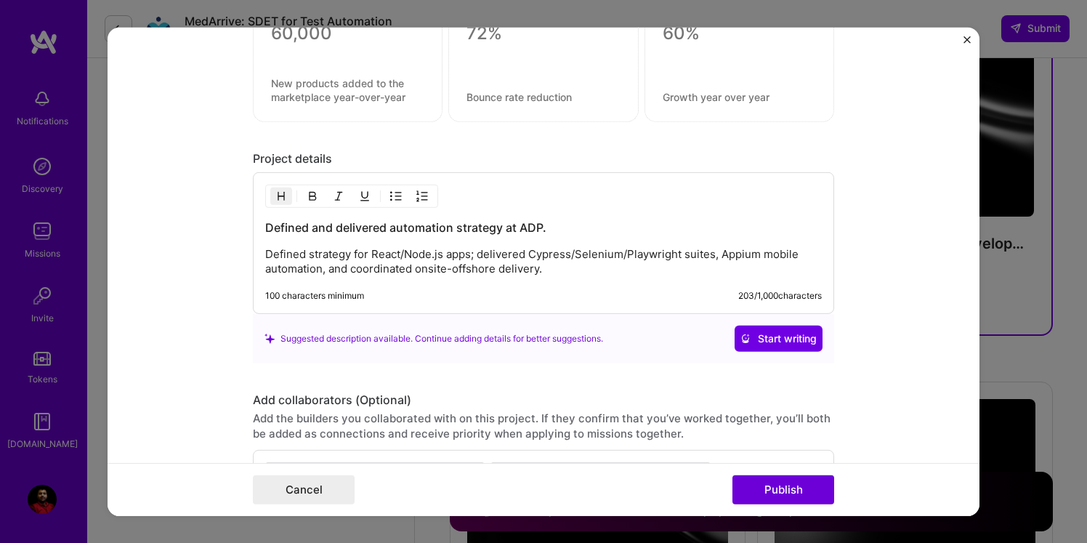
scroll to position [1533, 0]
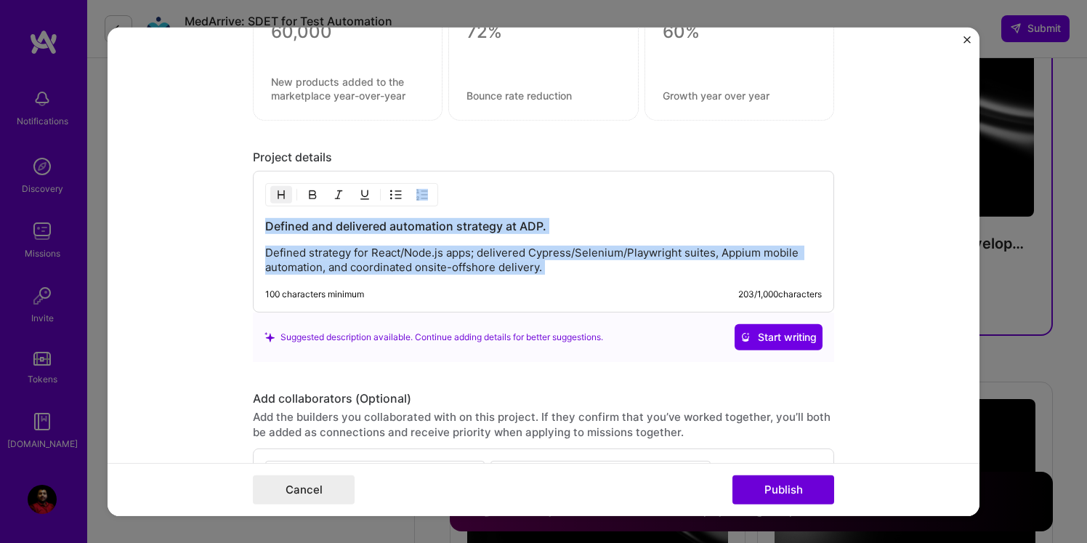
drag, startPoint x: 262, startPoint y: 217, endPoint x: 558, endPoint y: 282, distance: 302.9
click at [558, 282] on div "Defined and delivered automation strategy at ADP. Defined strategy for React/No…" at bounding box center [543, 242] width 581 height 142
copy div "Defined and delivered automation strategy at ADP. Defined strategy for React/No…"
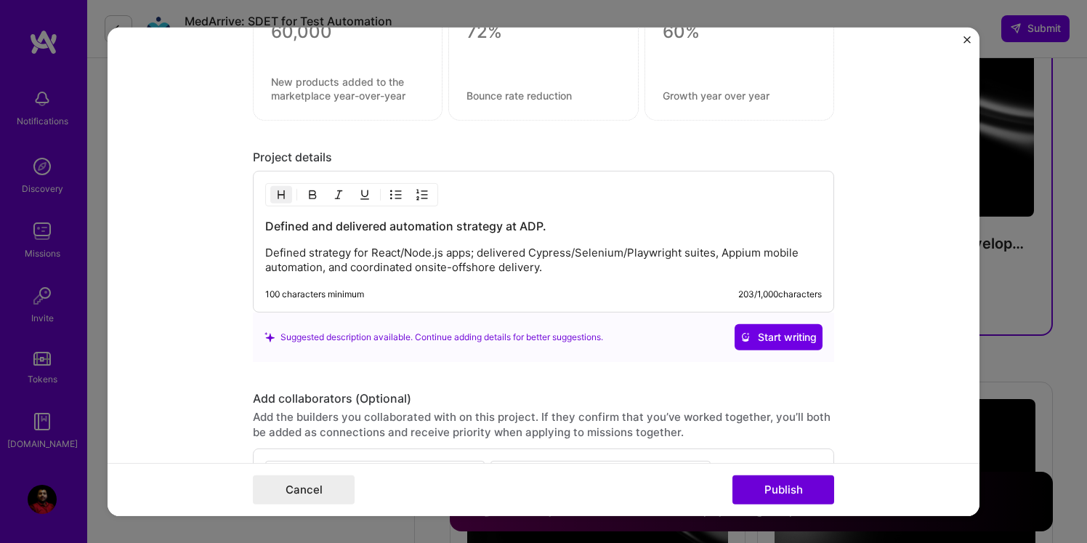
click at [525, 287] on div "Defined and delivered automation strategy at ADP. Defined strategy for React/No…" at bounding box center [543, 242] width 581 height 142
drag, startPoint x: 263, startPoint y: 226, endPoint x: 477, endPoint y: 251, distance: 215.8
click at [477, 251] on div "Defined and delivered automation strategy at ADP. Defined strategy for React/No…" at bounding box center [543, 242] width 581 height 142
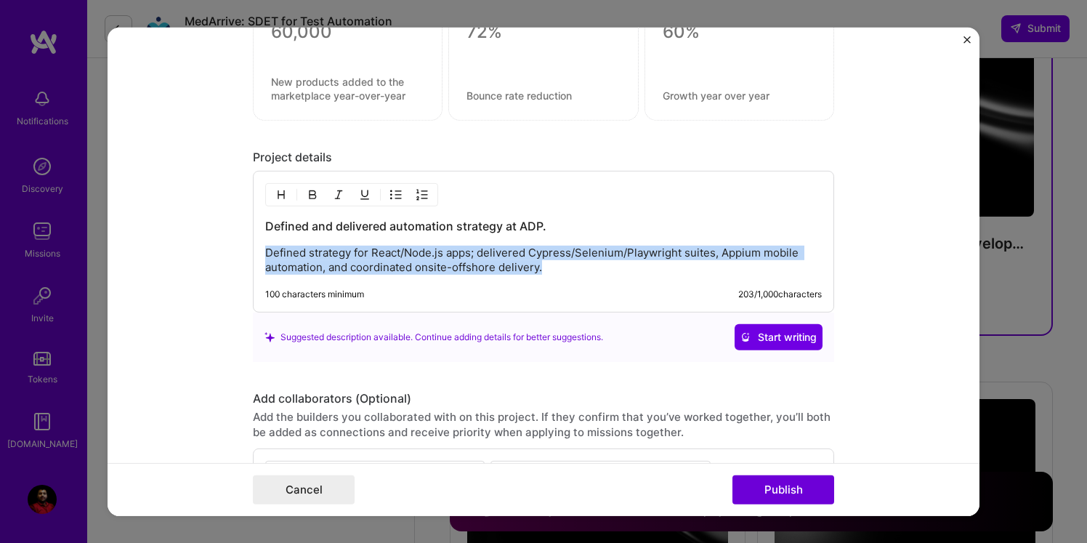
drag, startPoint x: 268, startPoint y: 251, endPoint x: 690, endPoint y: 289, distance: 423.2
click at [690, 289] on div "Defined and delivered automation strategy at ADP. Defined strategy for React/No…" at bounding box center [543, 242] width 581 height 142
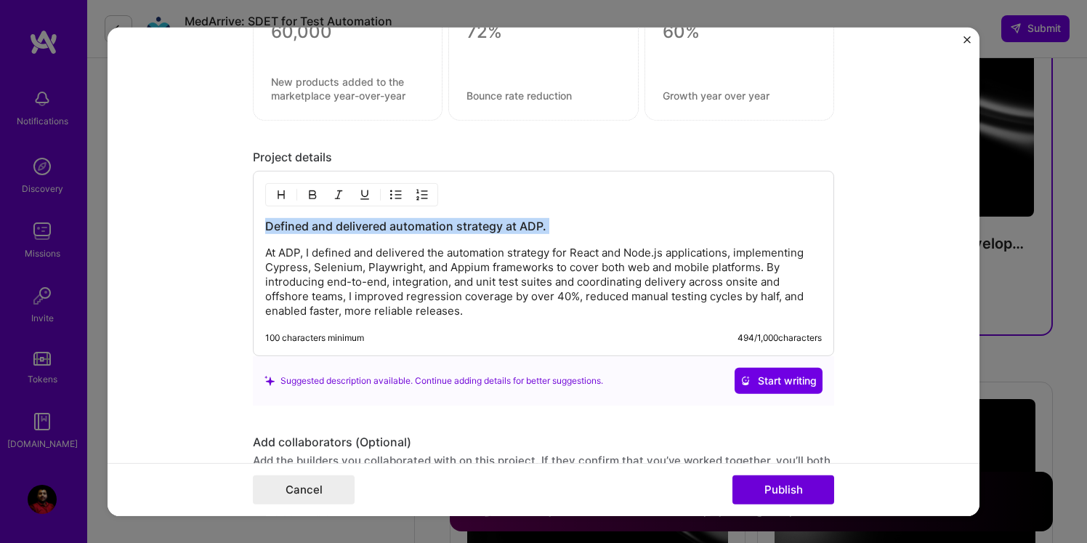
drag, startPoint x: 563, startPoint y: 236, endPoint x: 227, endPoint y: 233, distance: 335.8
click at [227, 233] on form "Editing suggested project This project is suggested based on your LinkedIn, res…" at bounding box center [544, 271] width 872 height 488
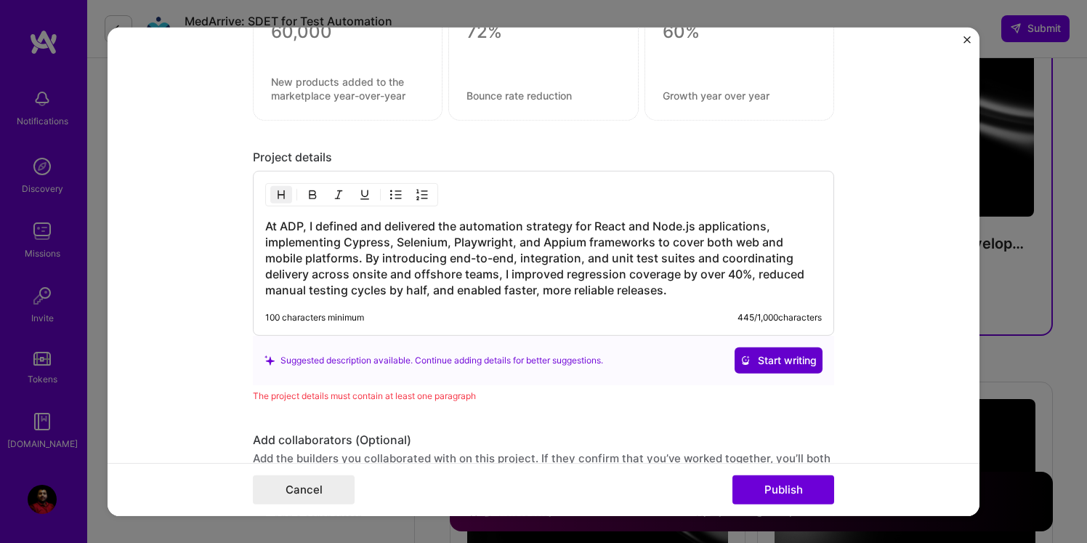
click at [793, 364] on span "Start writing" at bounding box center [779, 360] width 76 height 15
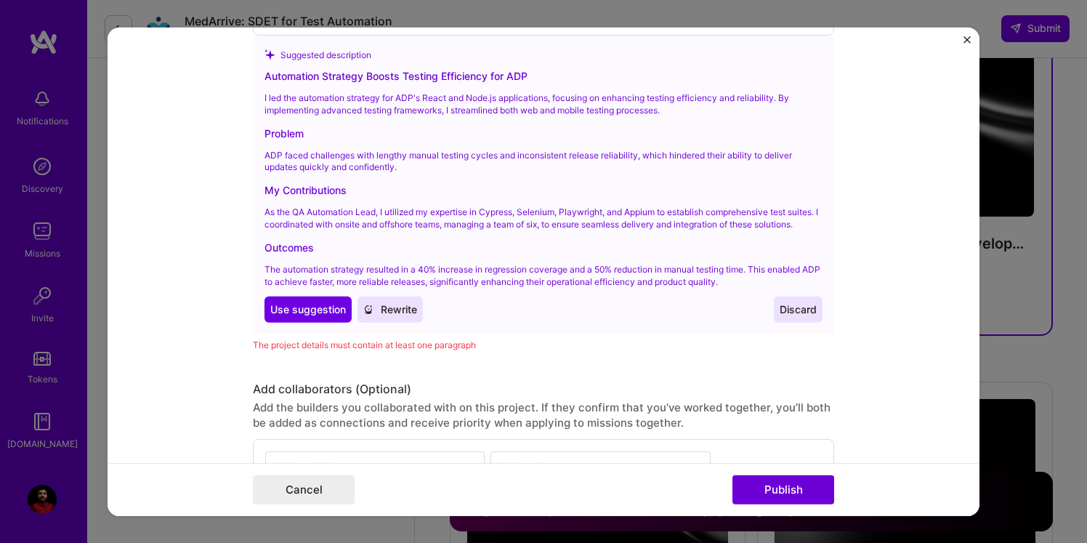
scroll to position [1837, 0]
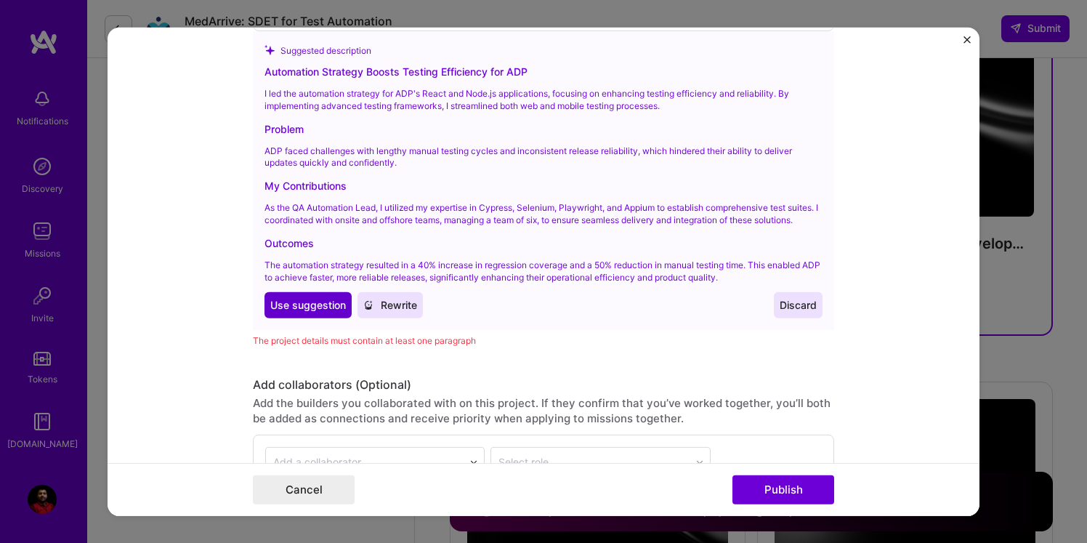
click at [288, 312] on span "Use suggestion" at bounding box center [308, 305] width 76 height 15
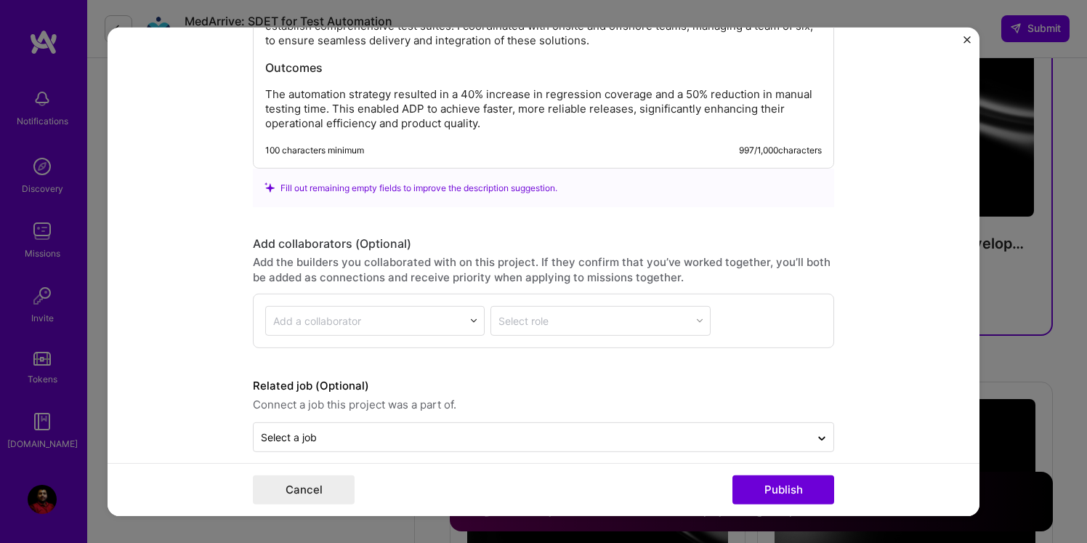
scroll to position [1942, 0]
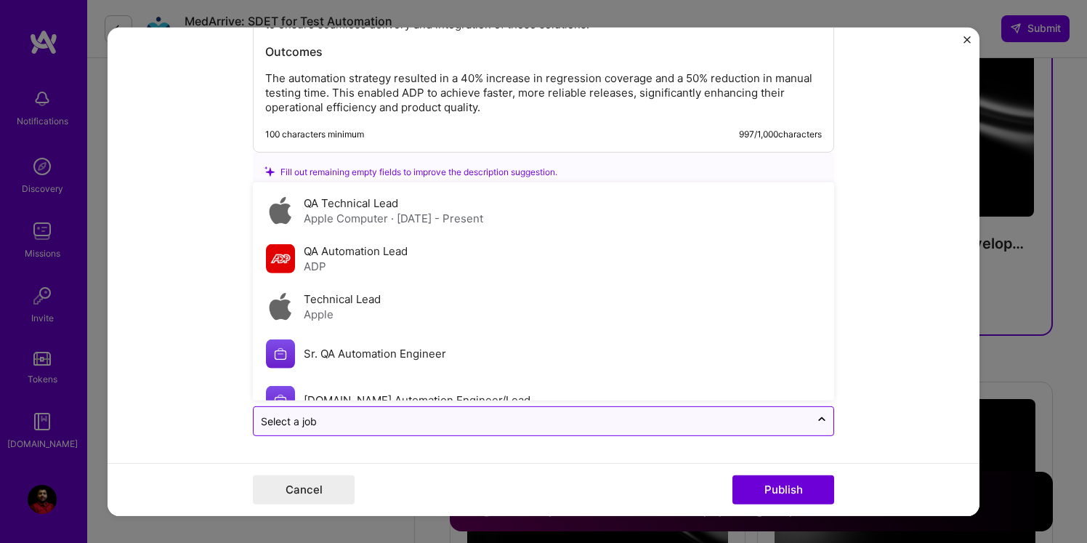
click at [392, 427] on input "text" at bounding box center [532, 421] width 542 height 15
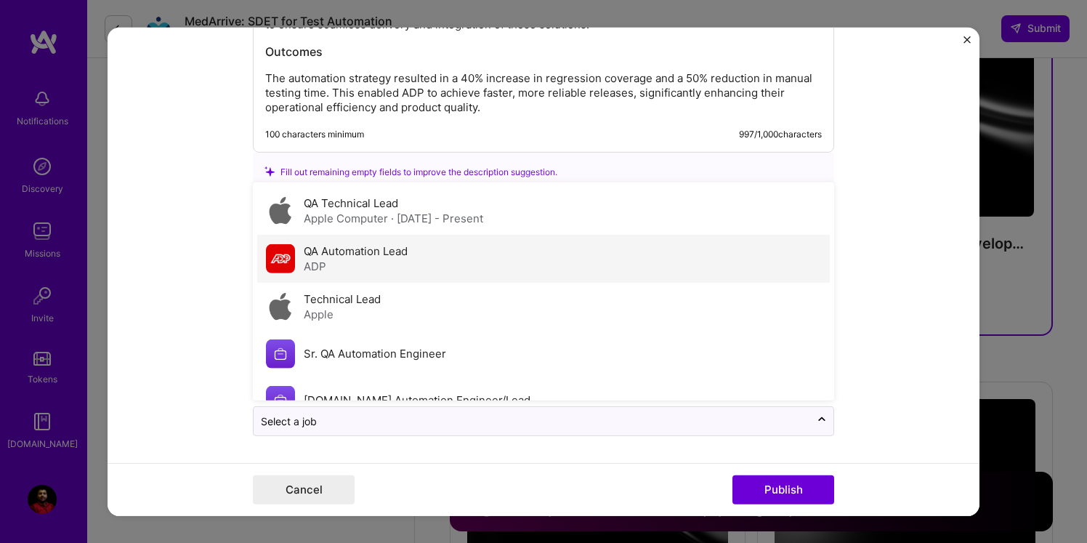
click at [360, 269] on div "ADP" at bounding box center [356, 266] width 104 height 15
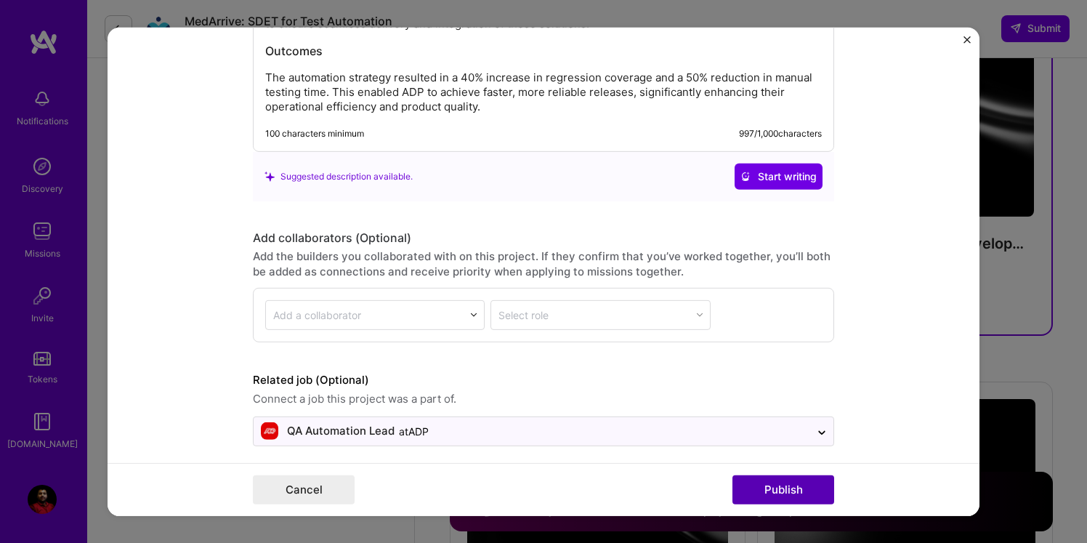
click at [801, 496] on button "Publish" at bounding box center [784, 489] width 102 height 29
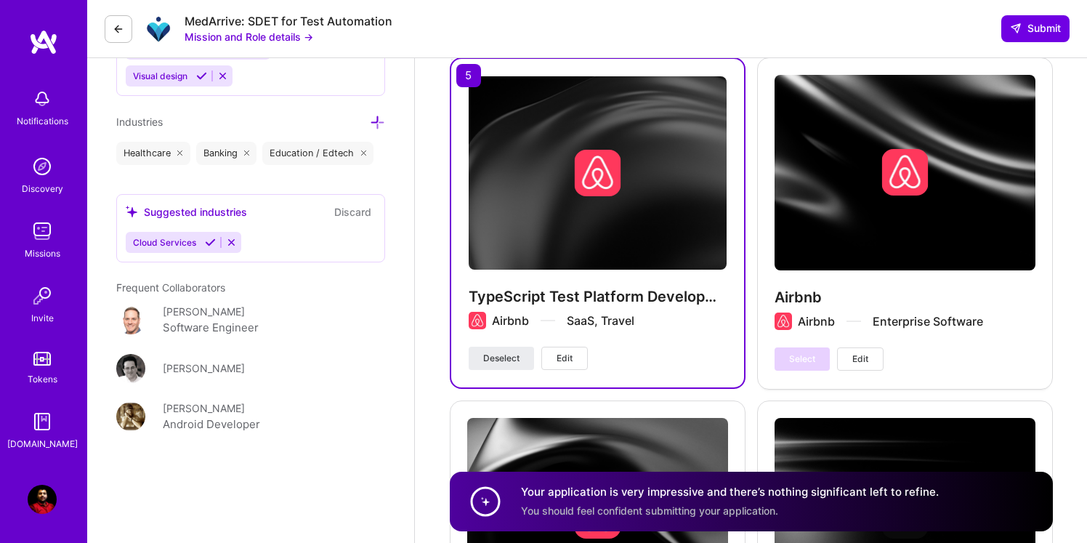
scroll to position [1754, 0]
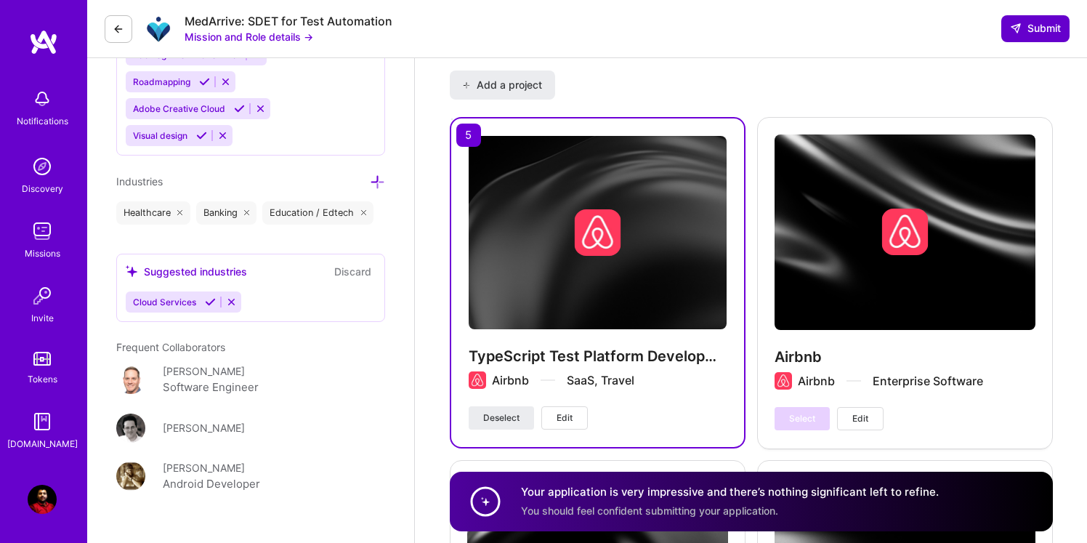
click at [1039, 35] on span "Submit" at bounding box center [1035, 28] width 51 height 15
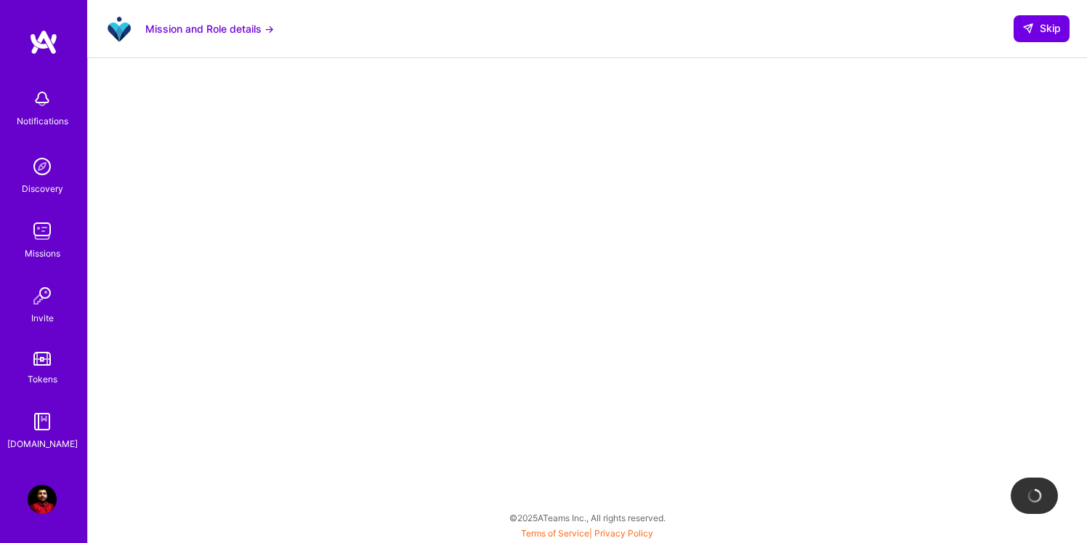
scroll to position [275, 0]
select select "US"
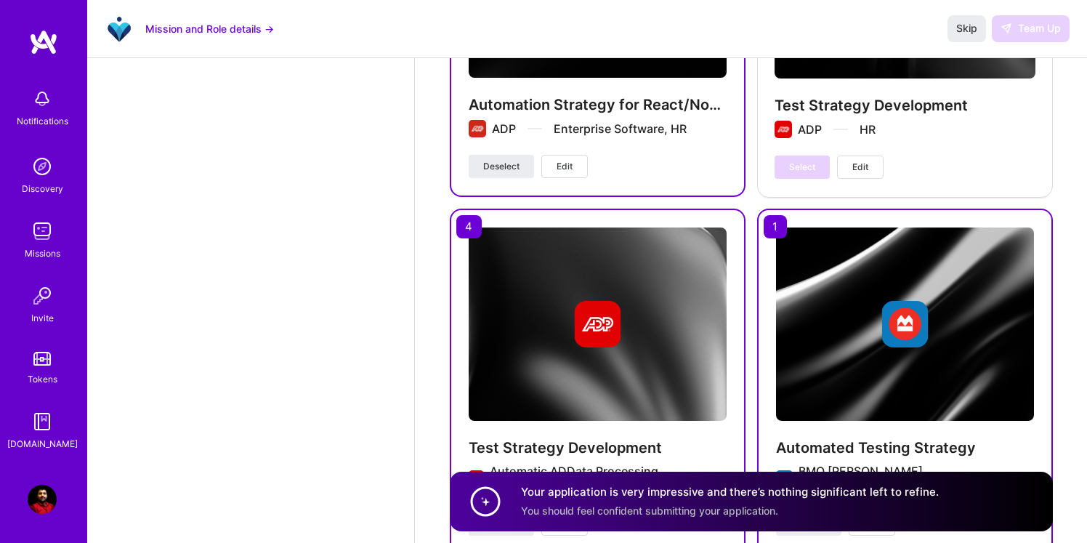
scroll to position [5286, 0]
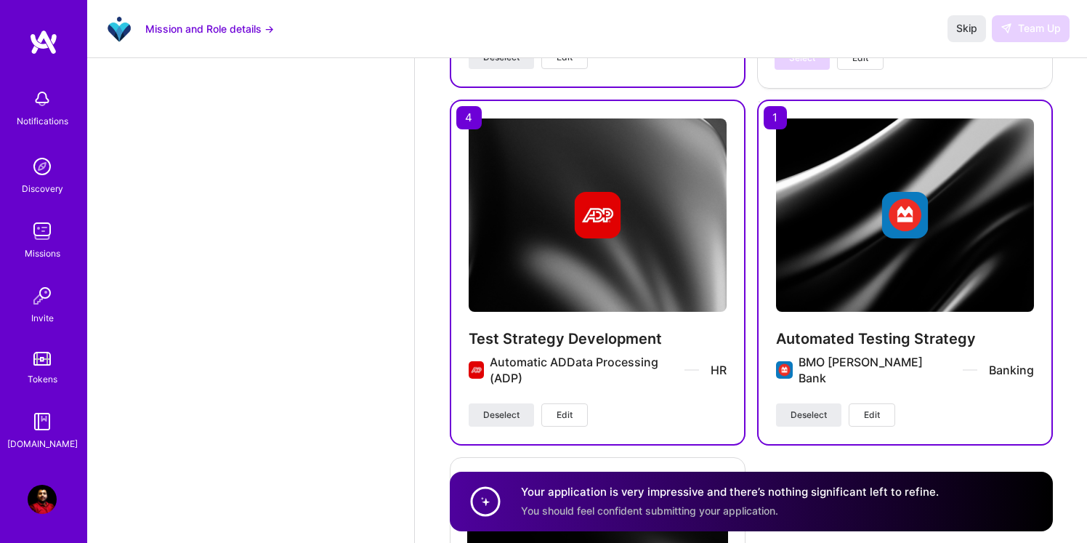
click at [1041, 31] on div "Skip Team Up" at bounding box center [1009, 28] width 122 height 26
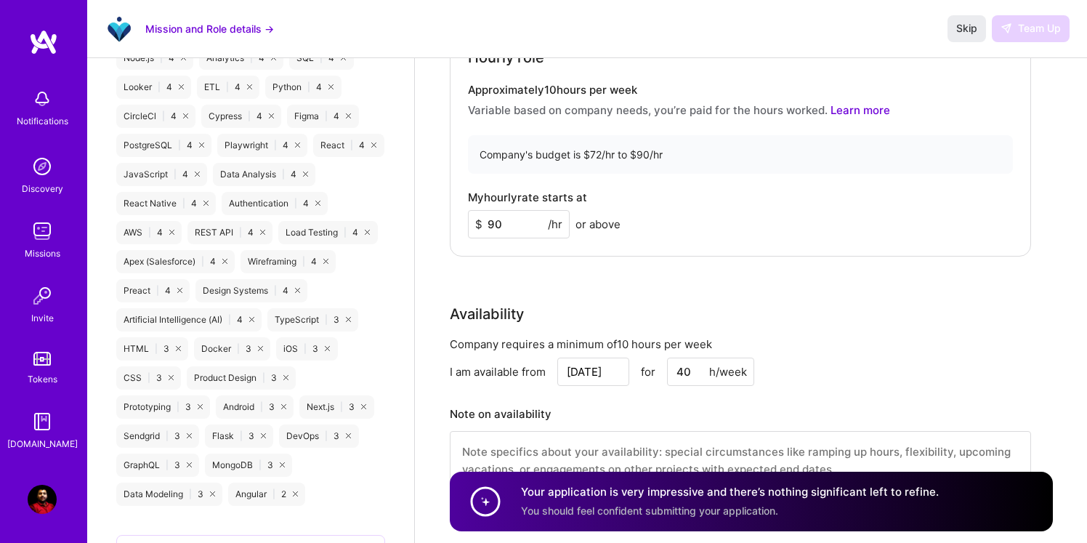
scroll to position [1040, 0]
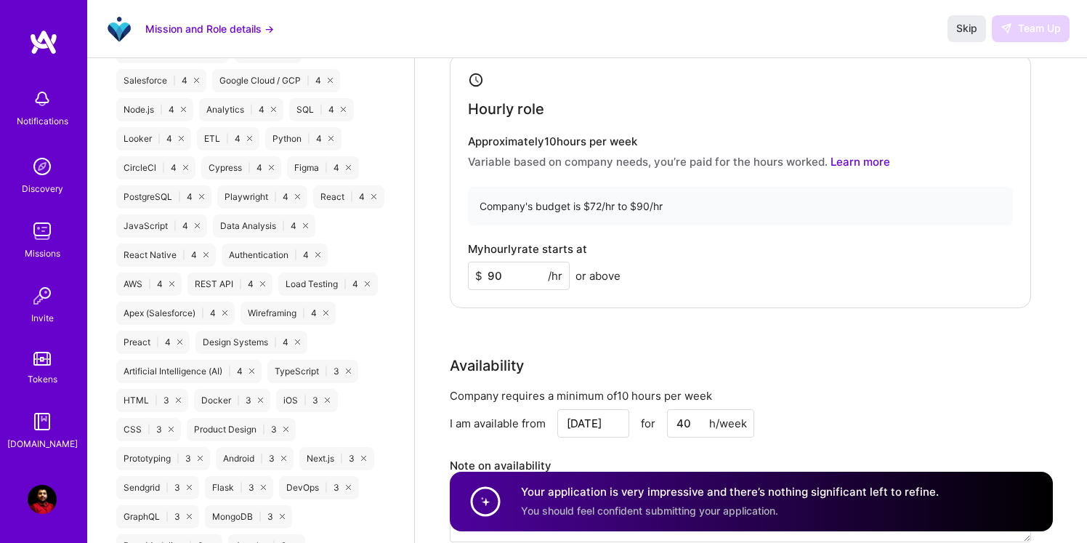
click at [43, 512] on img at bounding box center [42, 499] width 29 height 29
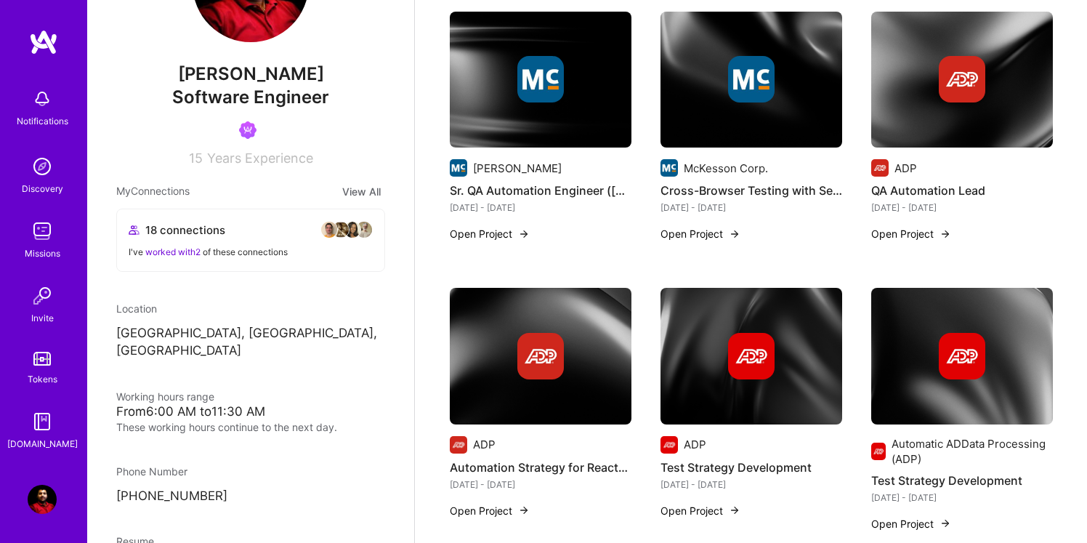
scroll to position [1478, 0]
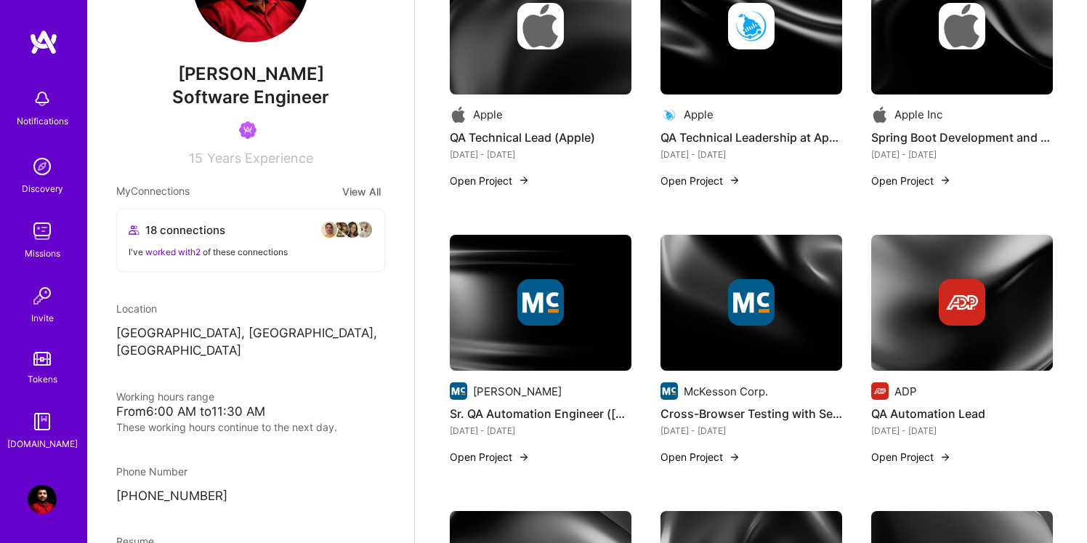
click at [536, 188] on div "Apple QA Technical Lead (Apple) [DATE] - [DATE] Open Project" at bounding box center [541, 82] width 182 height 248
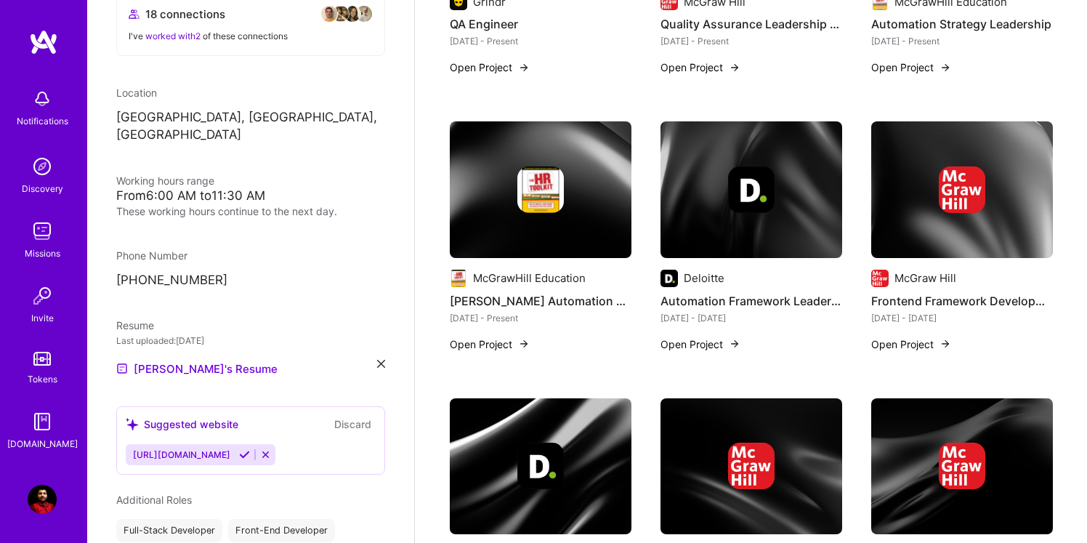
scroll to position [328, 0]
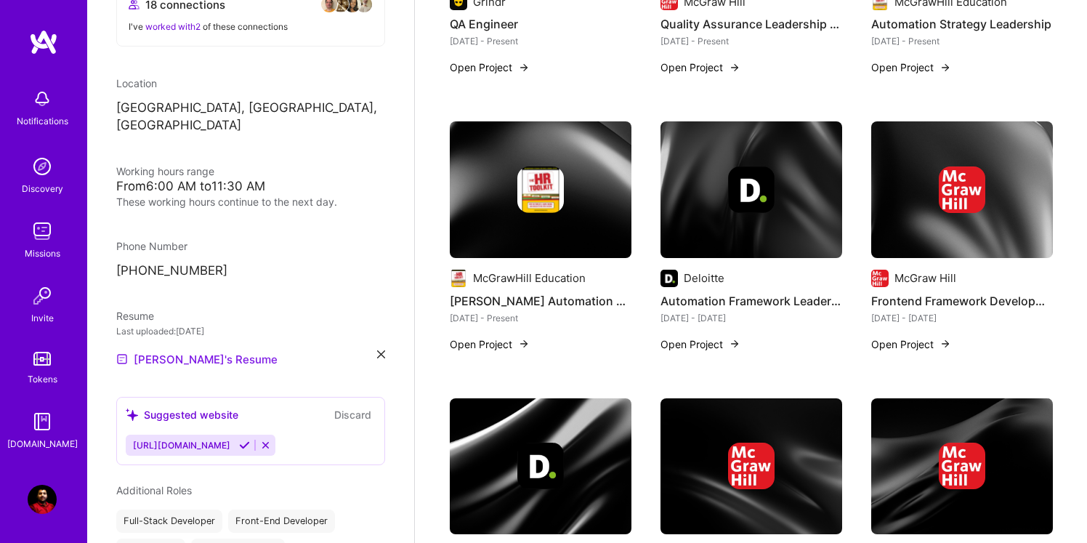
click at [172, 350] on link "[PERSON_NAME]'s Resume" at bounding box center [196, 358] width 161 height 17
click at [142, 366] on div "[PERSON_NAME] Software Engineer 15 Years Experience My Connections View All 18 …" at bounding box center [250, 271] width 327 height 543
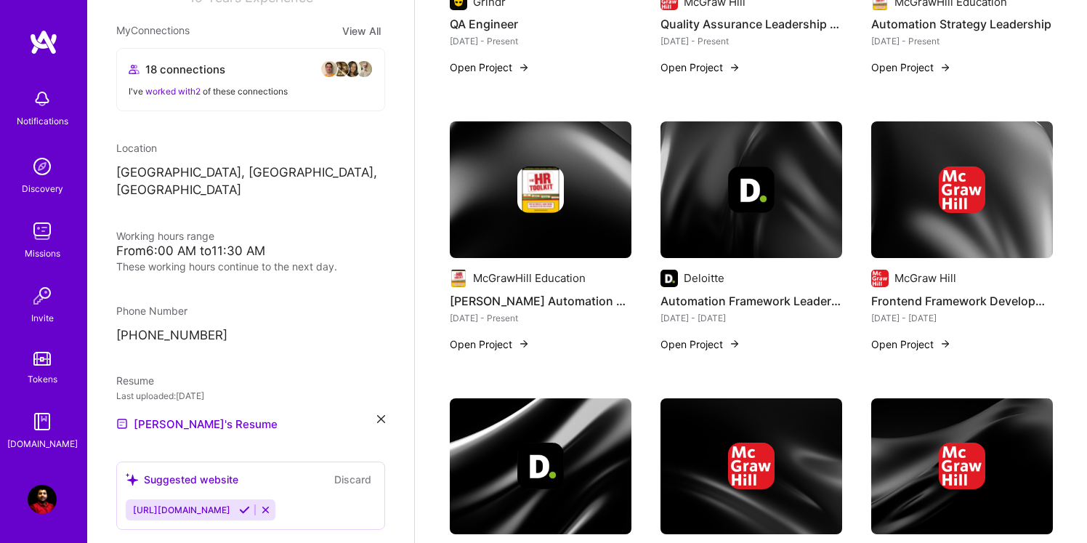
scroll to position [268, 0]
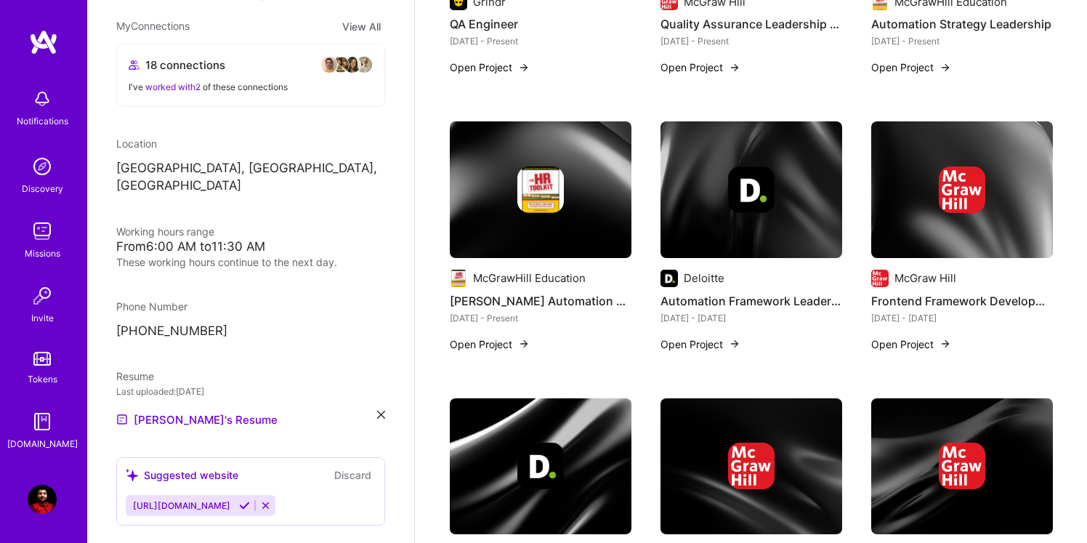
click at [220, 239] on div "From 6:00 AM to 11:30 AM" at bounding box center [250, 246] width 269 height 15
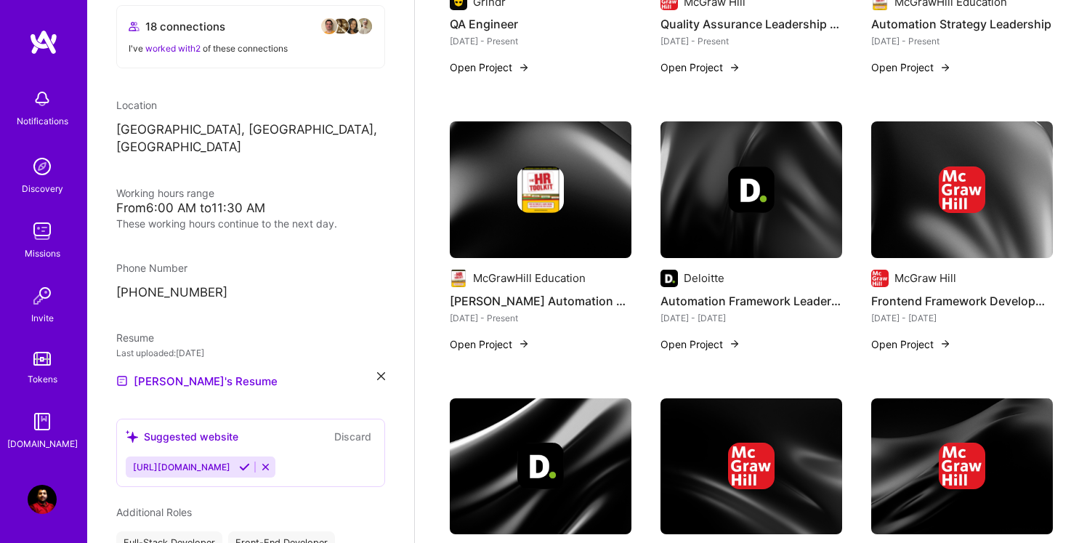
scroll to position [309, 0]
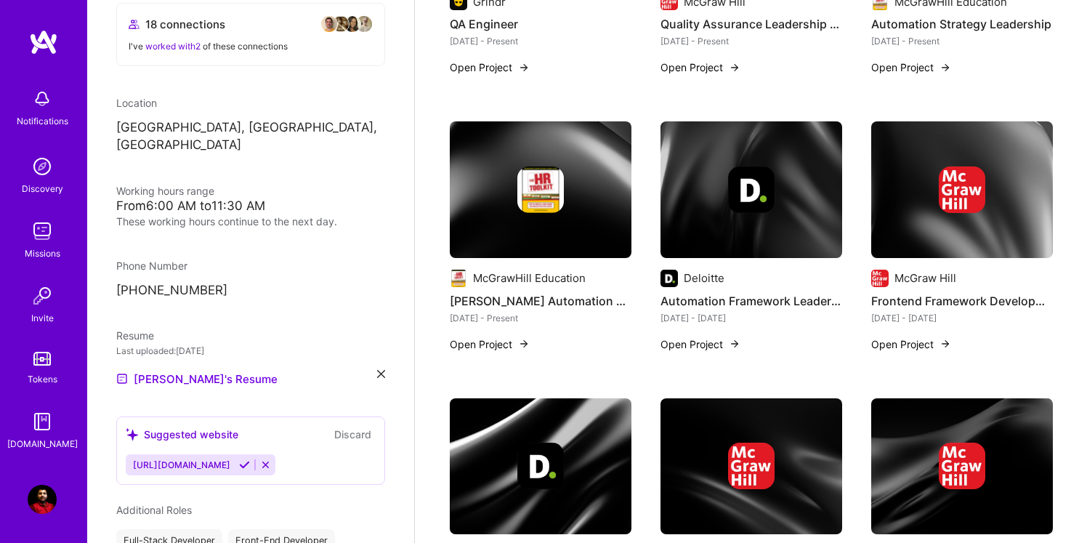
click at [236, 198] on div "From 6:00 AM to 11:30 AM" at bounding box center [250, 205] width 269 height 15
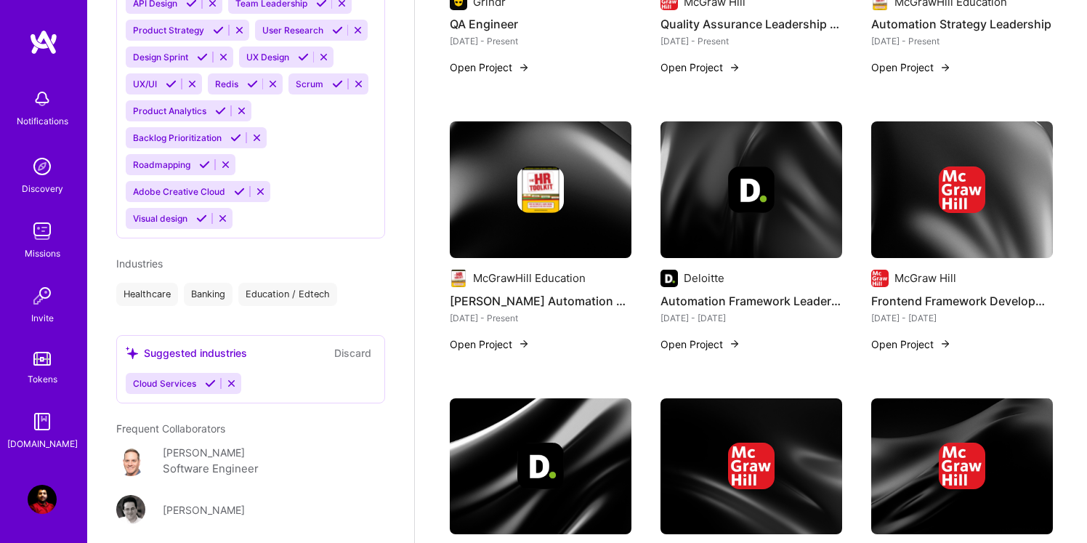
scroll to position [1272, 0]
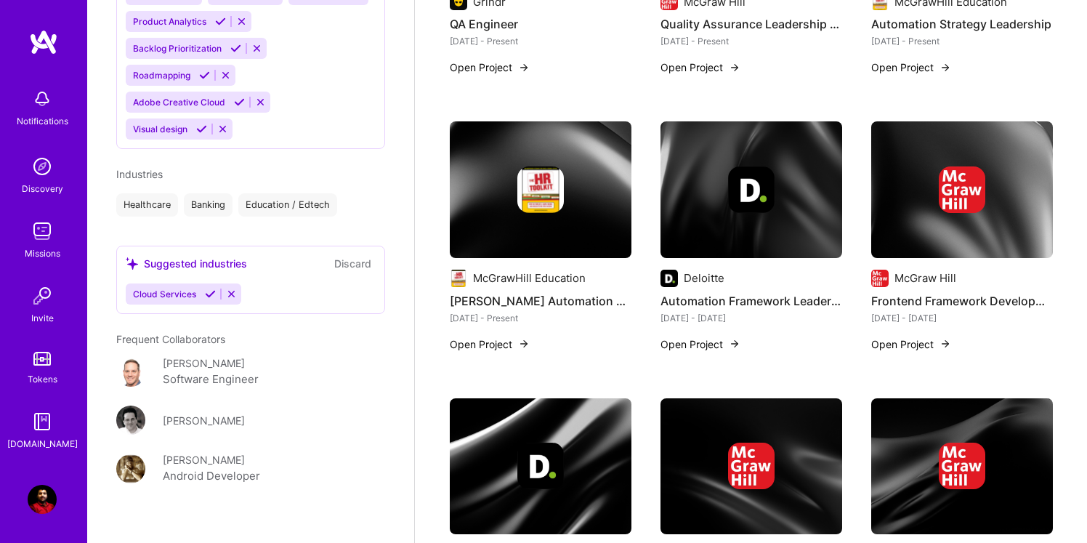
click at [352, 255] on button "Discard" at bounding box center [353, 263] width 46 height 17
click at [228, 289] on icon at bounding box center [231, 294] width 11 height 11
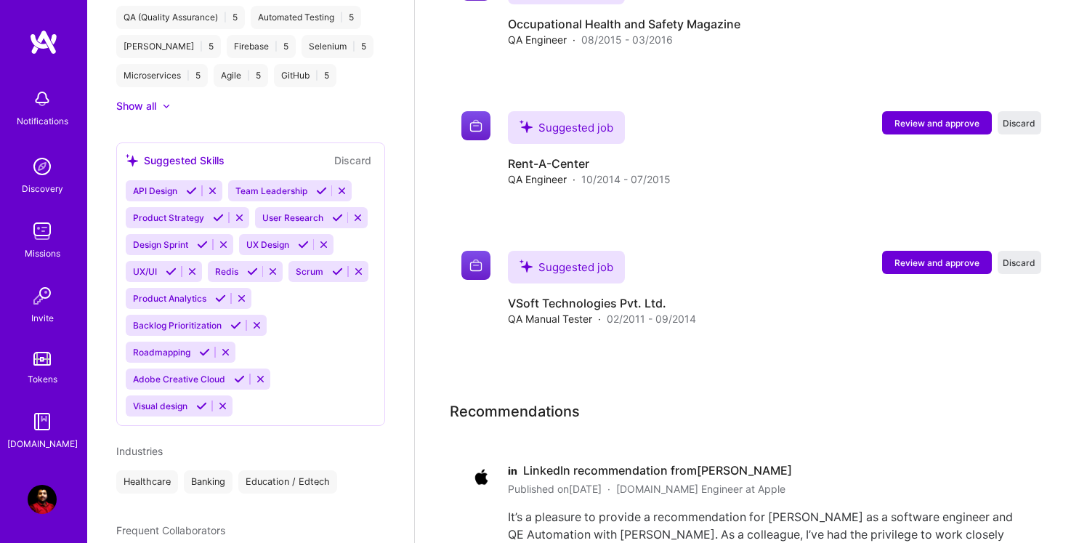
scroll to position [983, 0]
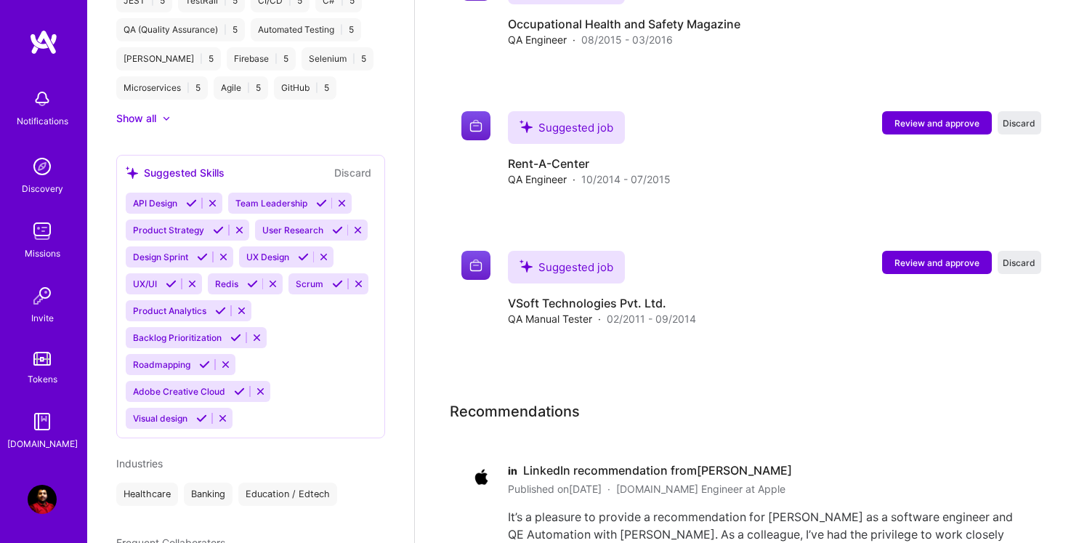
click at [47, 503] on img at bounding box center [42, 499] width 29 height 29
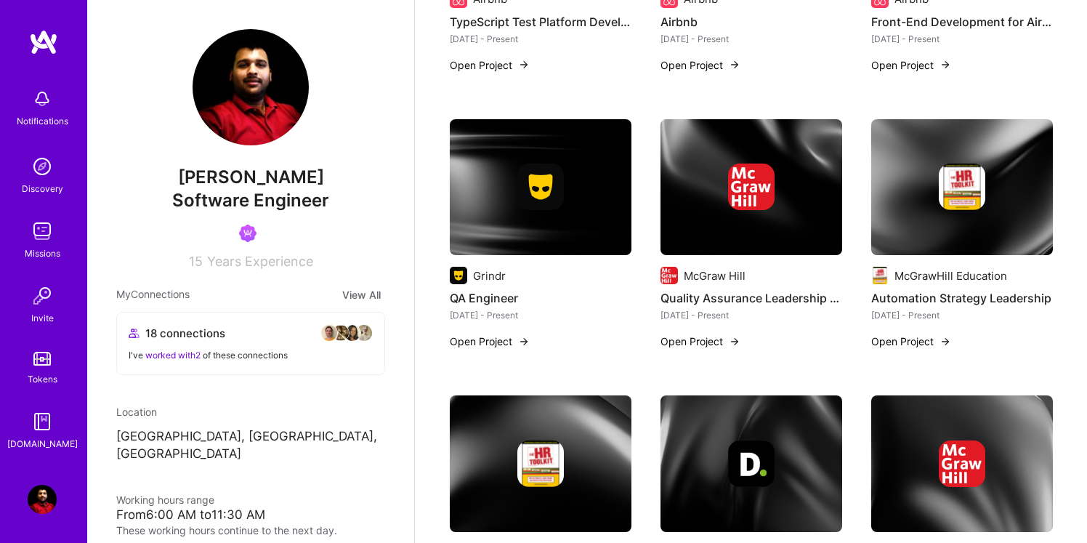
scroll to position [0, 0]
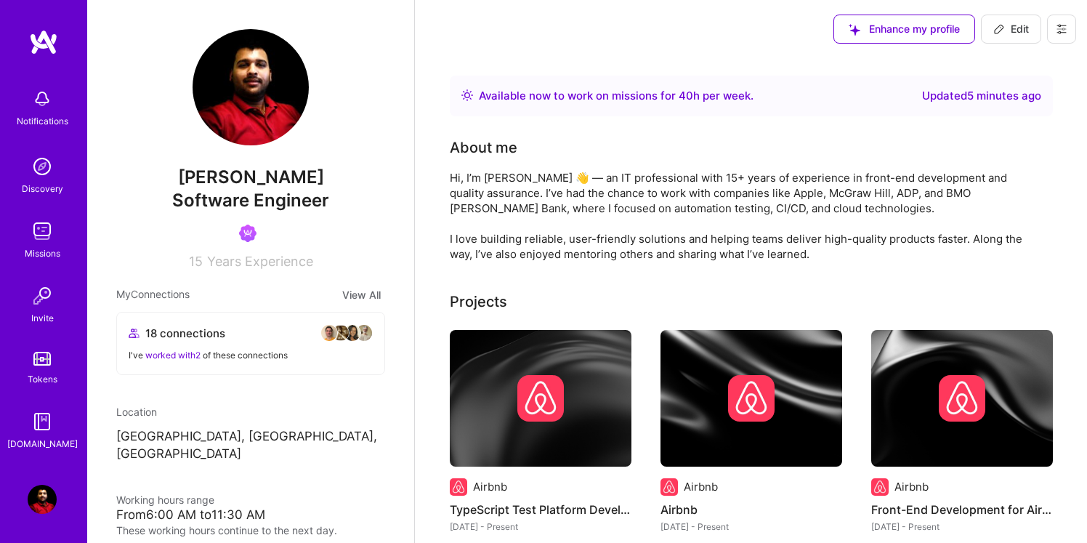
click at [894, 22] on span "Enhance my profile" at bounding box center [904, 29] width 111 height 15
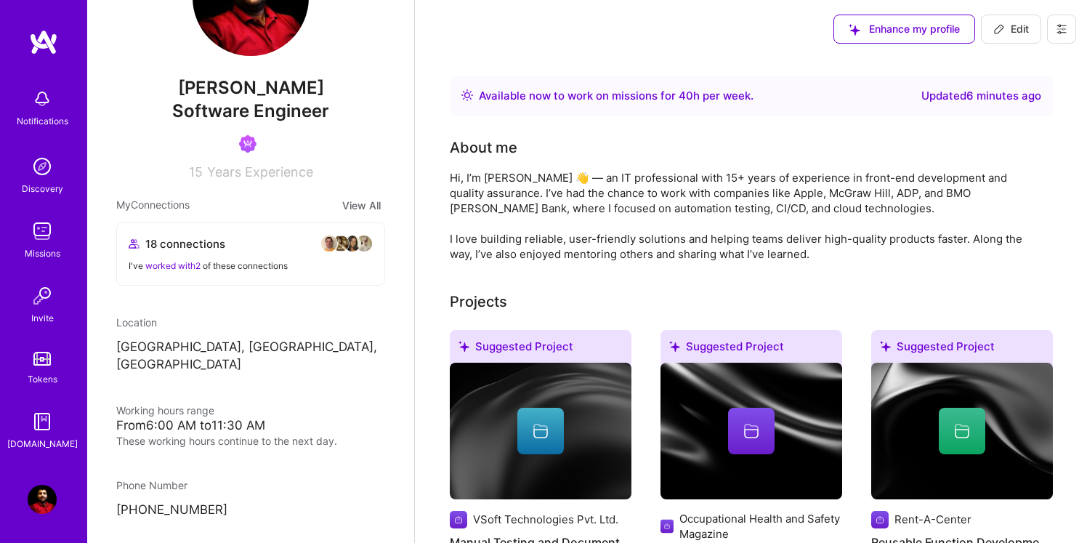
click at [1010, 33] on span "Edit" at bounding box center [1011, 29] width 36 height 15
select select "US"
select select "Right Now"
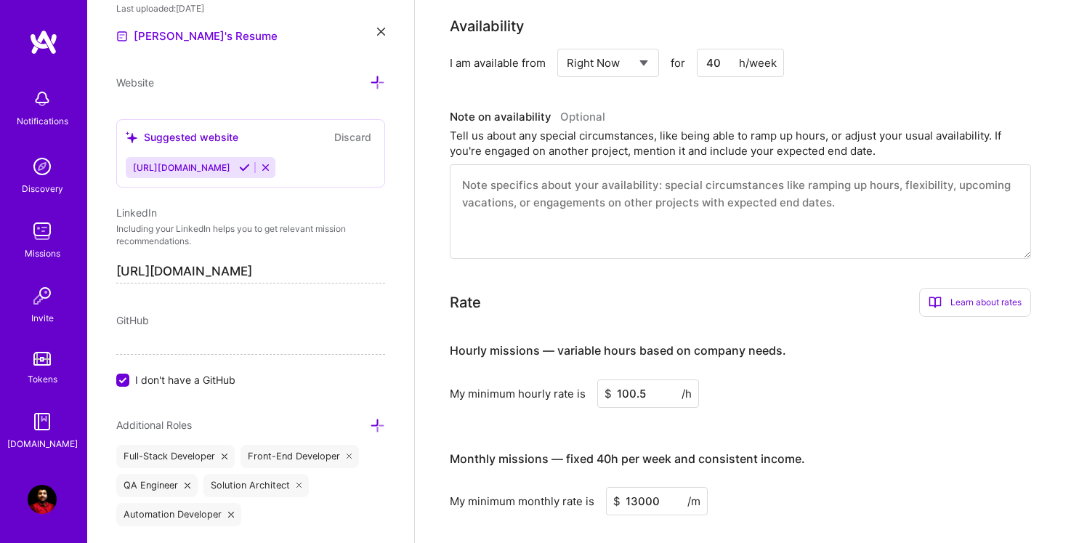
scroll to position [341, 0]
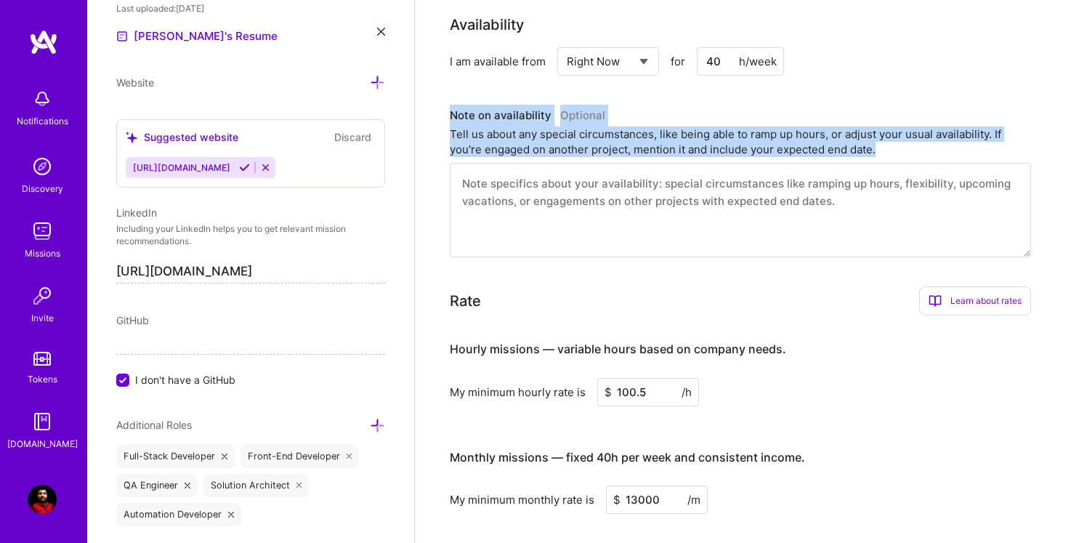
drag, startPoint x: 445, startPoint y: 114, endPoint x: 876, endPoint y: 246, distance: 451.5
copy div "Note on availability Optional Tell us about any special circumstances, like bei…"
click at [869, 365] on h3 "Hourly missions — variable hours based on company needs." at bounding box center [740, 349] width 581 height 45
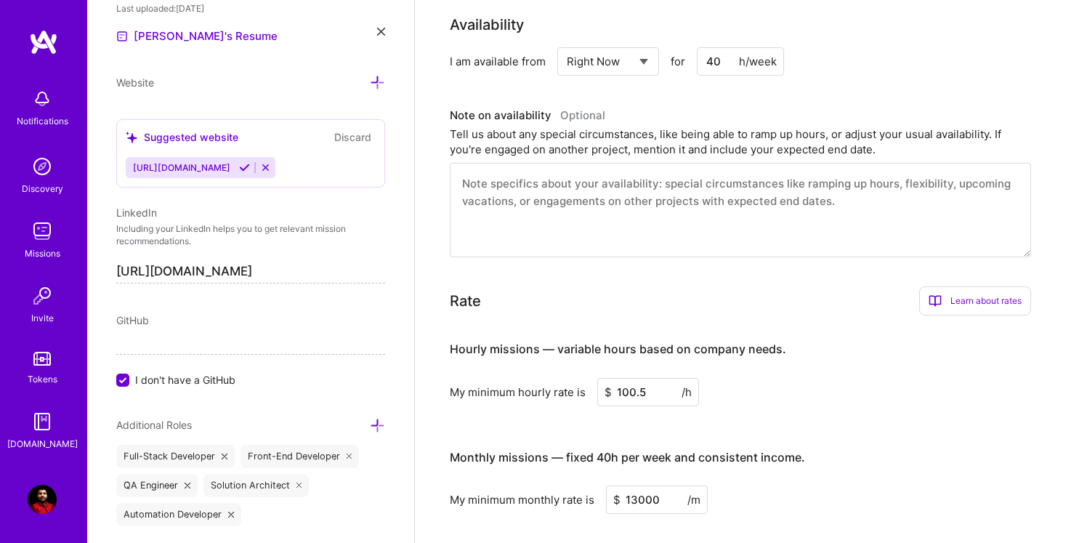
click at [672, 389] on input "100.5" at bounding box center [648, 392] width 102 height 28
type input "1"
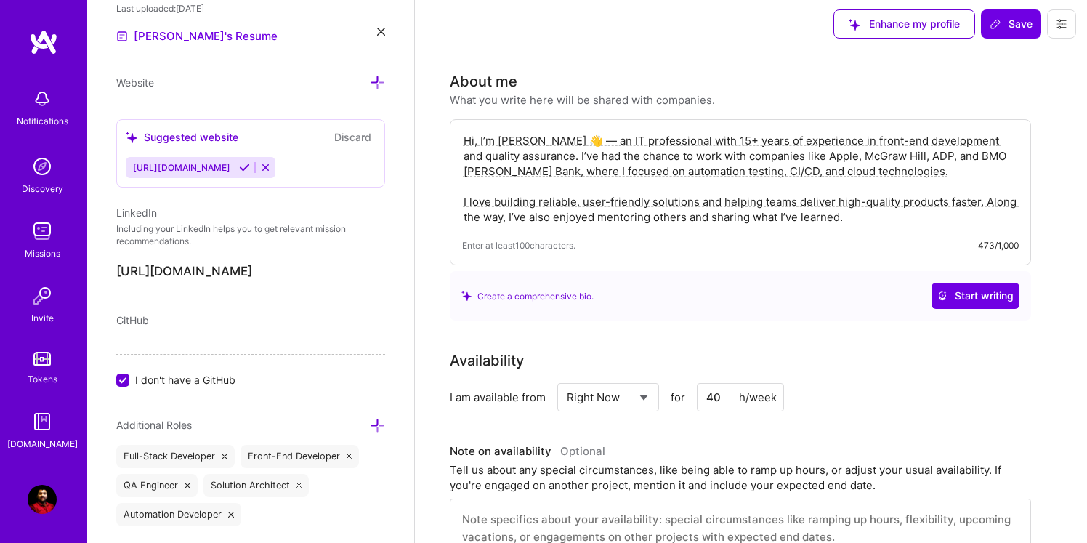
scroll to position [0, 0]
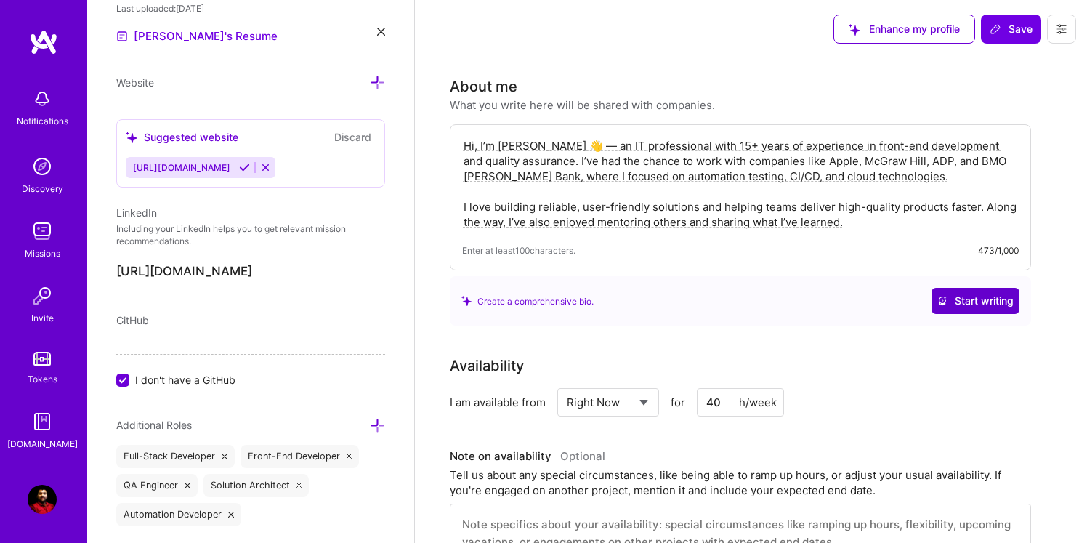
type input "90"
click at [971, 302] on span "Start writing" at bounding box center [975, 301] width 76 height 15
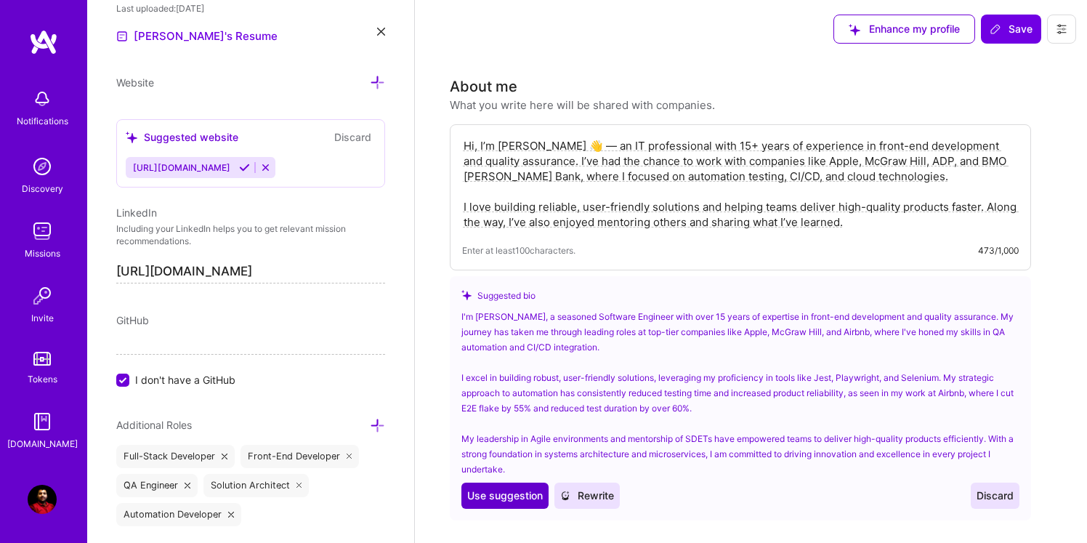
click at [522, 502] on span "Use suggestion" at bounding box center [505, 495] width 76 height 15
type textarea "I'm [PERSON_NAME], a seasoned Software Engineer with over 15 years of expertise…"
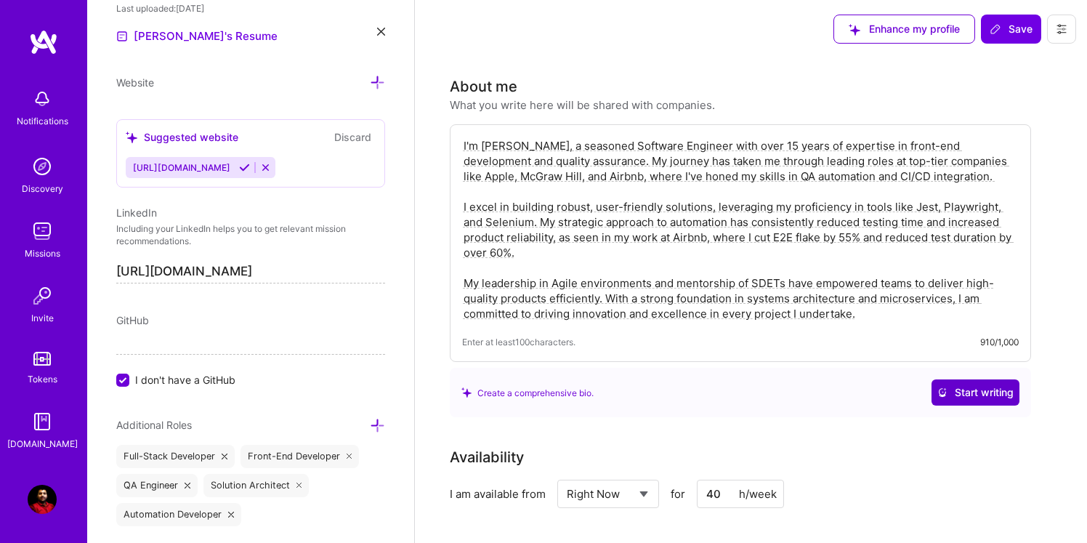
click at [977, 396] on span "Start writing" at bounding box center [975, 392] width 76 height 15
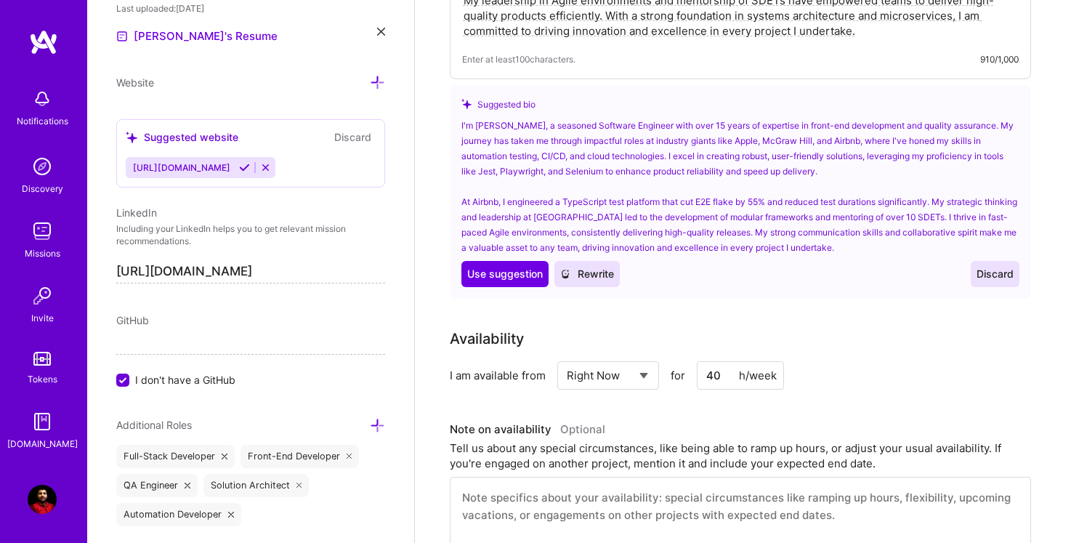
scroll to position [295, 0]
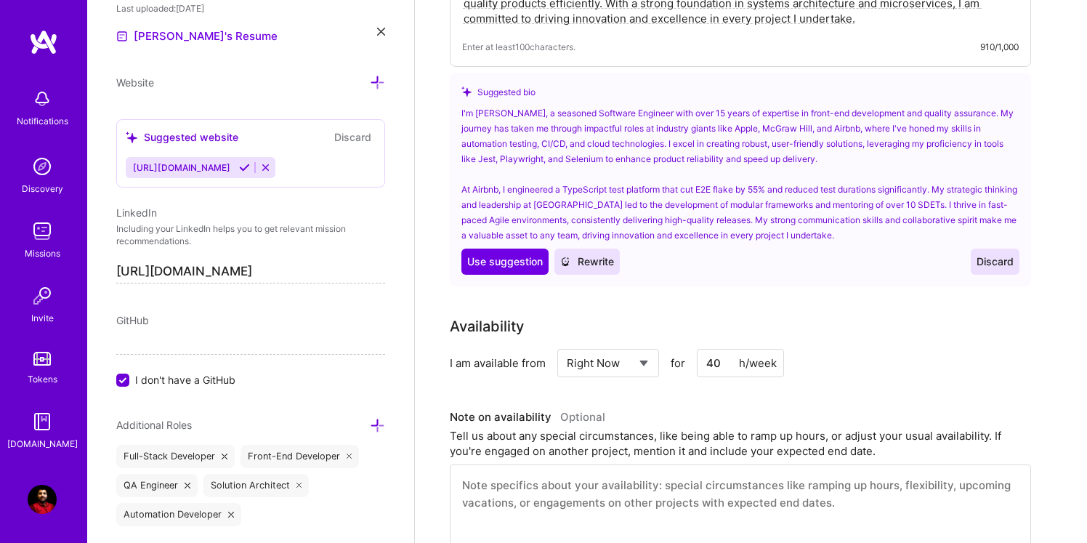
click at [626, 315] on div "Availability" at bounding box center [740, 326] width 581 height 22
click at [857, 334] on div "Availability" at bounding box center [740, 326] width 581 height 22
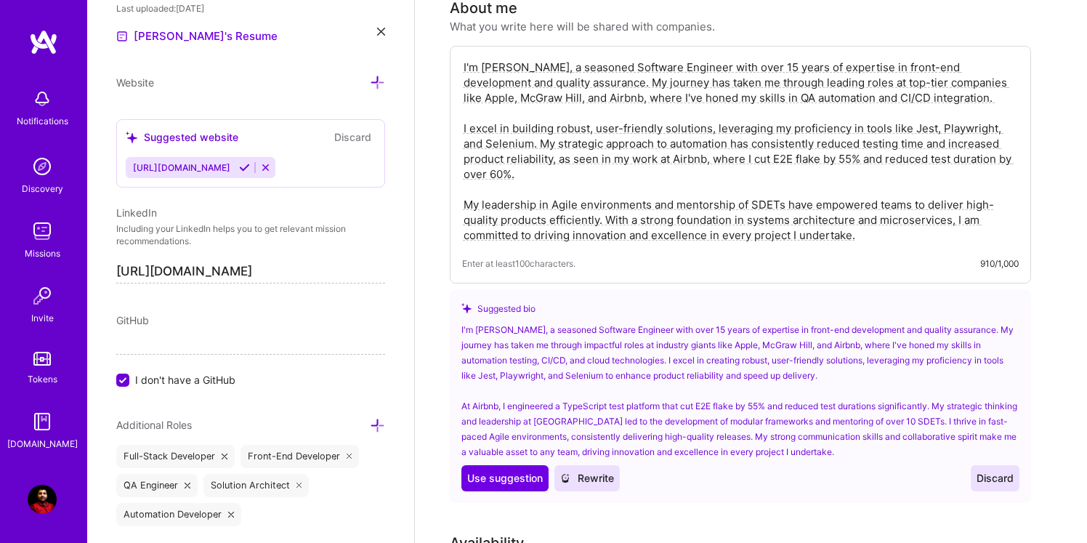
scroll to position [49, 0]
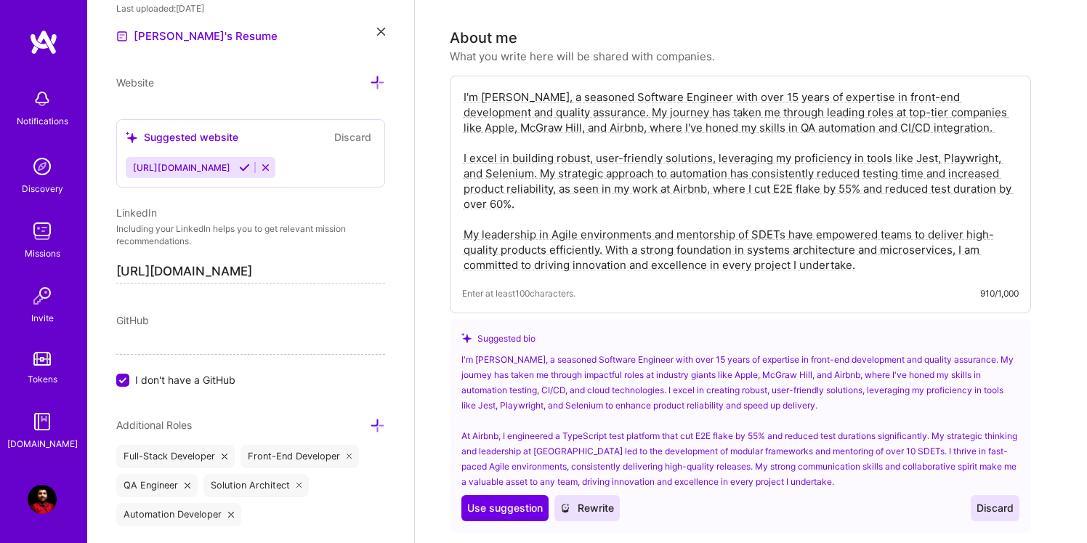
type input "9"
click at [648, 240] on textarea "I'm [PERSON_NAME], a seasoned Software Engineer with over 15 years of expertise…" at bounding box center [740, 181] width 557 height 186
click at [648, 239] on textarea "I'm [PERSON_NAME], a seasoned Software Engineer with over 15 years of expertise…" at bounding box center [740, 181] width 557 height 186
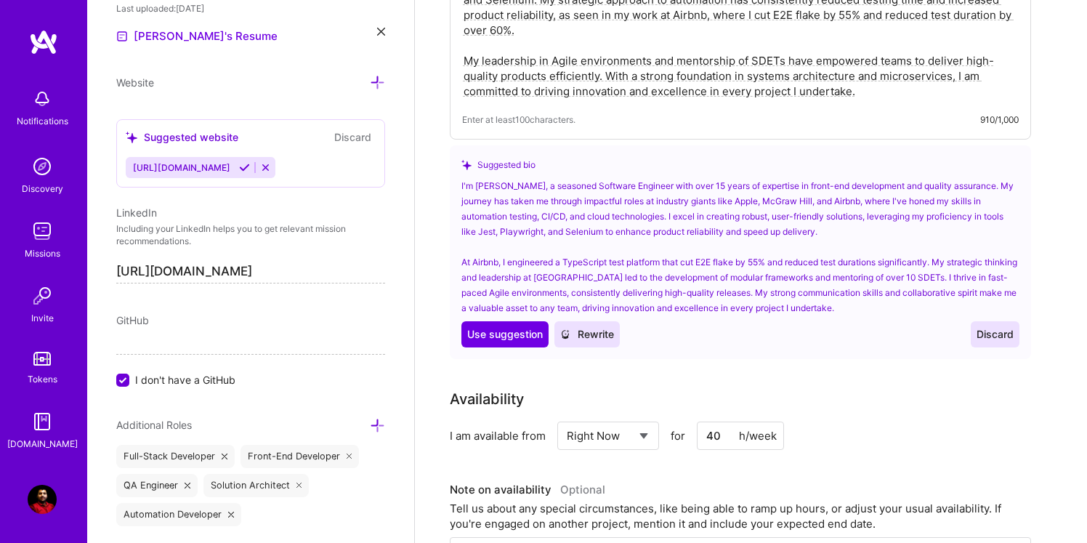
scroll to position [379, 0]
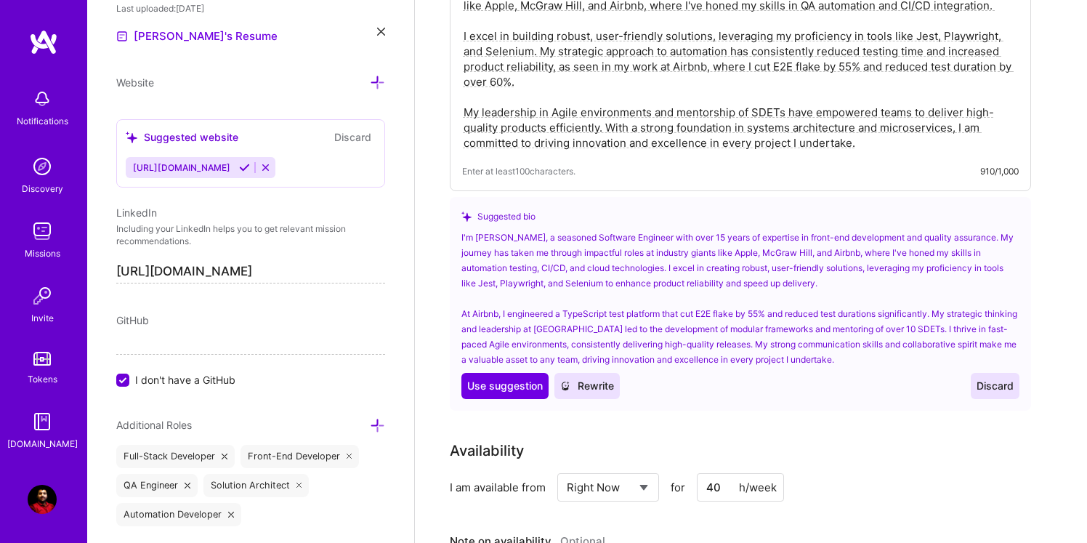
click at [988, 379] on span "Discard" at bounding box center [995, 386] width 37 height 15
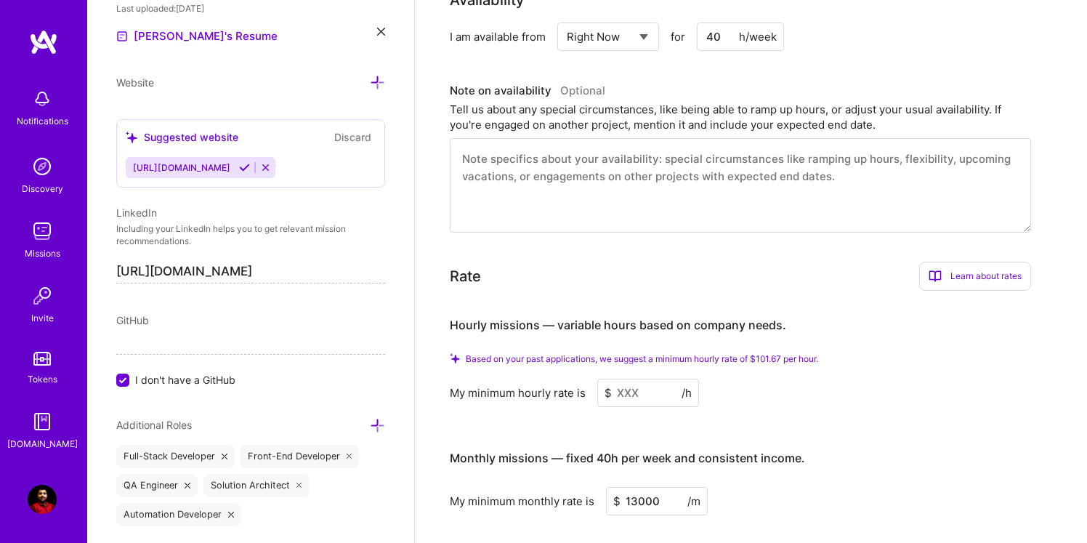
scroll to position [666, 0]
click at [644, 378] on input at bounding box center [648, 392] width 102 height 28
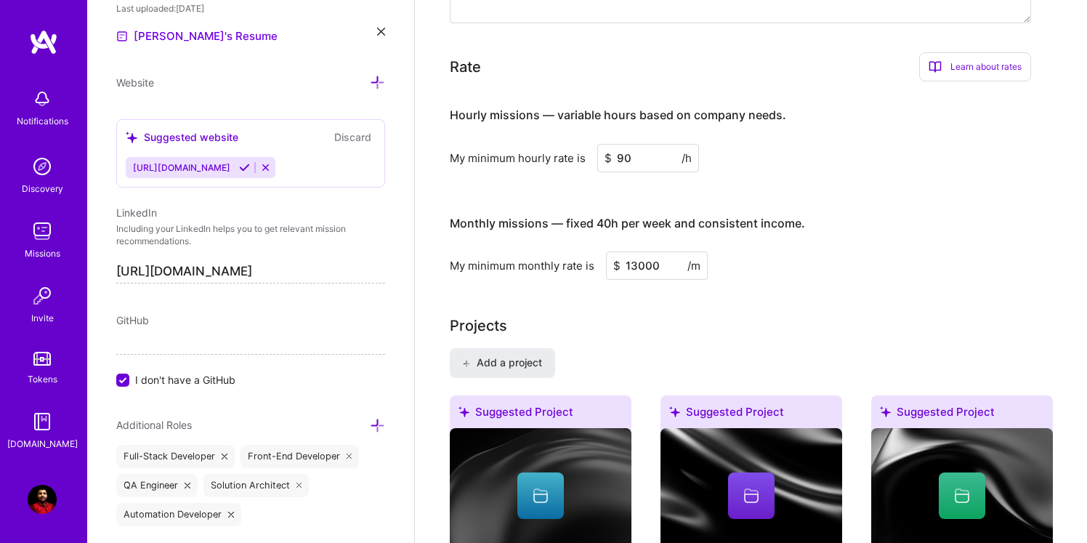
type input "90"
click at [827, 198] on div "Hourly missions — variable hours based on company needs. My minimum hourly rate…" at bounding box center [740, 186] width 581 height 187
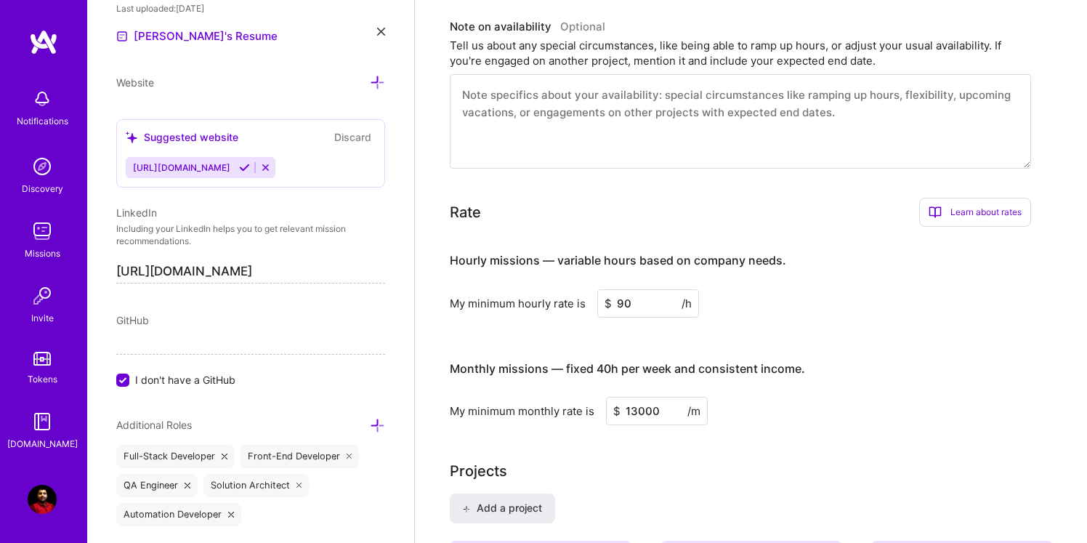
scroll to position [516, 0]
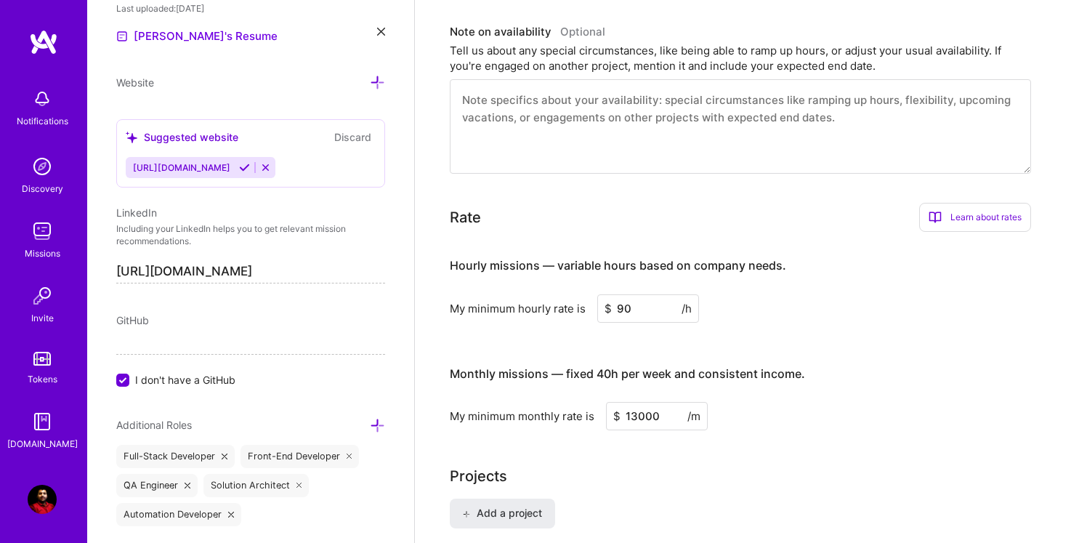
click at [549, 128] on textarea at bounding box center [740, 126] width 581 height 94
paste textarea "Available up to 40 hours per week, with working hours from 8:30 AM – 2:00 AM Pa…"
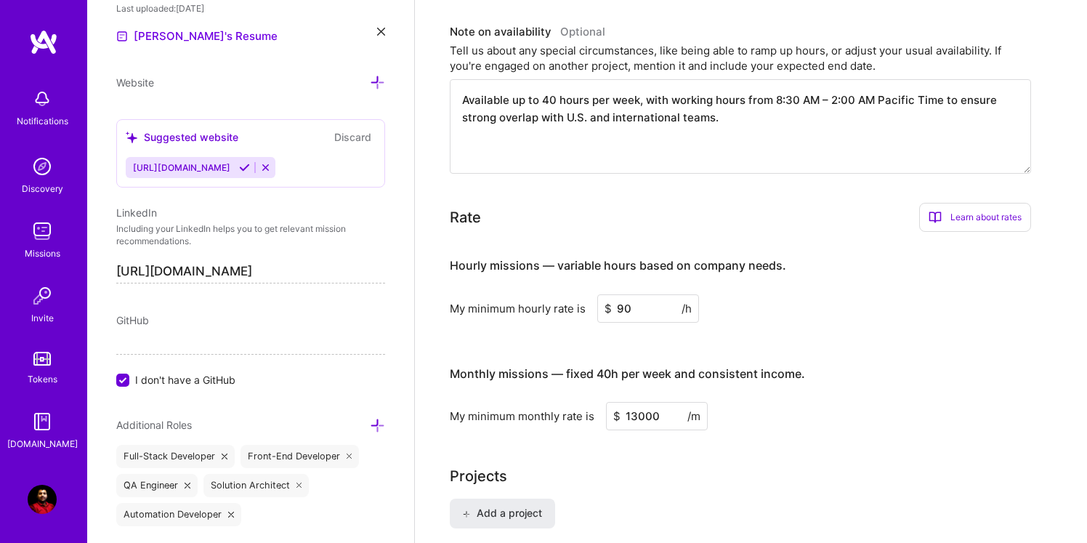
type textarea "Available up to 40 hours per week, with working hours from 8:30 AM – 2:00 AM Pa…"
click at [683, 210] on div "Rate Learn about rates Hourly Rate What is hourly rate? This model involves pay…" at bounding box center [740, 217] width 581 height 29
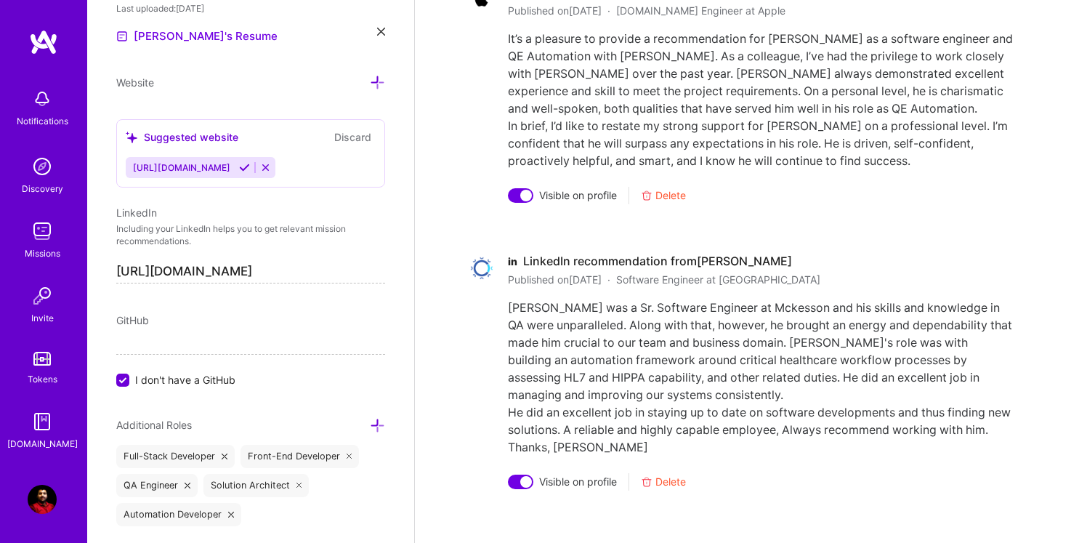
scroll to position [6398, 0]
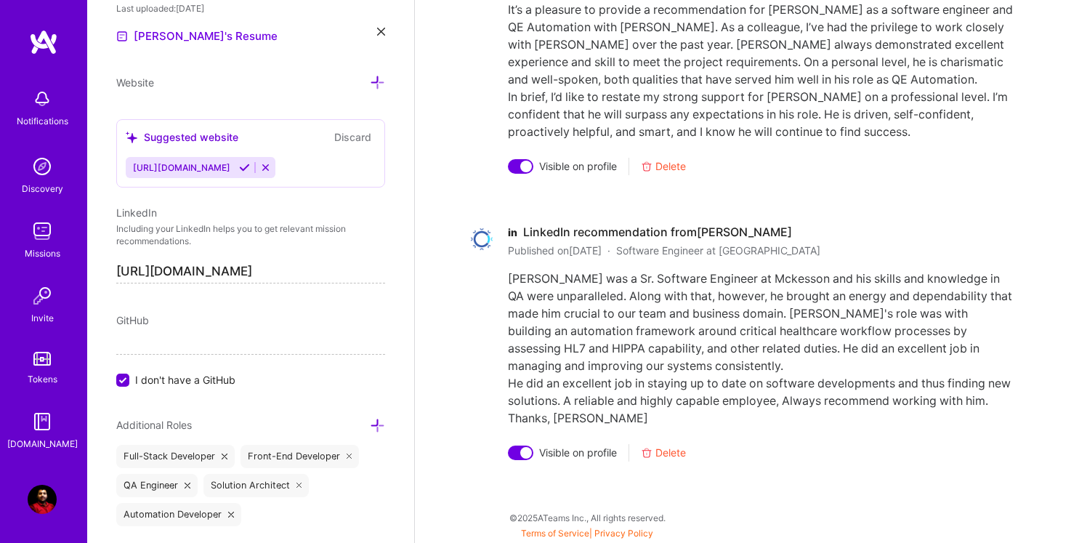
click at [193, 166] on span "[URL][DOMAIN_NAME]" at bounding box center [181, 167] width 97 height 11
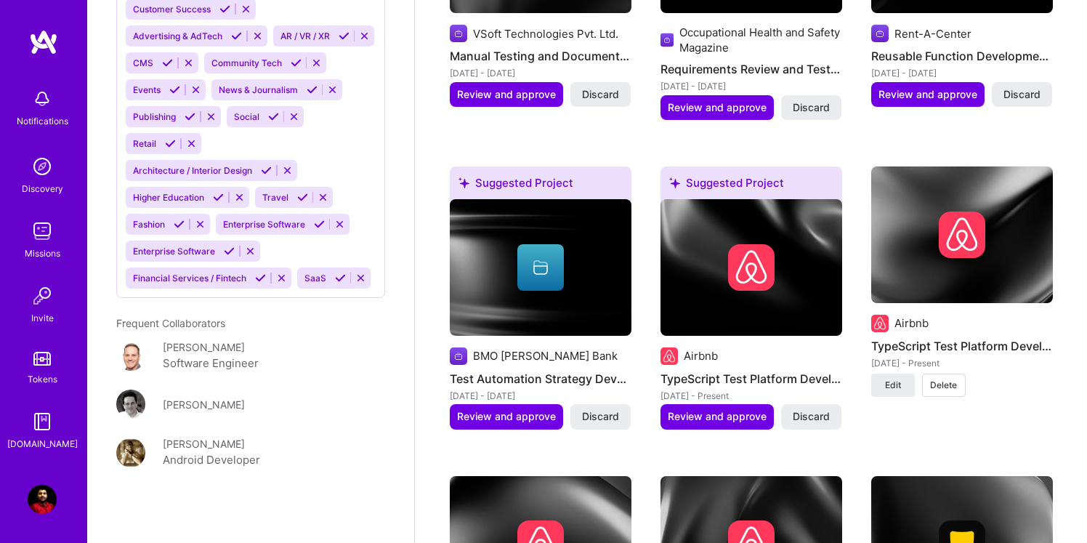
scroll to position [1219, 0]
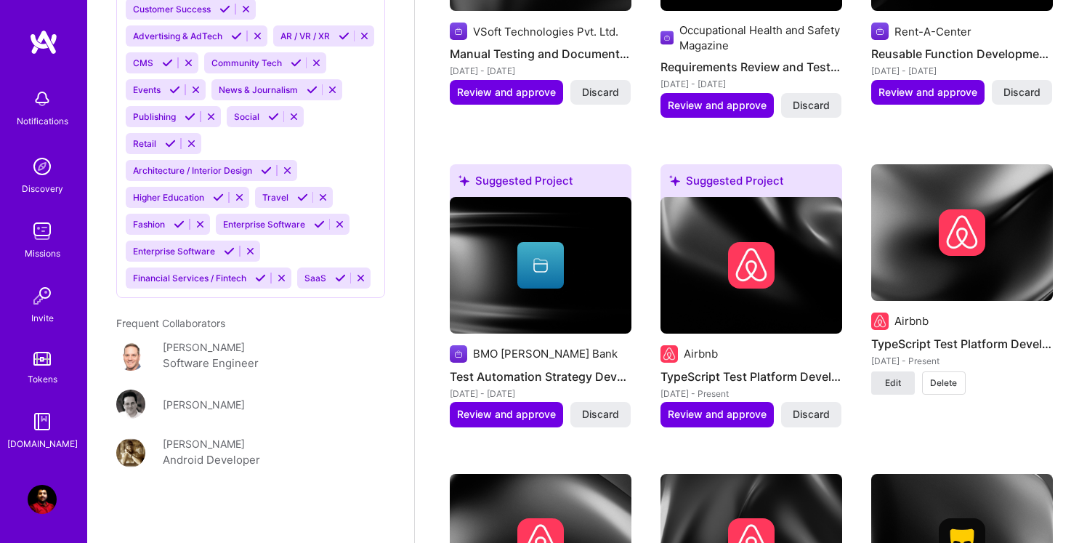
click at [888, 390] on button "Edit" at bounding box center [893, 382] width 44 height 23
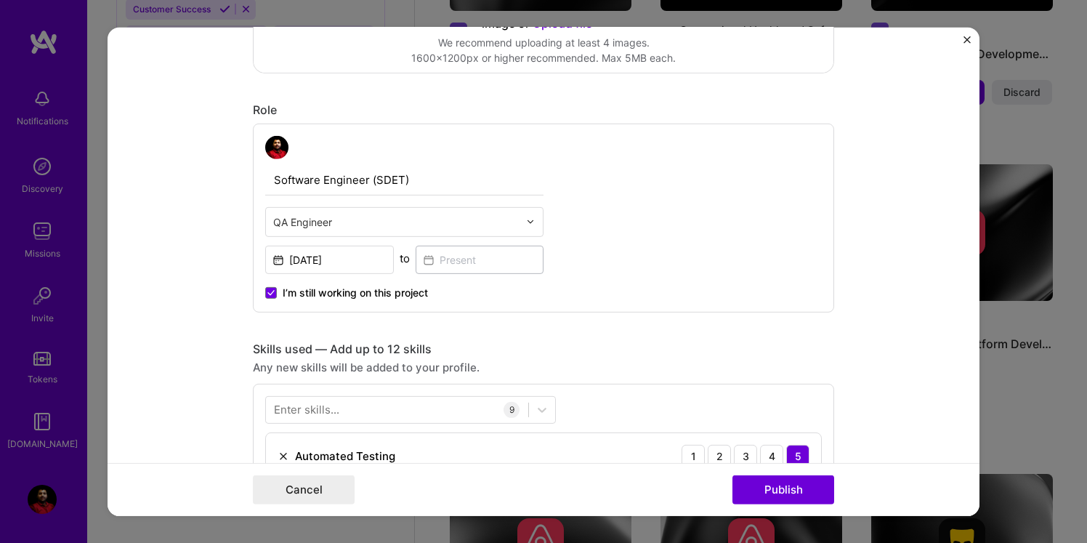
scroll to position [367, 0]
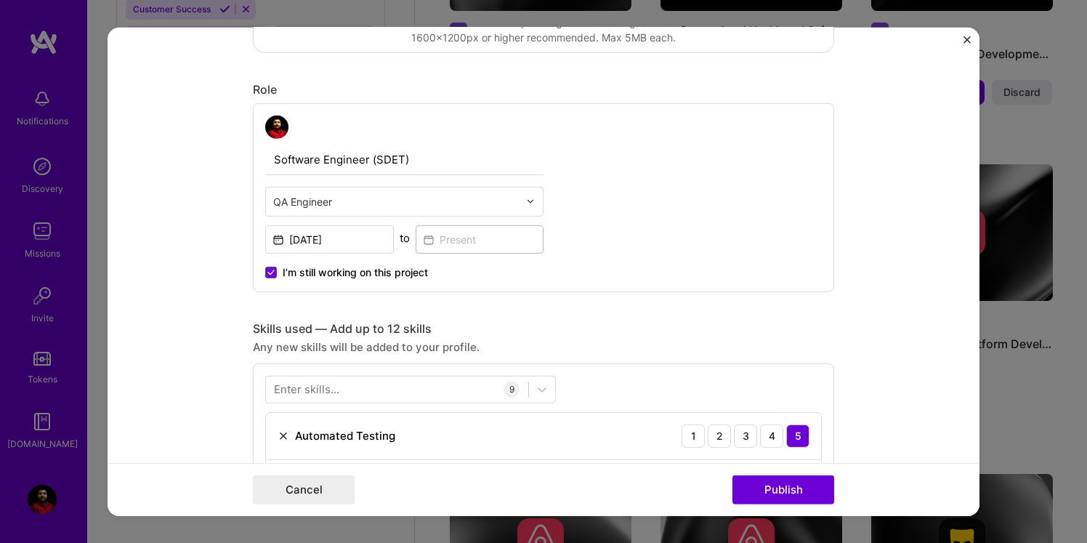
click at [272, 268] on span at bounding box center [271, 272] width 12 height 12
click at [0, 0] on input "I’m still working on this project" at bounding box center [0, 0] width 0 height 0
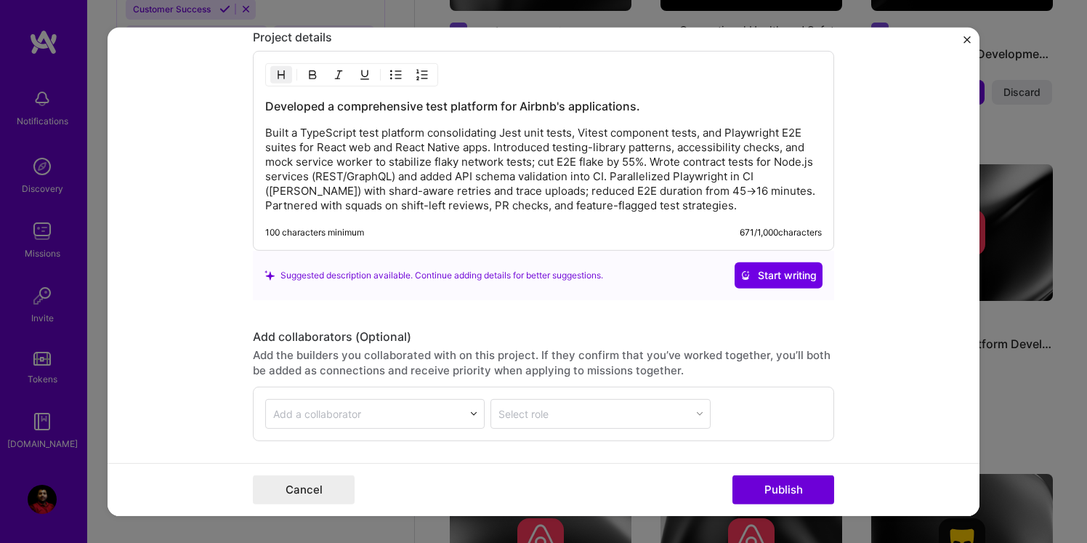
scroll to position [1594, 0]
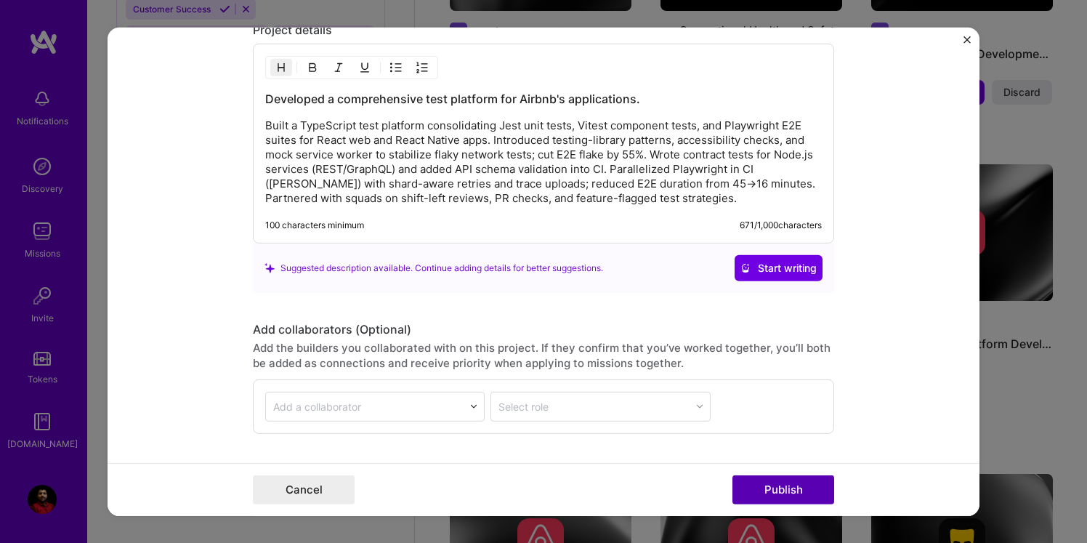
click at [774, 484] on button "Publish" at bounding box center [784, 489] width 102 height 29
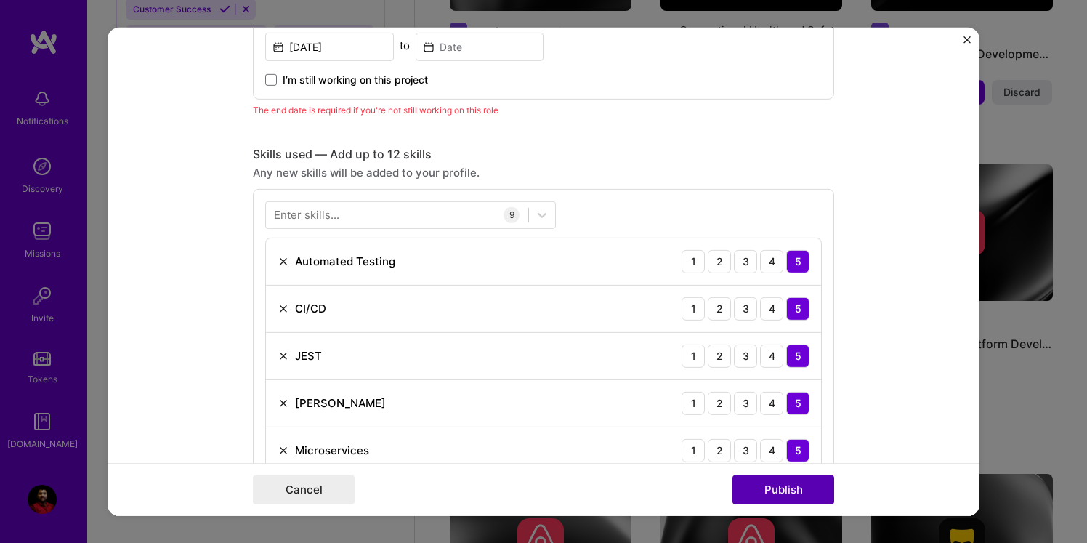
scroll to position [422, 0]
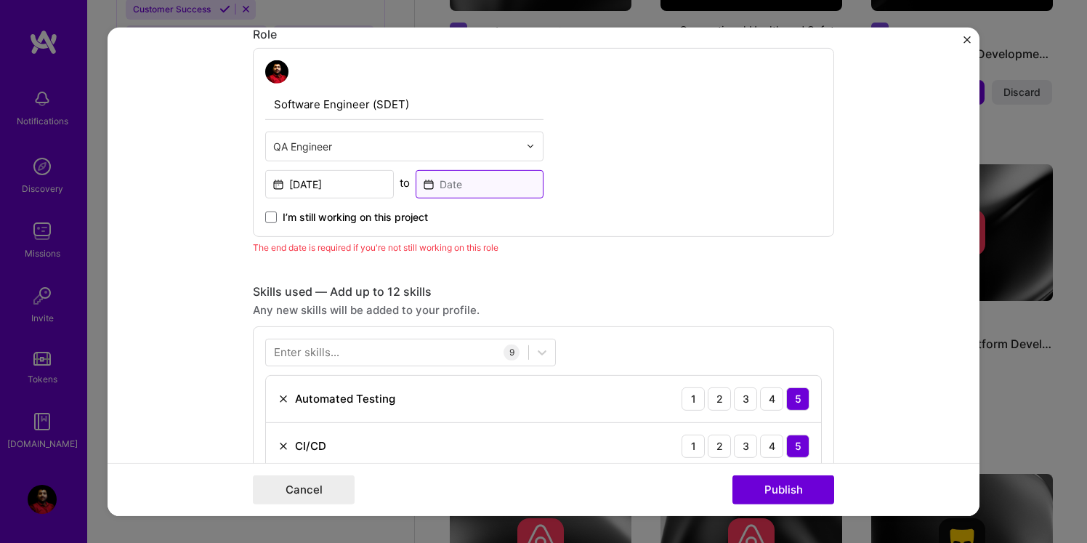
click at [494, 179] on input at bounding box center [480, 183] width 129 height 28
click at [964, 40] on img "Close" at bounding box center [967, 39] width 7 height 7
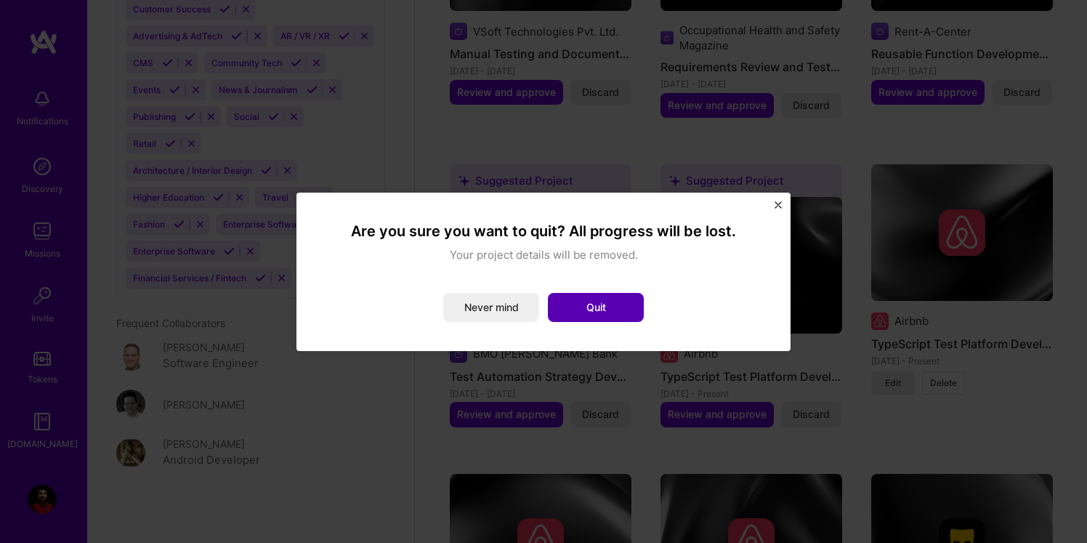
click at [609, 312] on button "Quit" at bounding box center [596, 307] width 96 height 29
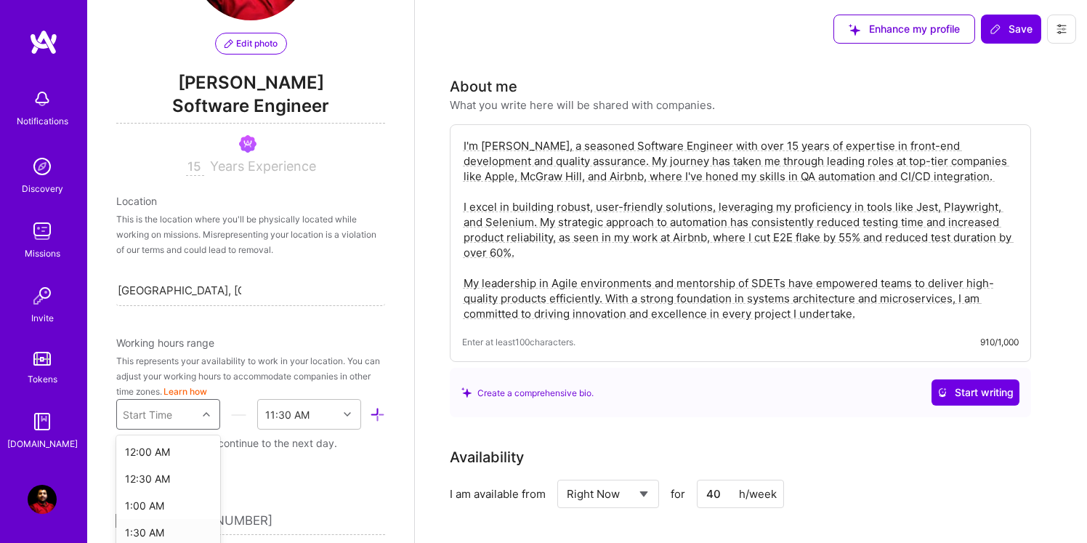
scroll to position [241, 0]
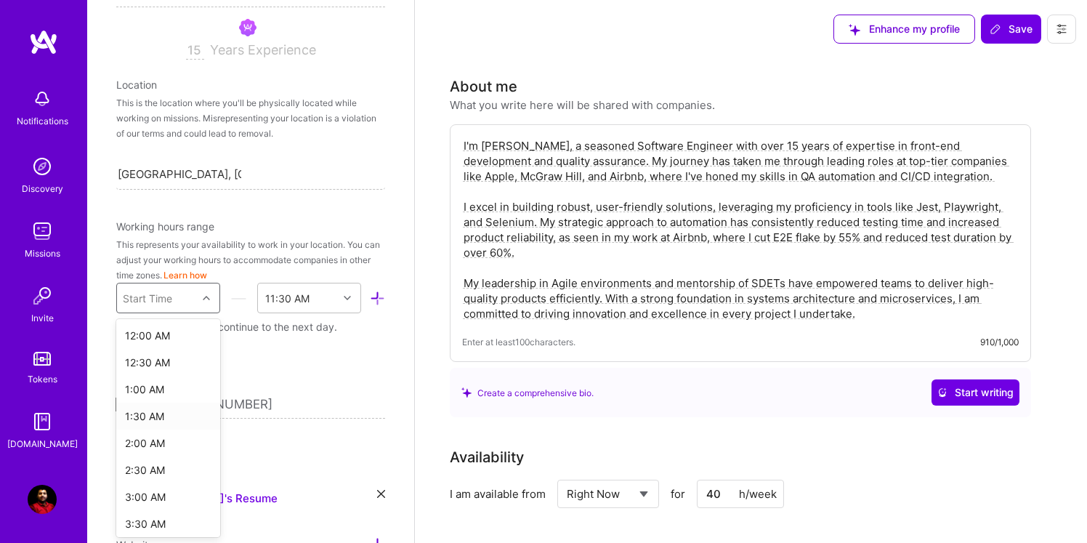
click at [177, 313] on div "option 1:30 AM focused, 4 of 48. 48 results available. Use Up and Down to choos…" at bounding box center [168, 298] width 104 height 31
click at [145, 410] on div "6:00 AM" at bounding box center [168, 405] width 104 height 27
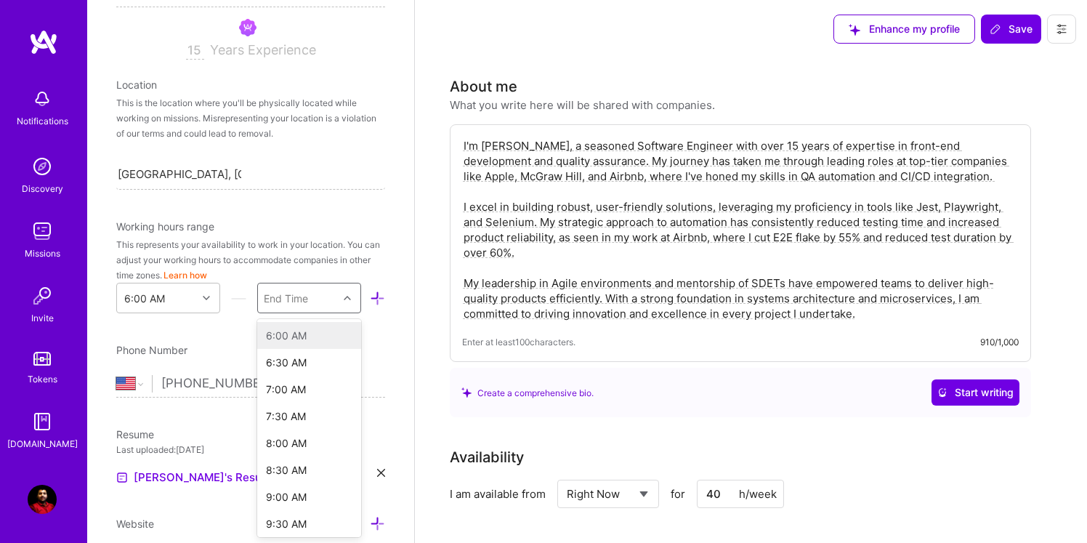
click at [308, 298] on div "End Time" at bounding box center [286, 298] width 44 height 15
click at [281, 411] on div "2:00 PM" at bounding box center [309, 408] width 104 height 27
click at [346, 299] on icon at bounding box center [347, 297] width 7 height 7
click at [310, 368] on div "6:30 AM" at bounding box center [309, 362] width 104 height 27
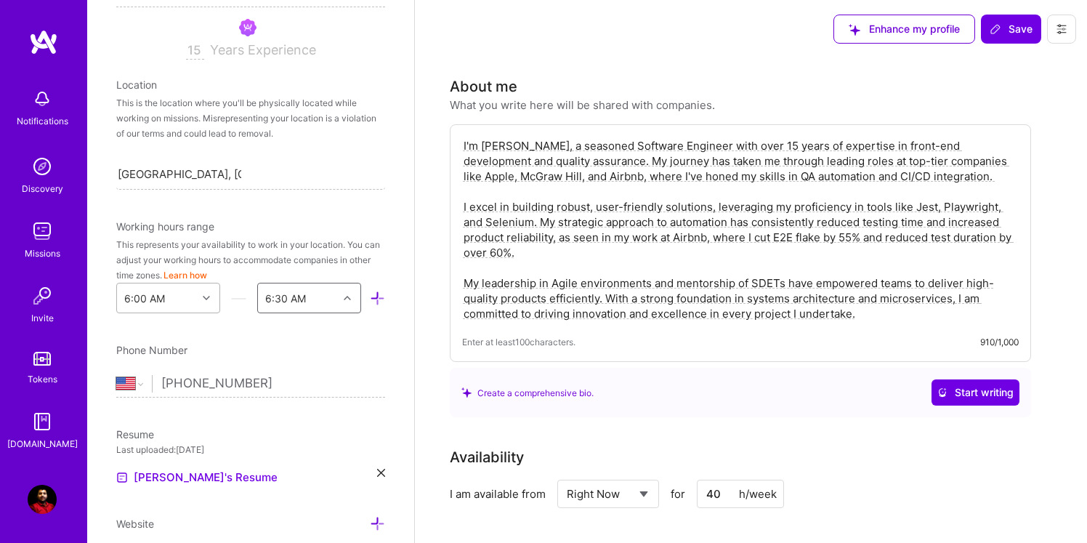
click at [191, 299] on div "6:00 AM" at bounding box center [157, 297] width 80 height 29
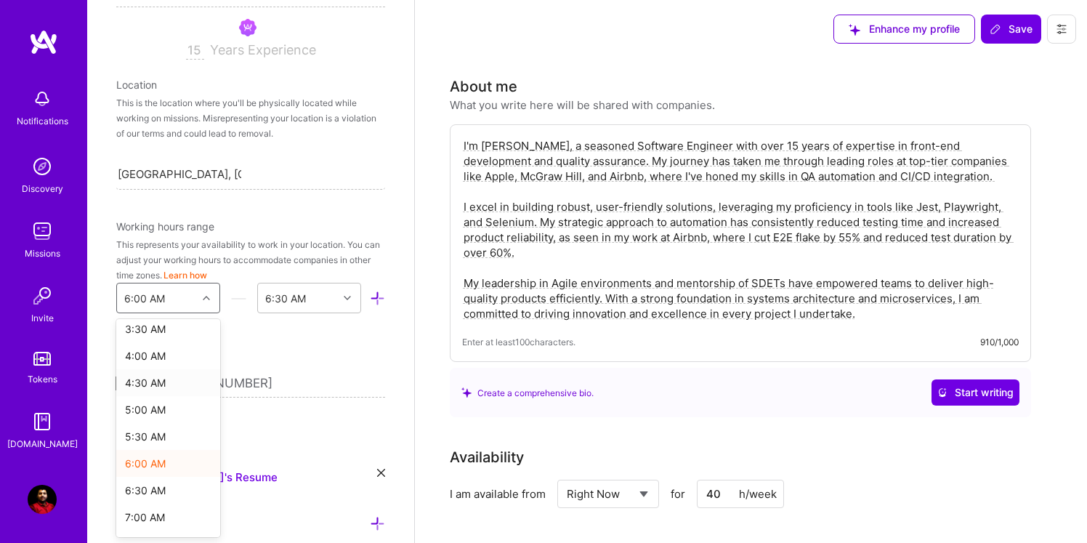
scroll to position [196, 0]
click at [159, 492] on div "6:30 AM" at bounding box center [168, 488] width 104 height 27
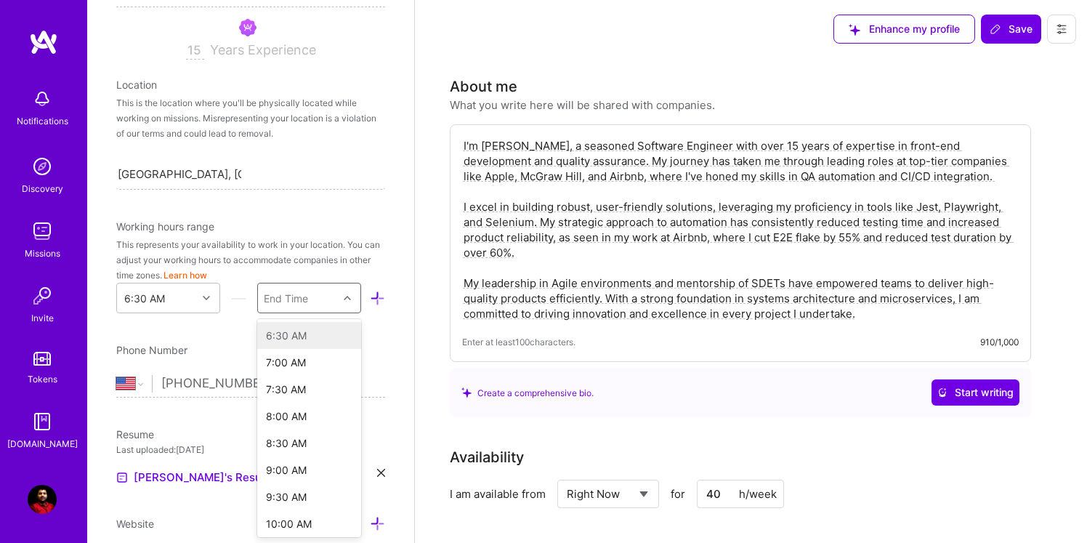
click at [317, 294] on div "End Time" at bounding box center [298, 297] width 80 height 29
click at [289, 523] on div "11:30 AM" at bounding box center [309, 527] width 104 height 27
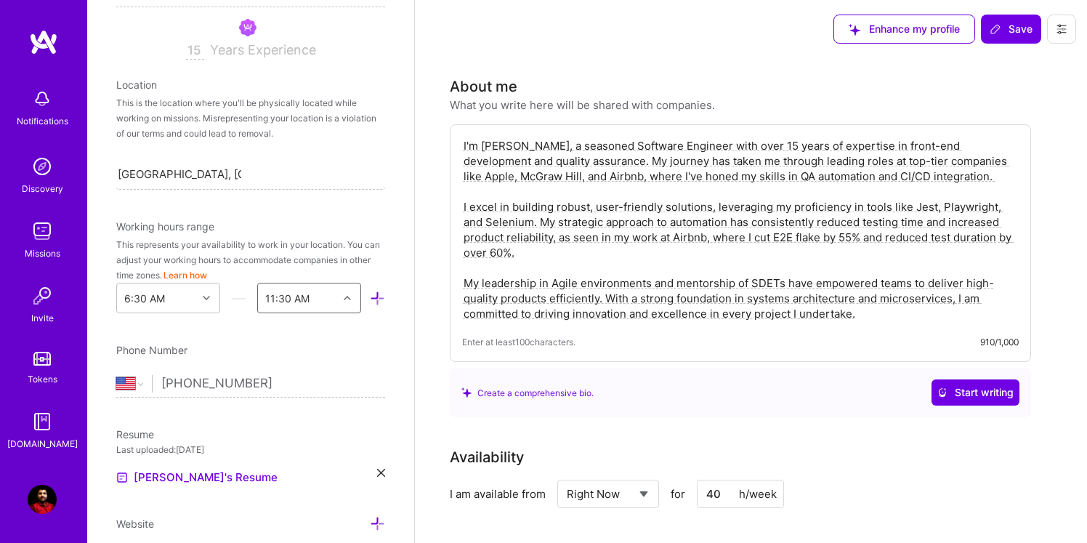
scroll to position [265, 0]
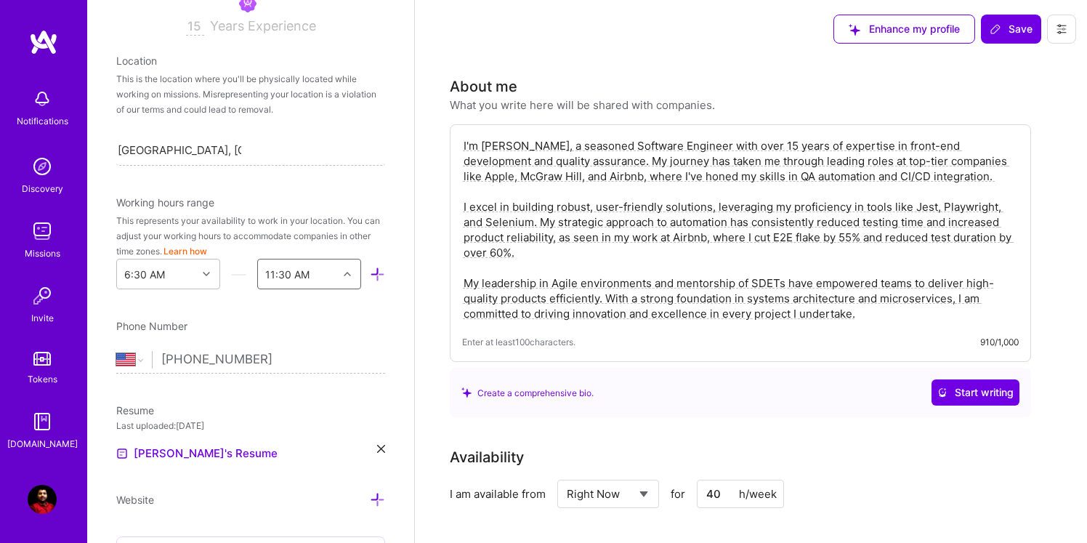
click at [323, 273] on div "11:30 AM" at bounding box center [298, 273] width 80 height 29
click at [292, 351] on div "11:30 PM" at bounding box center [309, 352] width 104 height 27
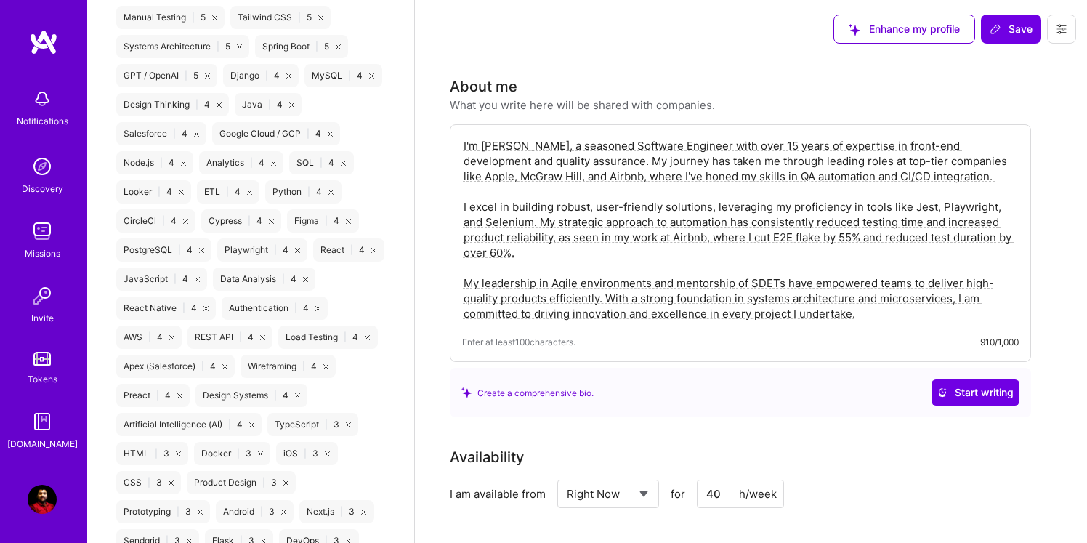
scroll to position [1783, 0]
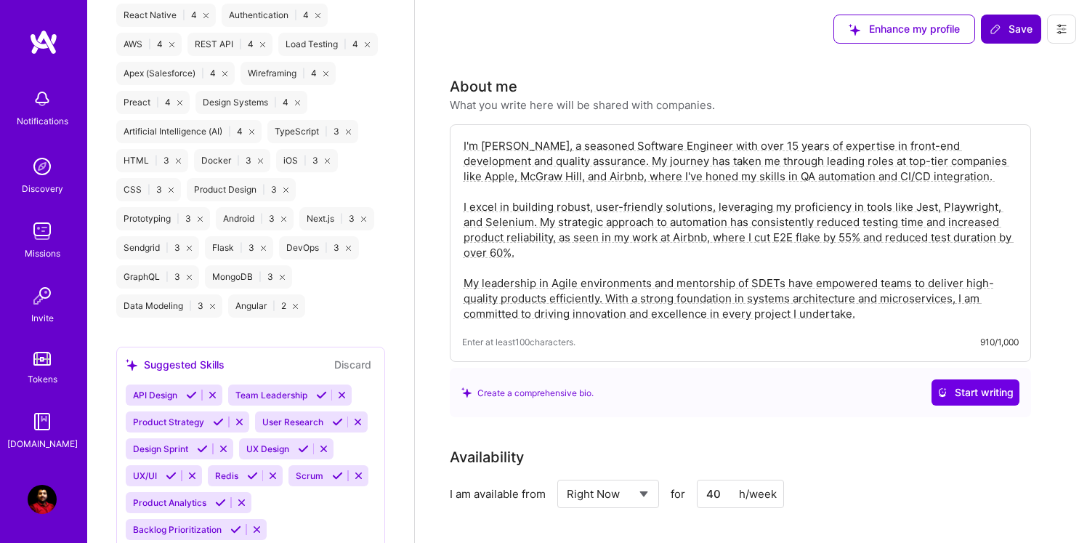
click at [999, 35] on span "Save" at bounding box center [1011, 29] width 43 height 15
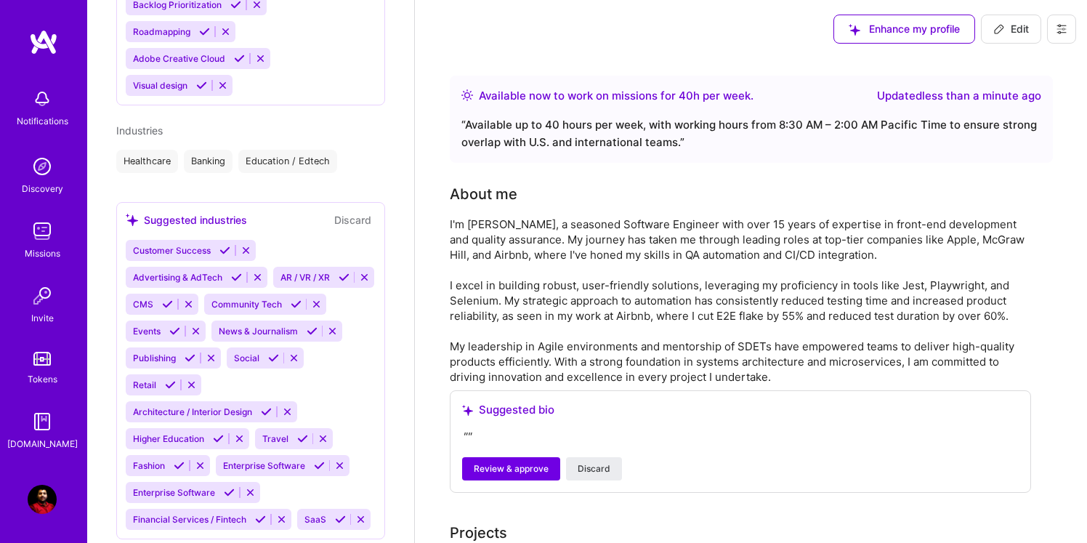
scroll to position [1459, 0]
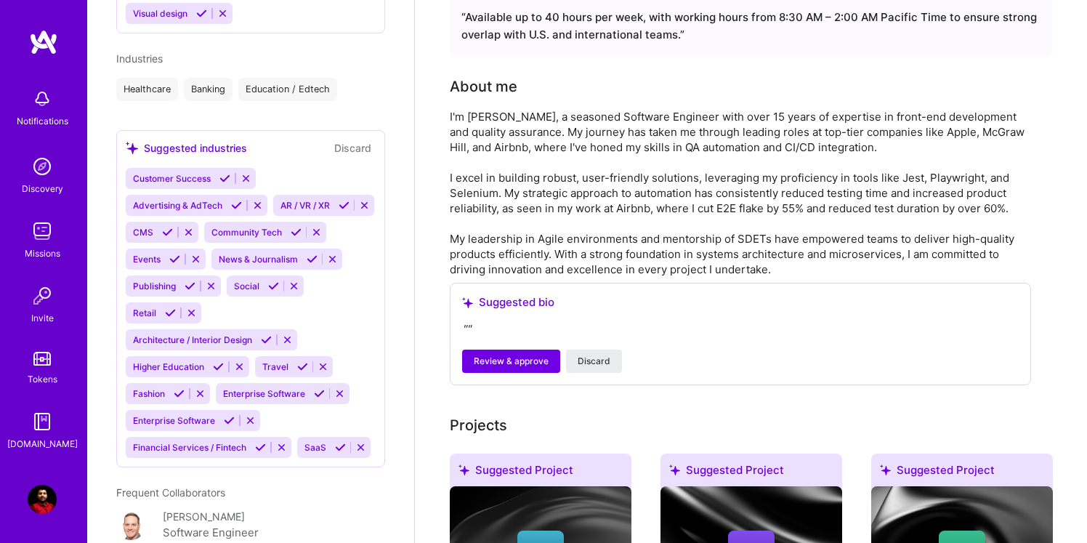
scroll to position [109, 0]
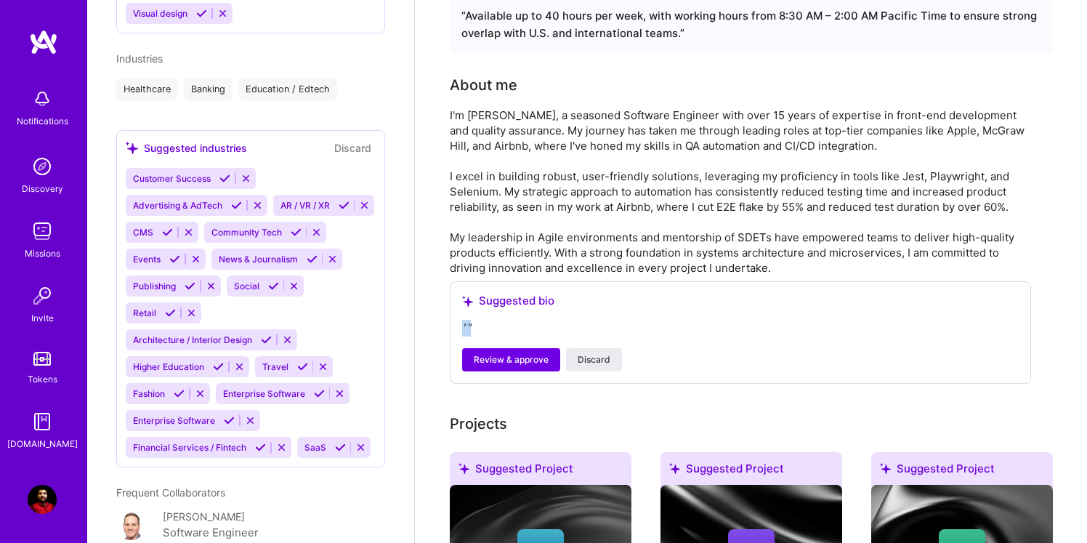
drag, startPoint x: 494, startPoint y: 324, endPoint x: 451, endPoint y: 324, distance: 42.9
click at [451, 324] on div "Suggested bio " " Review & approve Discard" at bounding box center [740, 332] width 581 height 102
click at [593, 357] on span "Discard" at bounding box center [594, 359] width 33 height 13
click at [605, 364] on span "Discard" at bounding box center [594, 359] width 33 height 13
click at [597, 361] on span "Discard" at bounding box center [594, 359] width 33 height 13
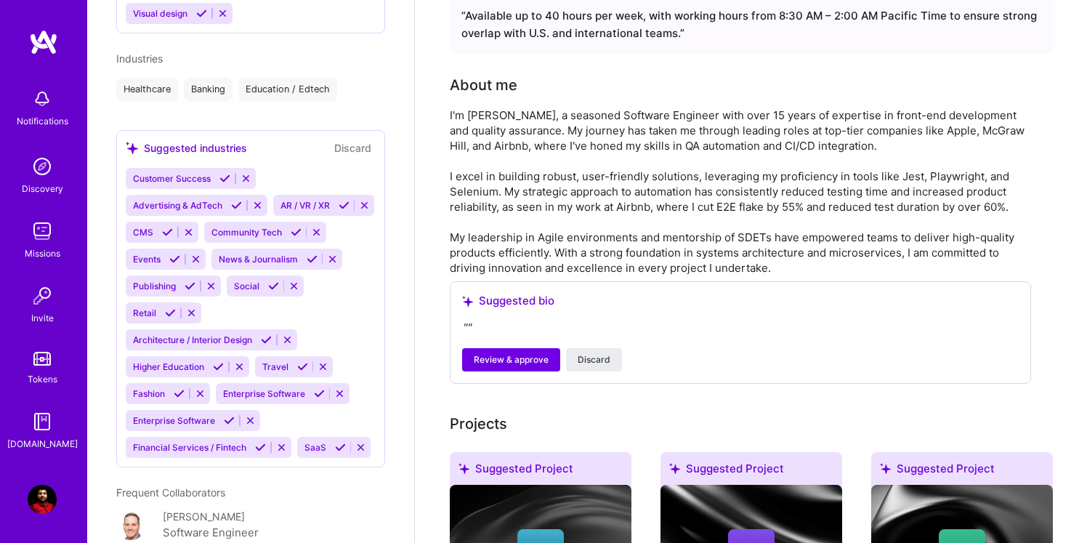
click at [556, 419] on div "Projects" at bounding box center [751, 424] width 603 height 22
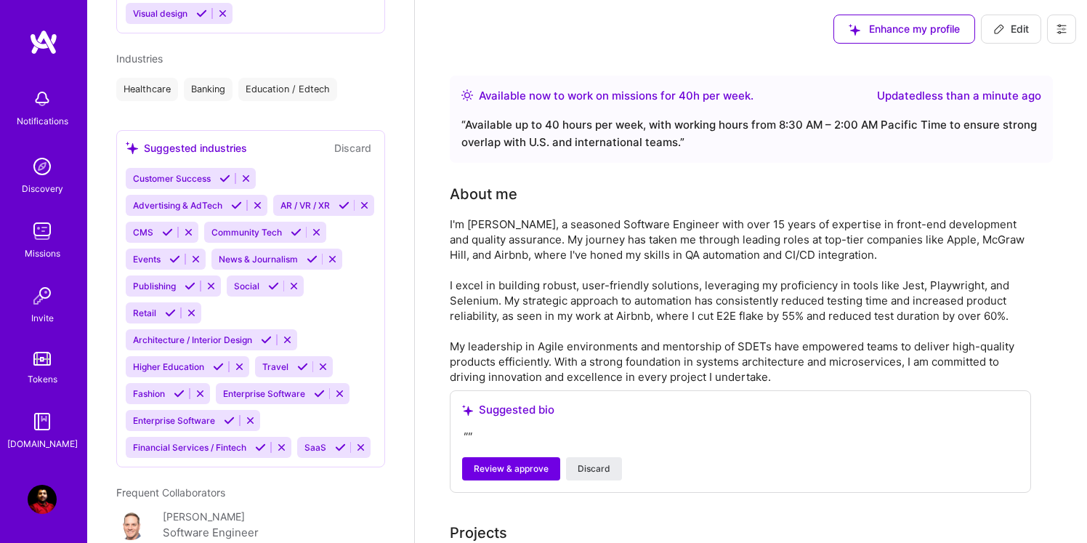
click at [49, 495] on img at bounding box center [42, 499] width 29 height 29
click at [52, 492] on img at bounding box center [42, 499] width 29 height 29
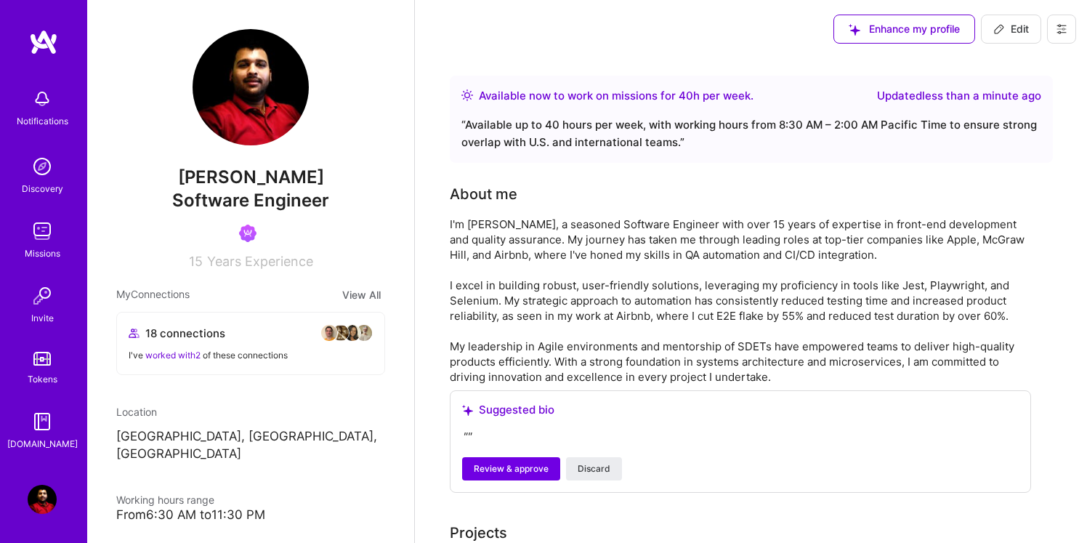
click at [296, 92] on img at bounding box center [251, 87] width 116 height 116
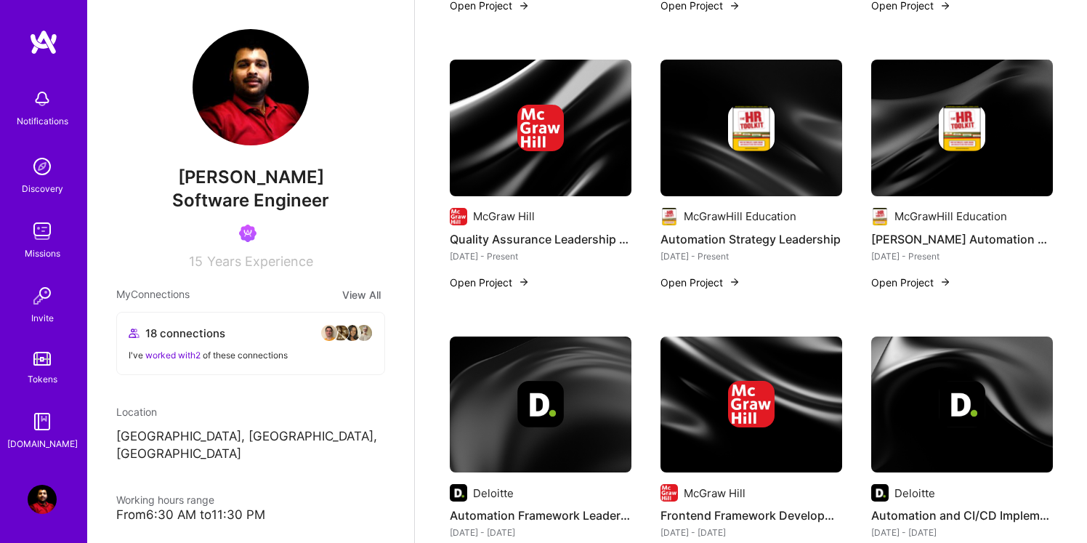
scroll to position [1400, 0]
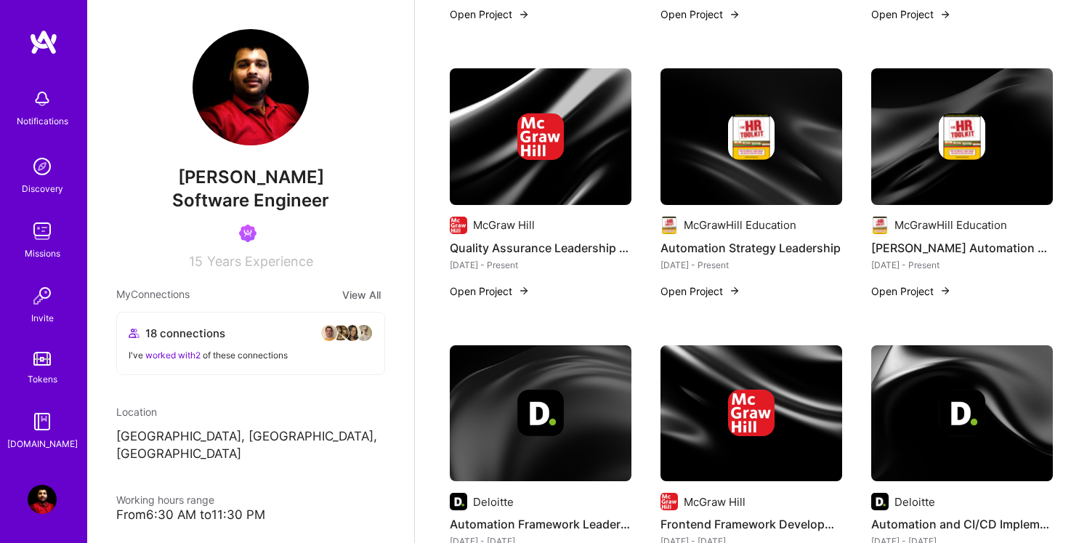
click at [708, 290] on button "Open Project" at bounding box center [701, 290] width 80 height 15
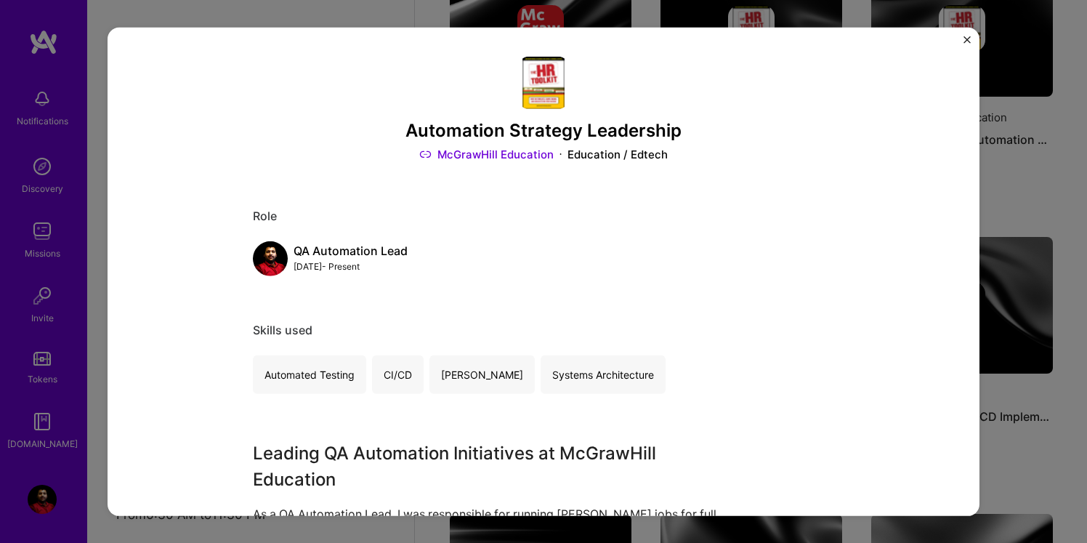
click at [969, 41] on img "Close" at bounding box center [967, 39] width 7 height 7
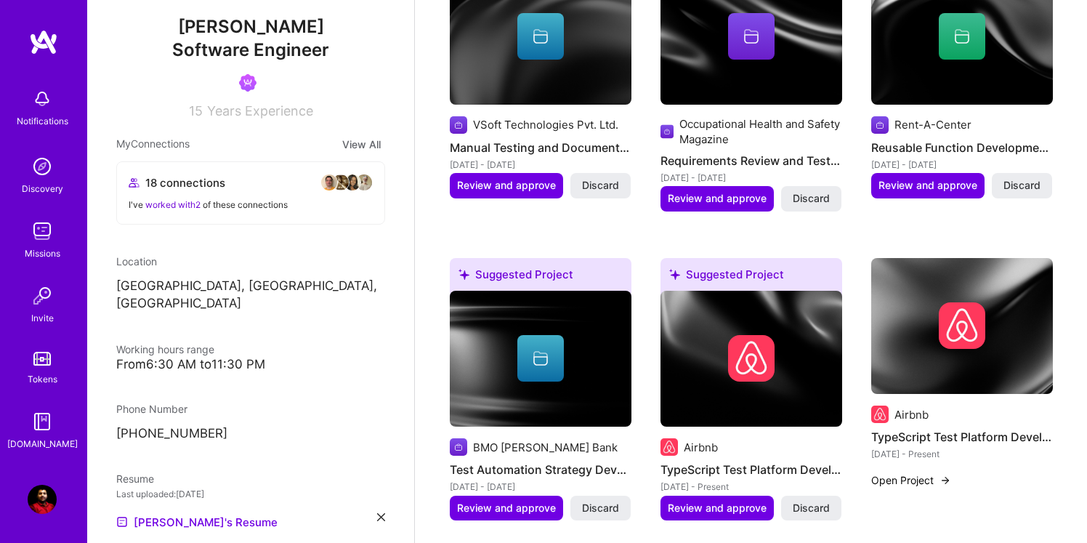
scroll to position [525, 0]
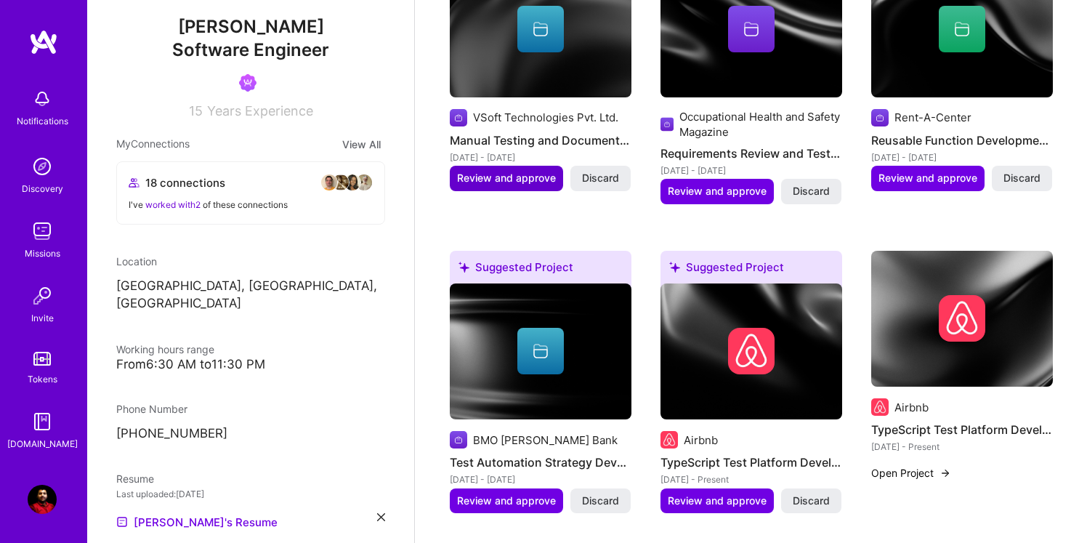
click at [522, 179] on span "Review and approve" at bounding box center [506, 178] width 99 height 15
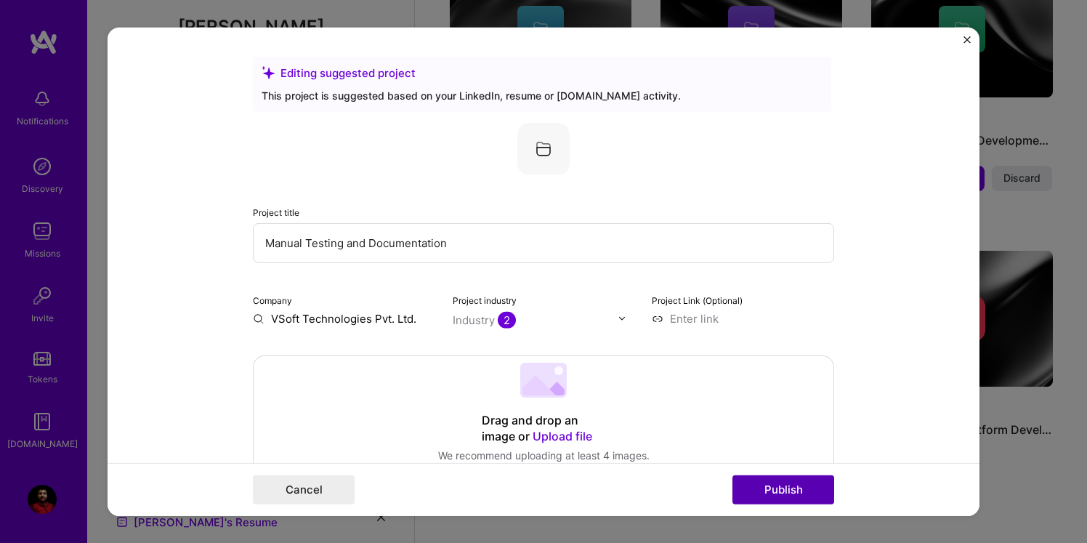
click at [750, 485] on button "Publish" at bounding box center [784, 489] width 102 height 29
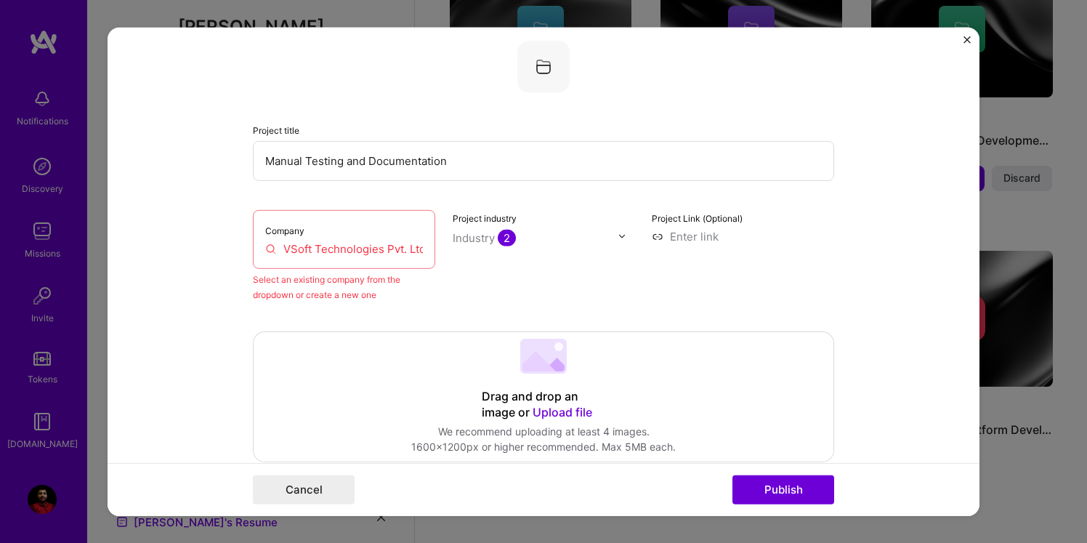
scroll to position [95, 0]
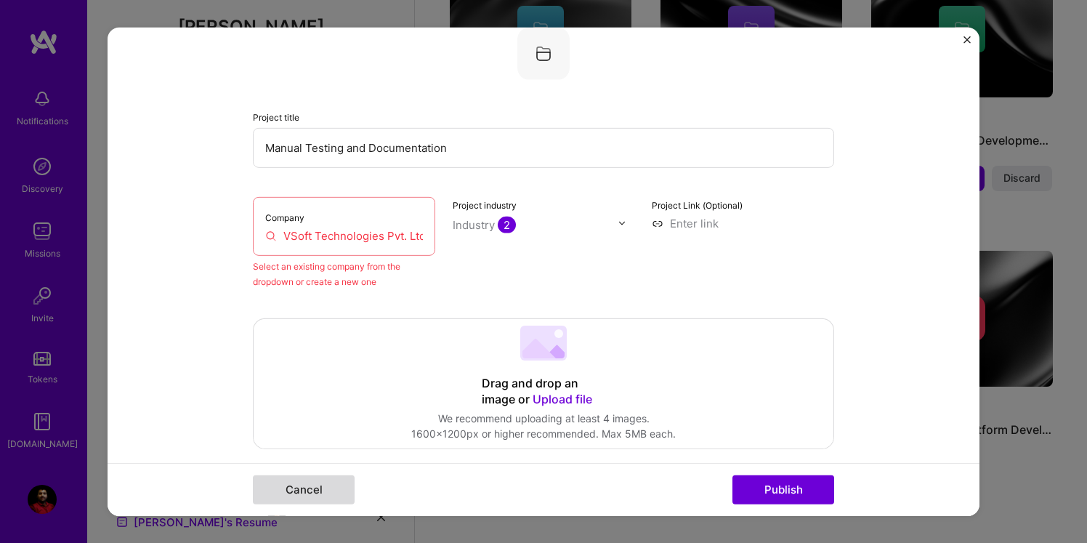
click at [305, 493] on button "Cancel" at bounding box center [304, 489] width 102 height 29
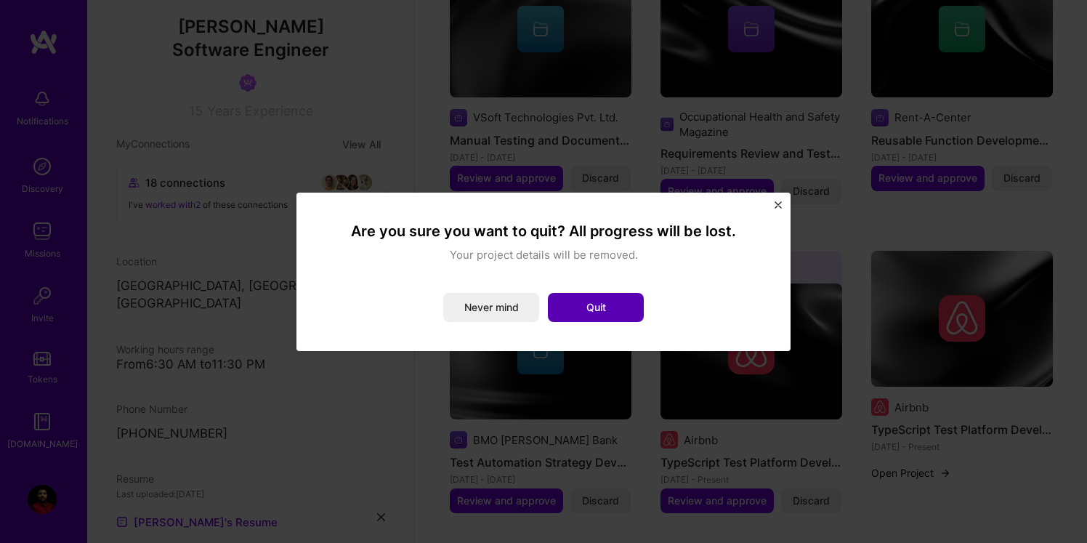
click at [596, 306] on button "Quit" at bounding box center [596, 307] width 96 height 29
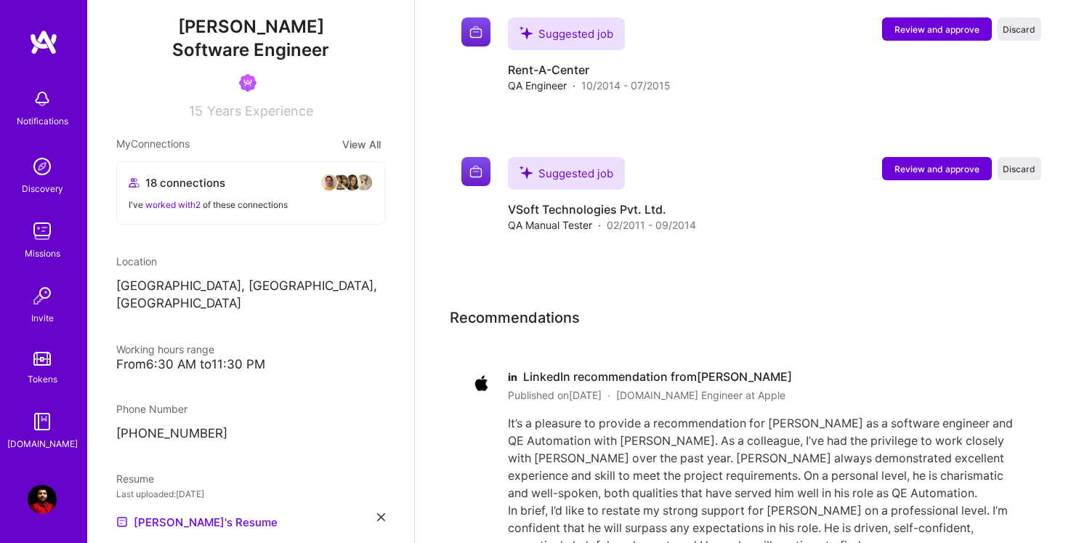
scroll to position [5633, 0]
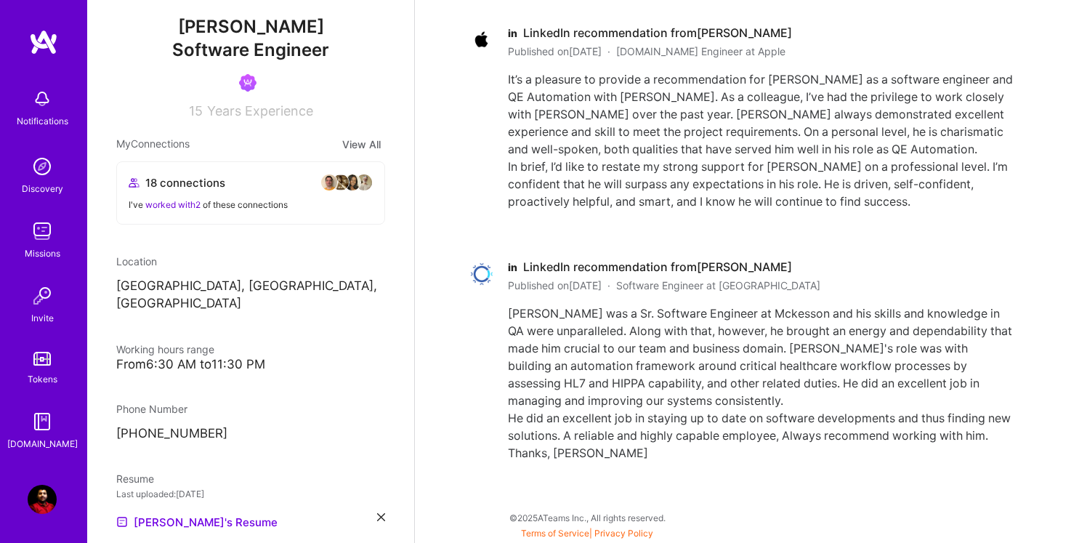
click at [49, 246] on div "Missions" at bounding box center [43, 253] width 36 height 15
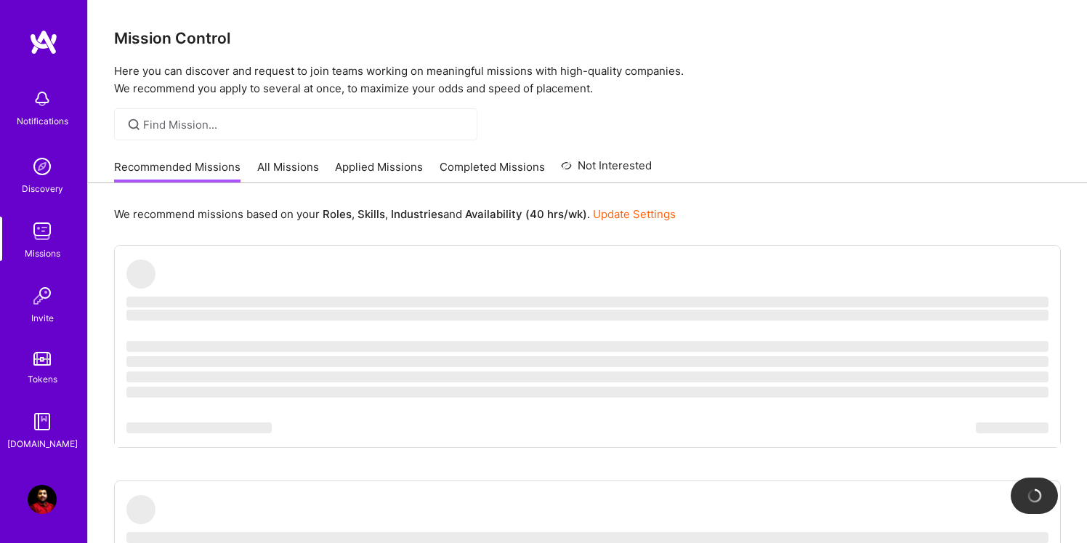
click at [265, 169] on link "All Missions" at bounding box center [288, 171] width 62 height 24
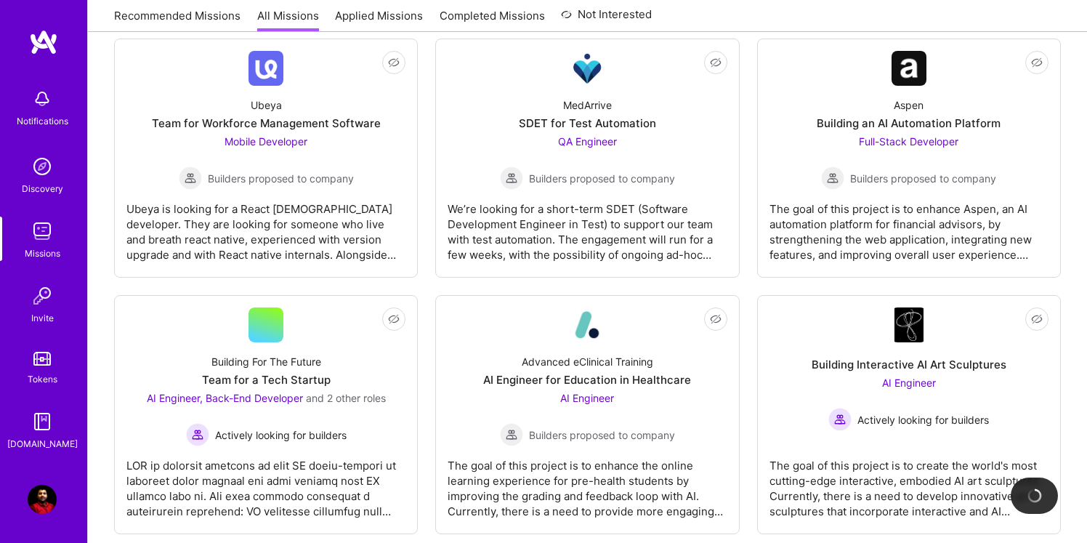
scroll to position [807, 0]
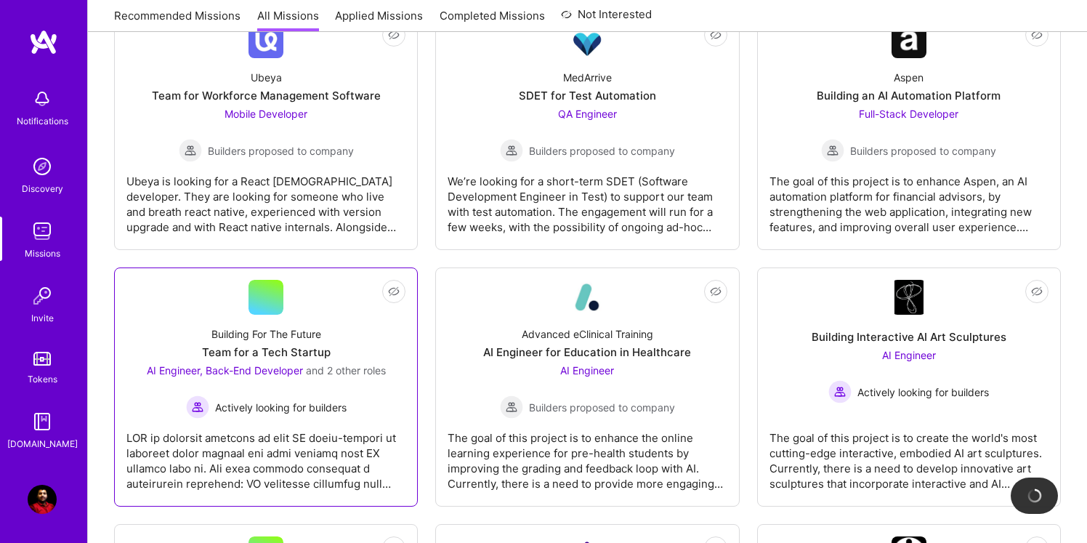
click at [331, 334] on div "Building For The Future Team for a Tech Startup AI Engineer, Back-End Developer…" at bounding box center [265, 367] width 279 height 104
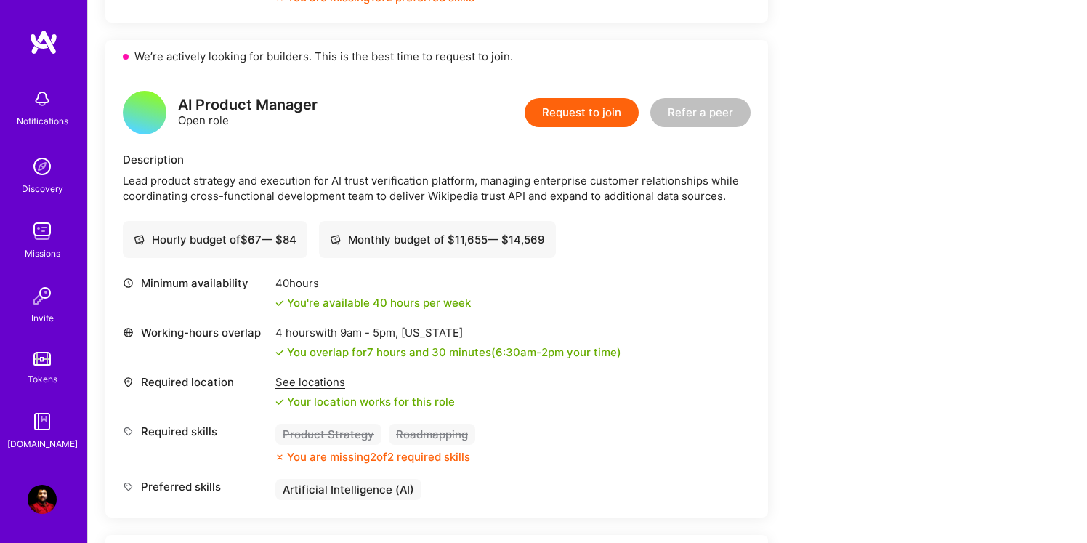
scroll to position [1246, 0]
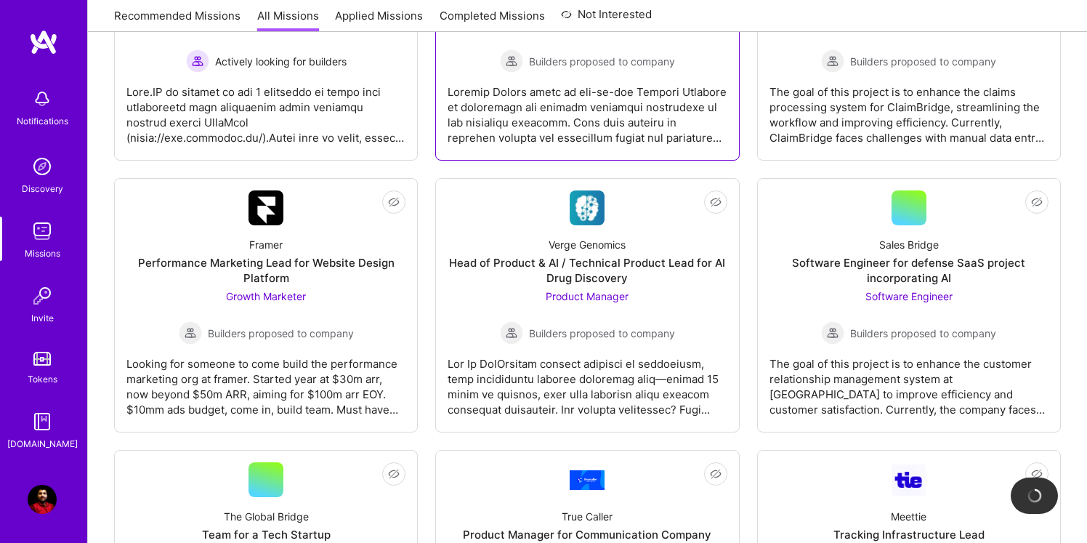
scroll to position [2521, 0]
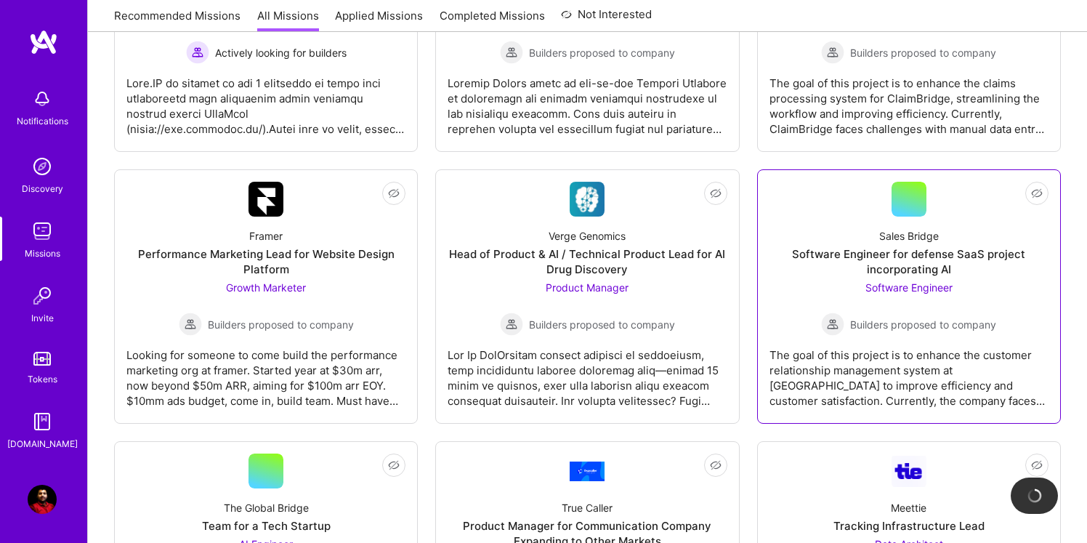
click at [791, 289] on div "Sales Bridge Software Engineer for defense SaaS project incorporating AI Softwa…" at bounding box center [909, 276] width 279 height 119
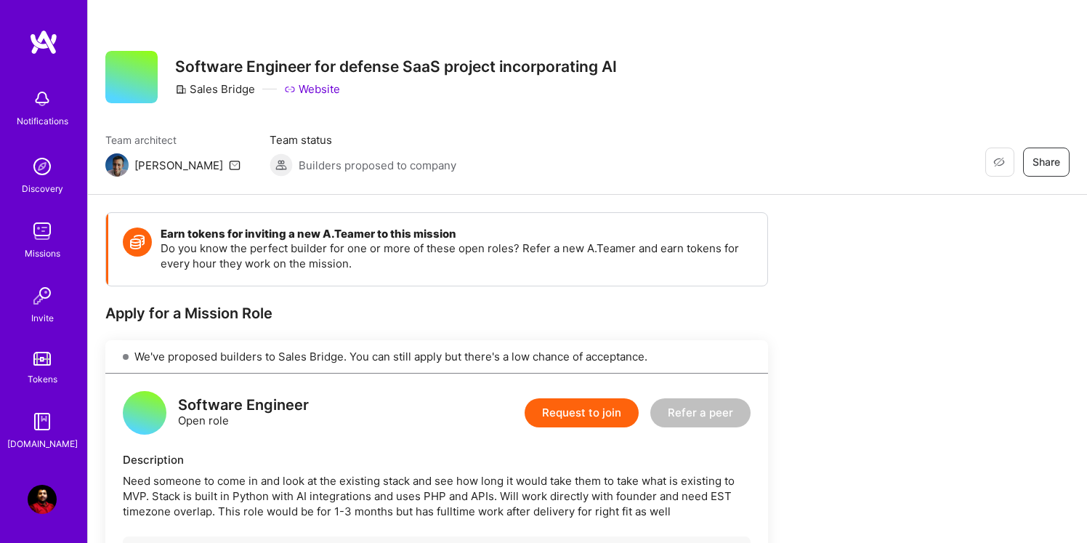
click at [39, 512] on img at bounding box center [42, 499] width 29 height 29
